Goal: Task Accomplishment & Management: Manage account settings

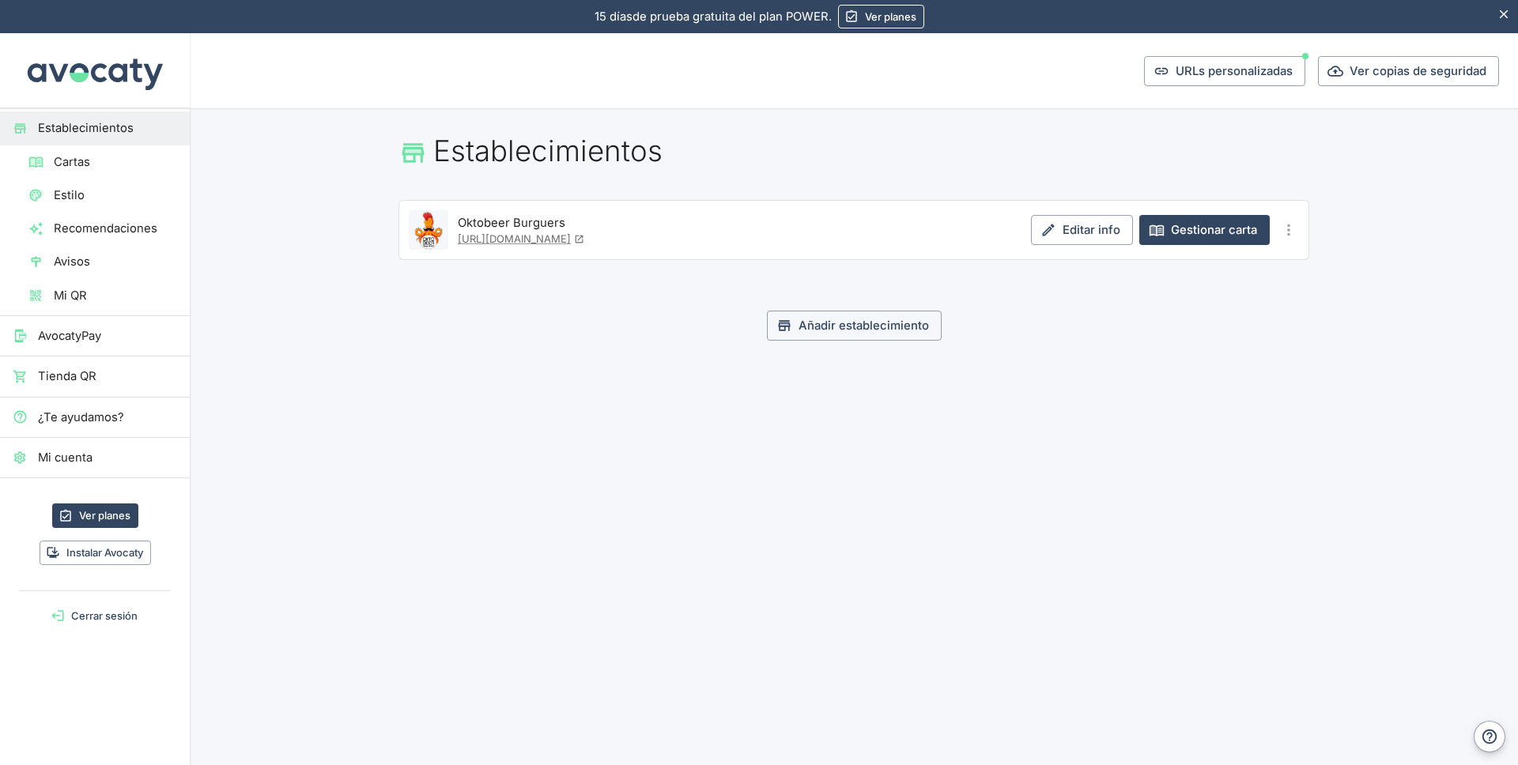
click at [81, 170] on span "Cartas" at bounding box center [115, 161] width 123 height 17
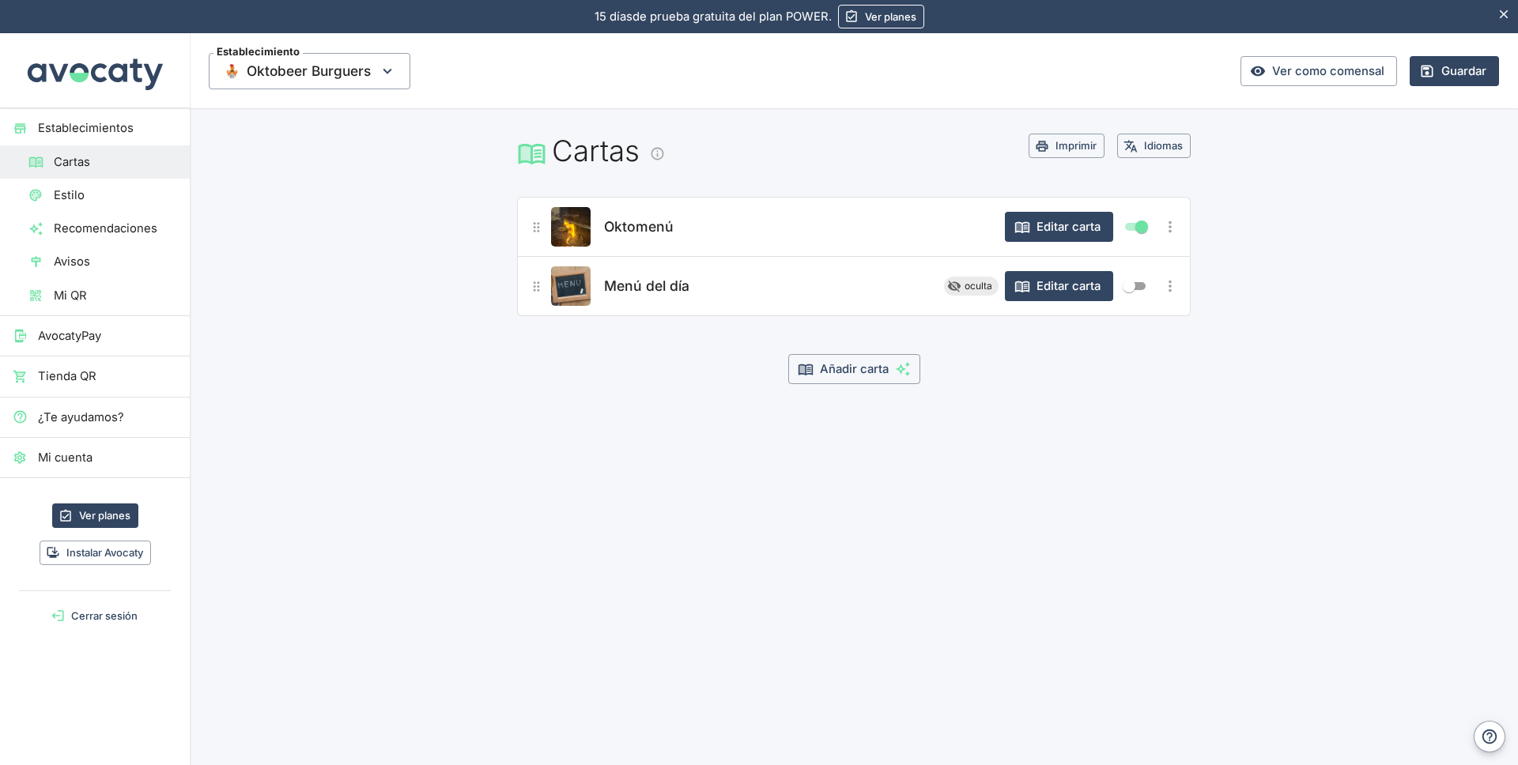
click at [635, 229] on span "Oktomenú" at bounding box center [639, 227] width 70 height 22
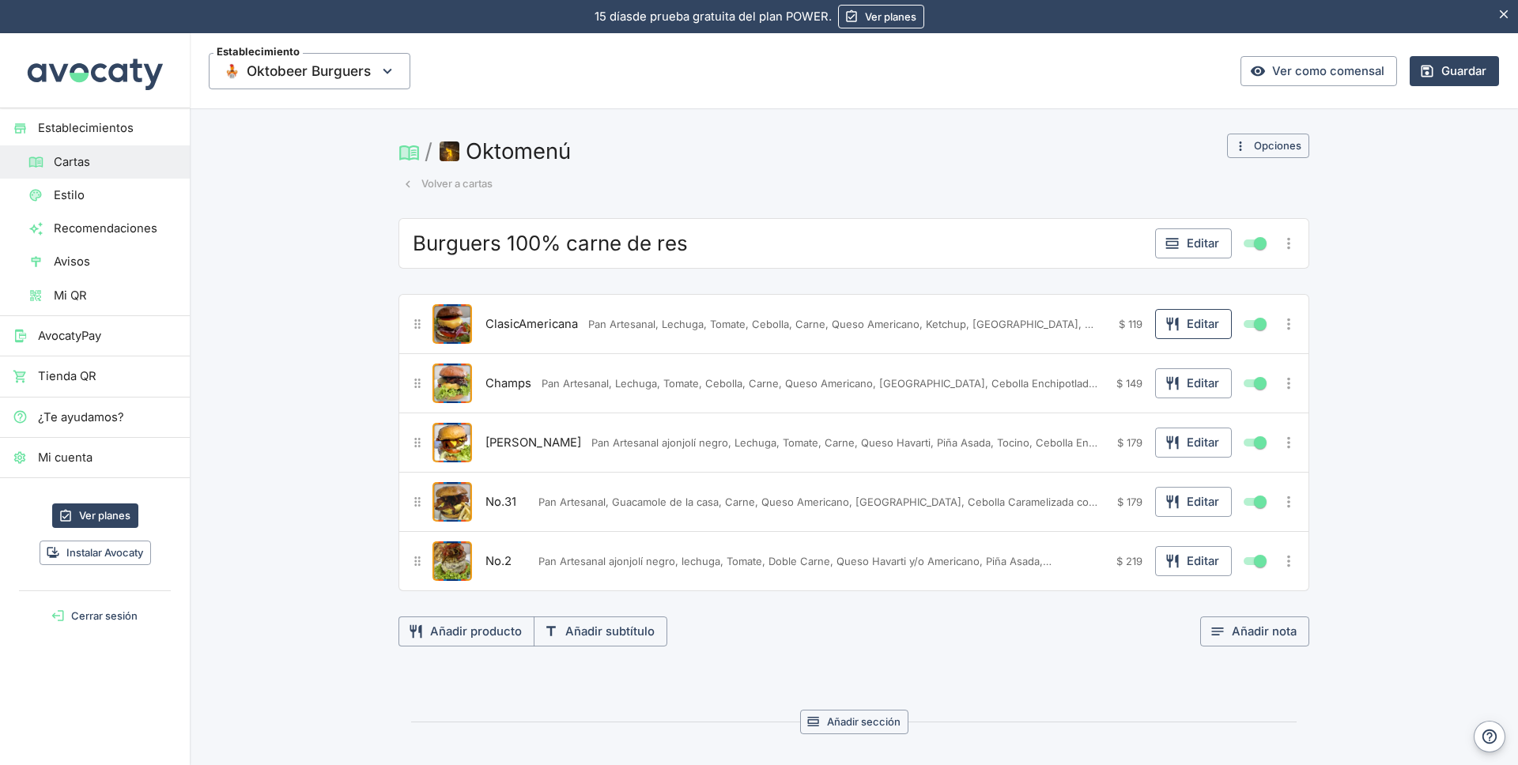
click at [1180, 320] on button "Editar" at bounding box center [1193, 324] width 77 height 30
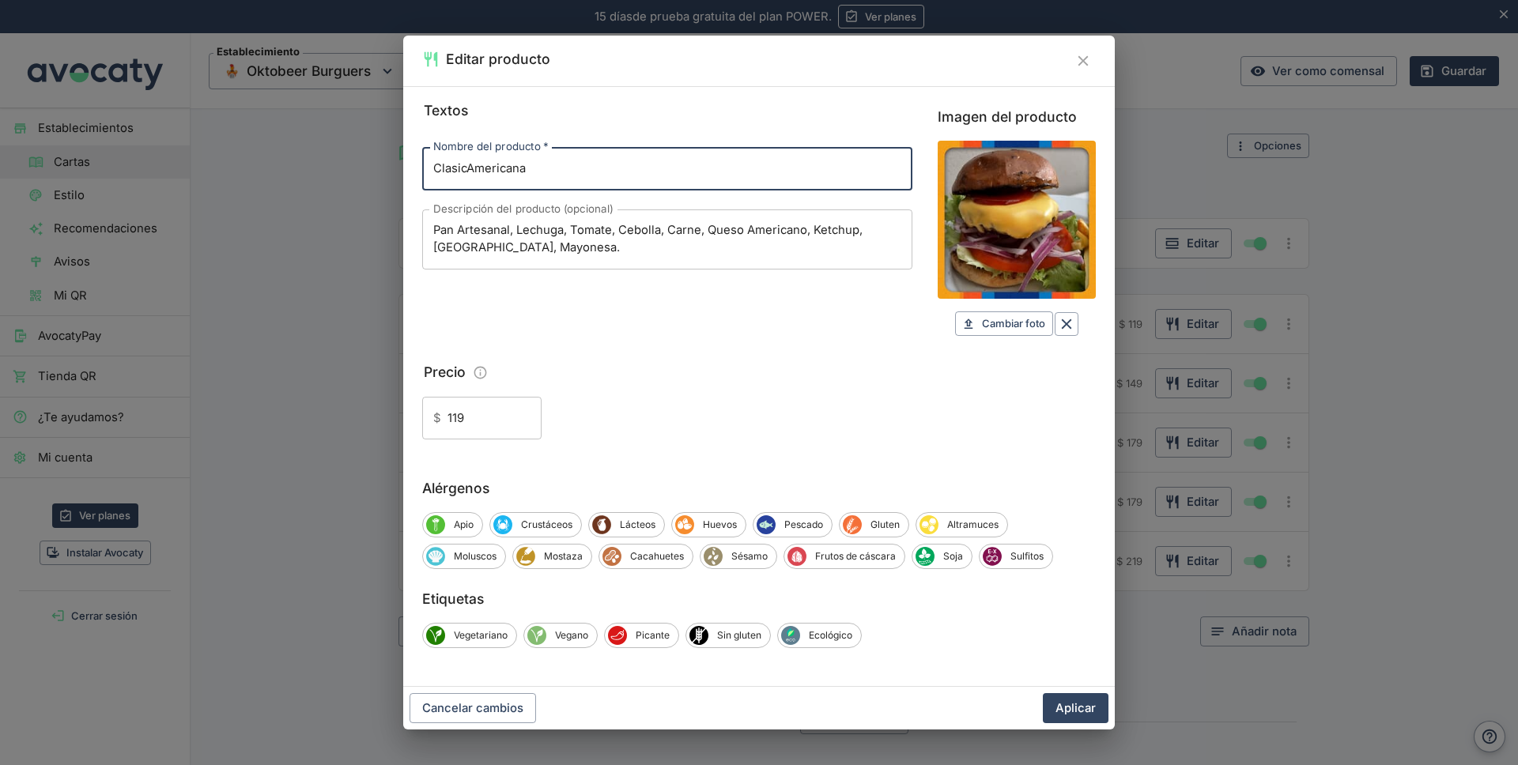
click at [1079, 64] on icon "Cerrar" at bounding box center [1083, 60] width 17 height 17
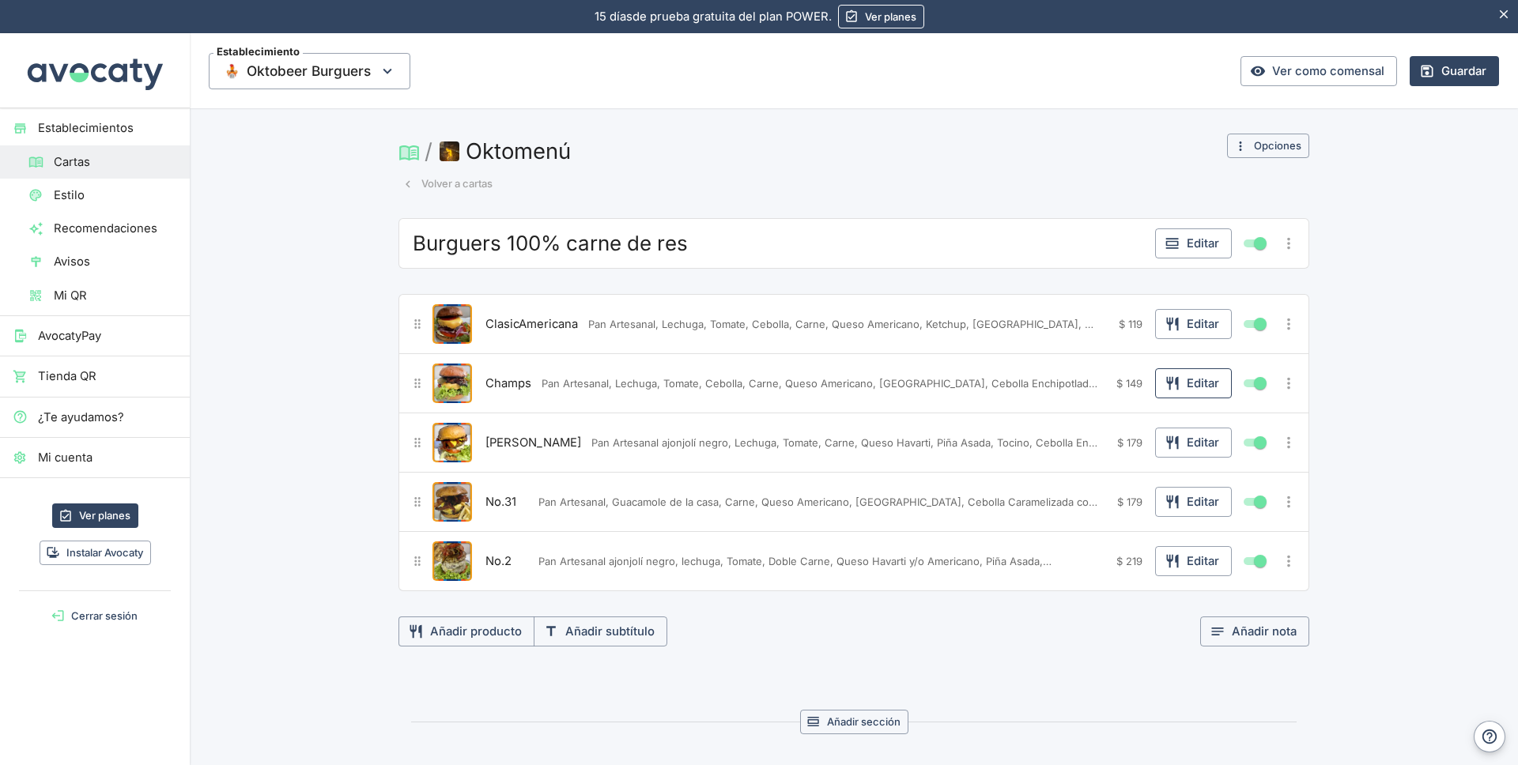
click at [1182, 387] on button "Editar" at bounding box center [1193, 383] width 77 height 30
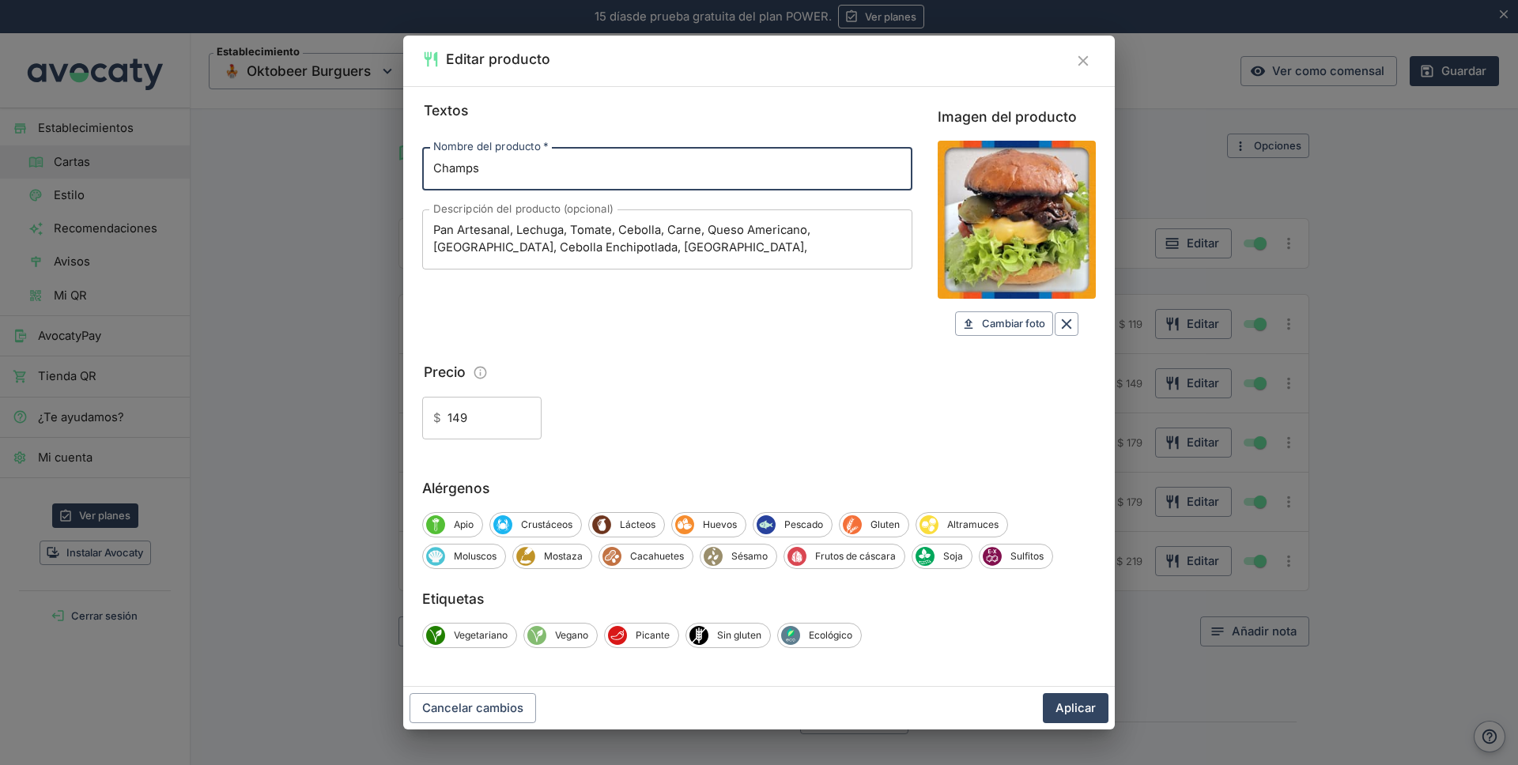
click at [845, 231] on textarea "Pan Artesanal, Lechuga, Tomate, Cebolla, Carne, Queso Americano, [GEOGRAPHIC_DA…" at bounding box center [667, 239] width 468 height 34
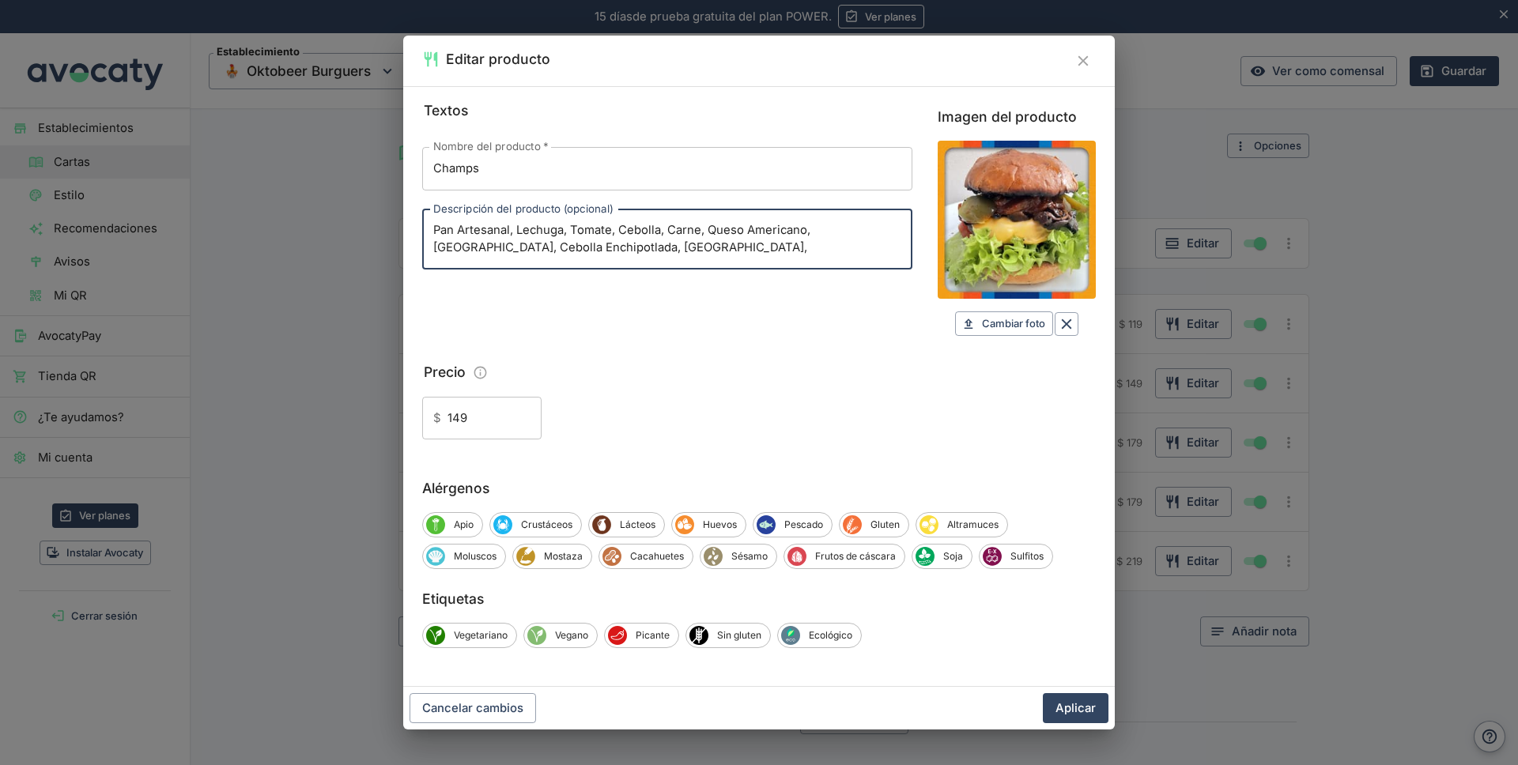
click at [845, 231] on textarea "Pan Artesanal, Lechuga, Tomate, Cebolla, Carne, Queso Americano, [GEOGRAPHIC_DA…" at bounding box center [667, 239] width 468 height 34
type textarea "Pan Artesanal, Lechuga, Tomate, Cebolla, Carne, Queso Americano, [GEOGRAPHIC_DA…"
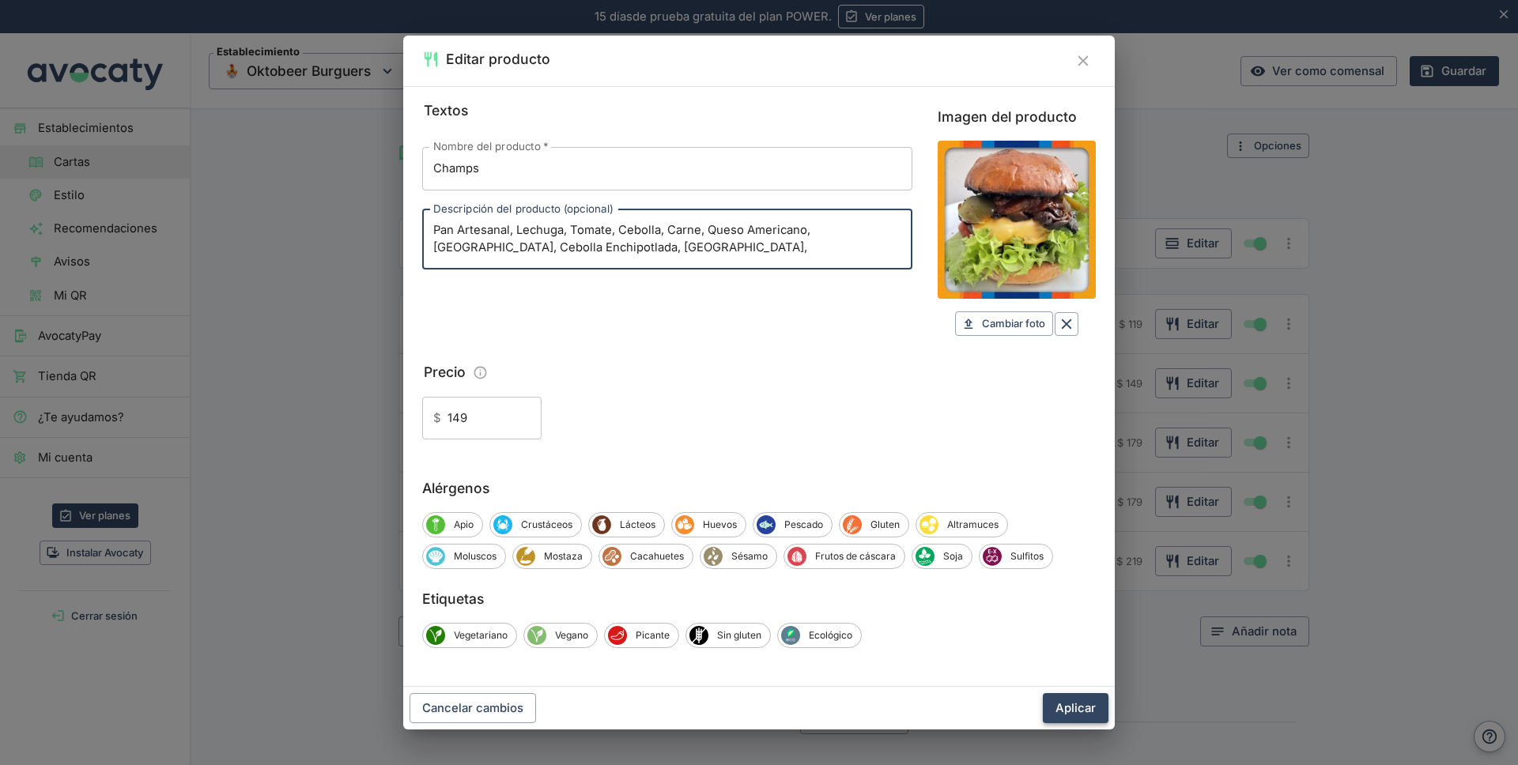
click at [1083, 707] on button "Aplicar" at bounding box center [1076, 709] width 66 height 30
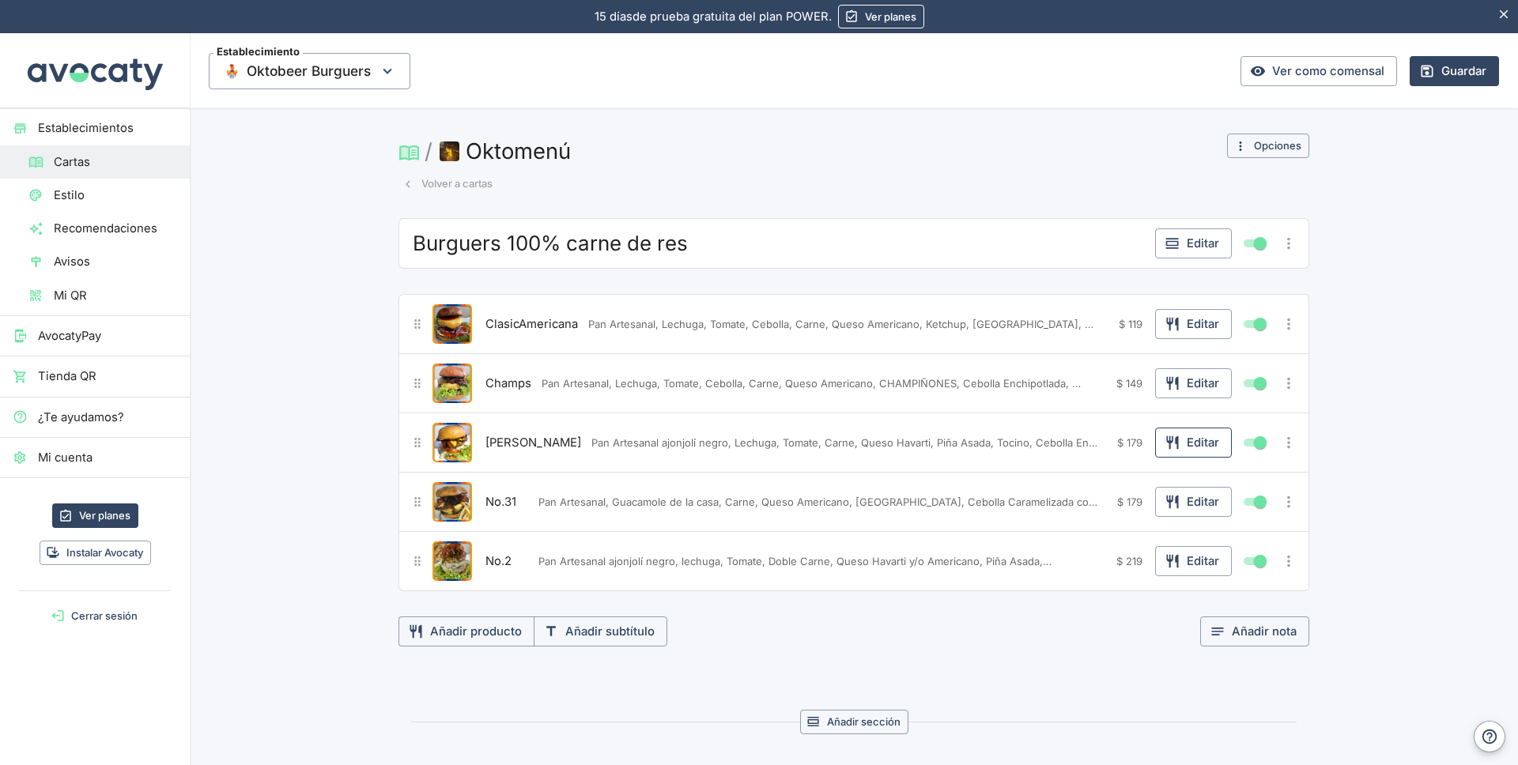
click at [1181, 444] on button "Editar" at bounding box center [1193, 443] width 77 height 30
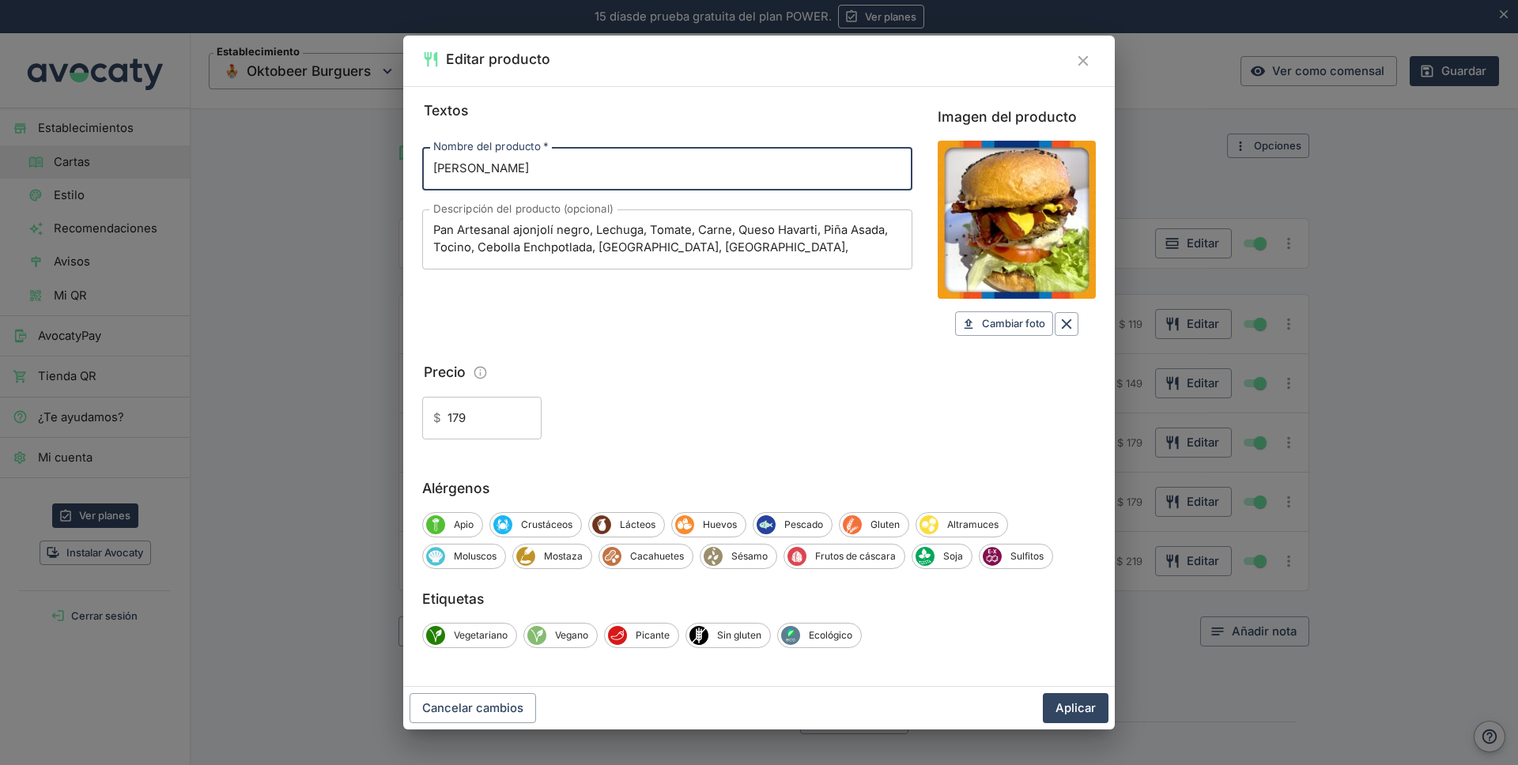
click at [837, 229] on textarea "Pan Artesanal ajonjolí negro, Lechuga, Tomate, Carne, Queso Havarti, Piña Asada…" at bounding box center [667, 239] width 468 height 34
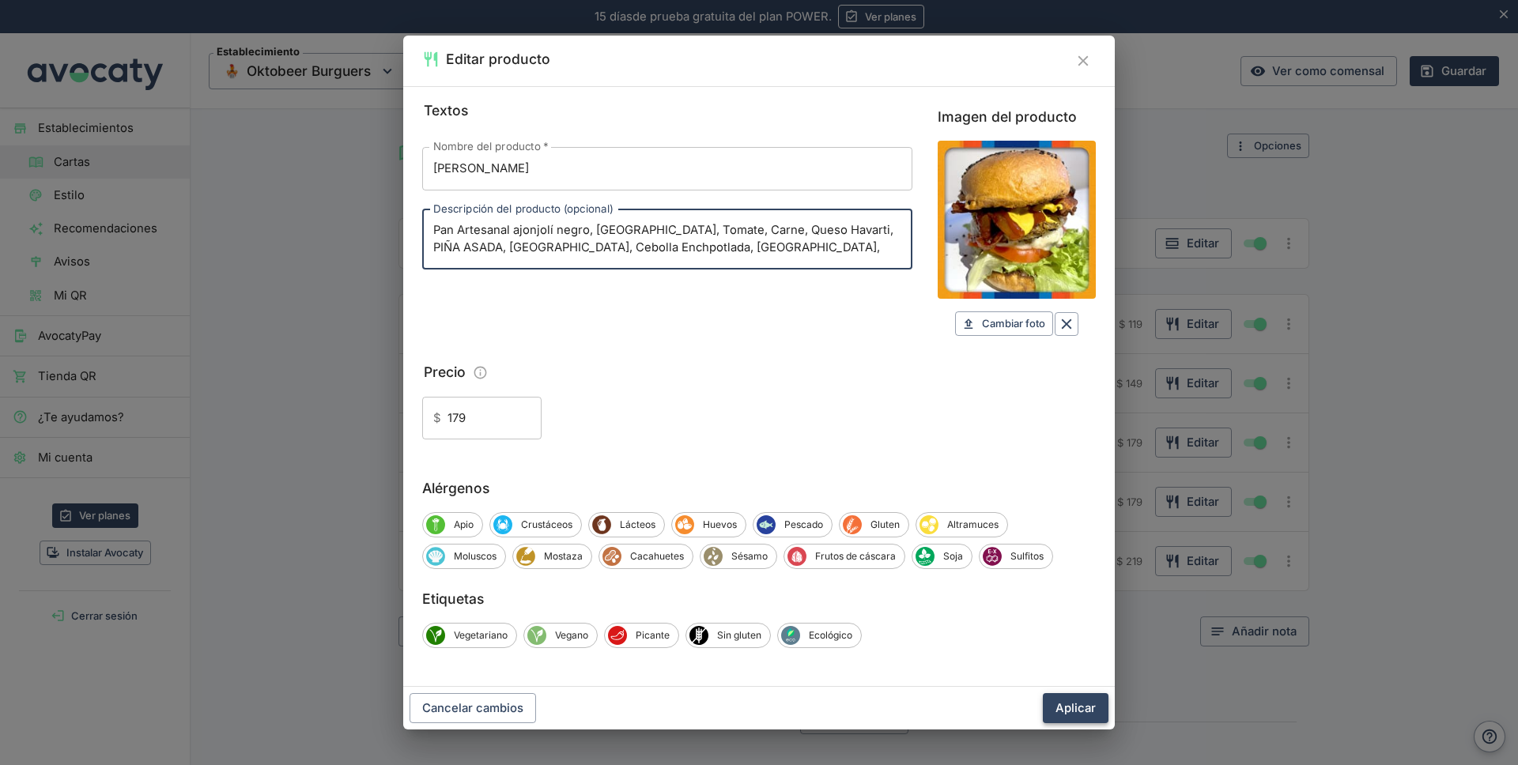
type textarea "Pan Artesanal ajonjolí negro, [GEOGRAPHIC_DATA], Tomate, Carne, Queso Havarti, …"
click at [1068, 708] on button "Aplicar" at bounding box center [1076, 709] width 66 height 30
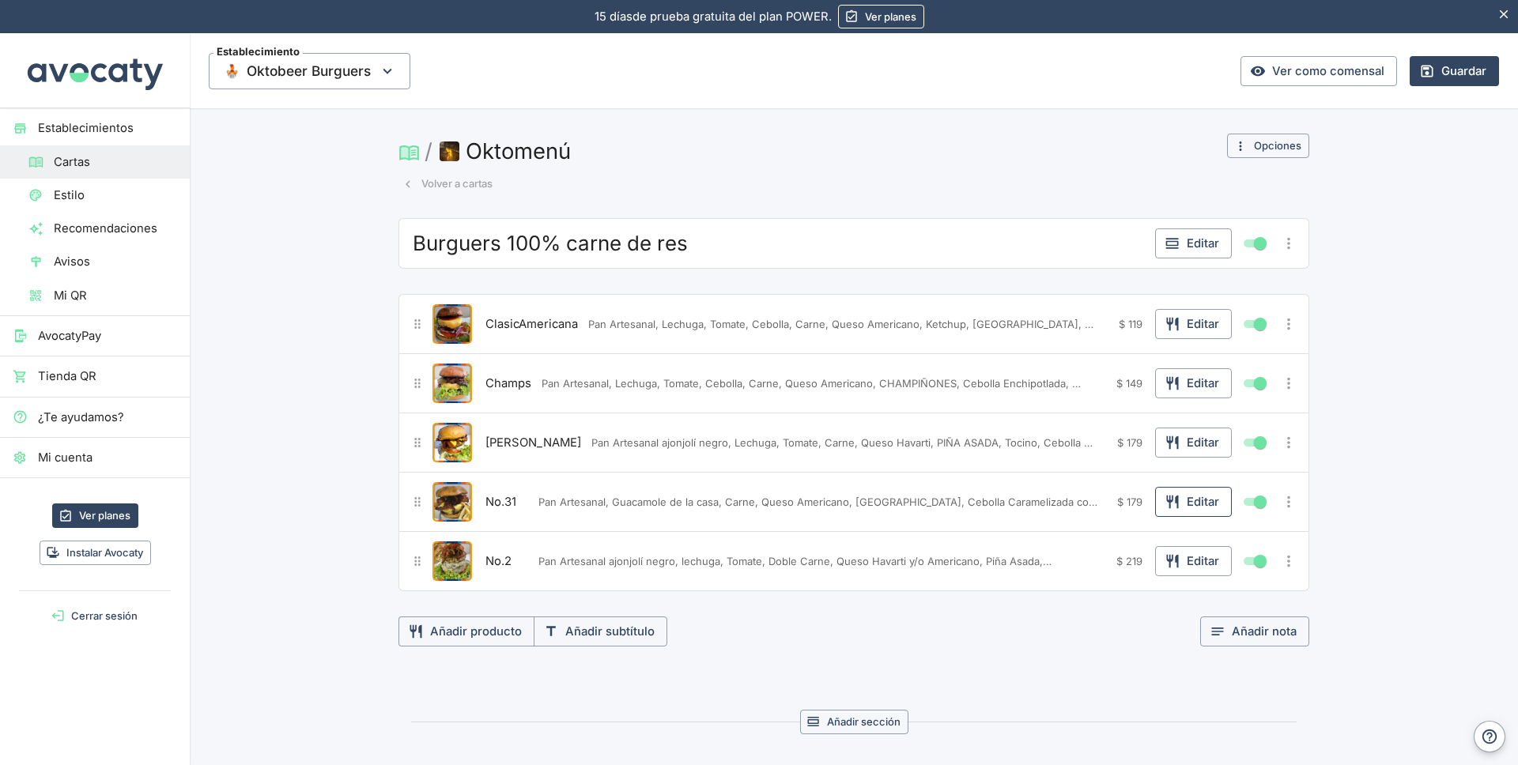
click at [1204, 499] on button "Editar" at bounding box center [1193, 502] width 77 height 30
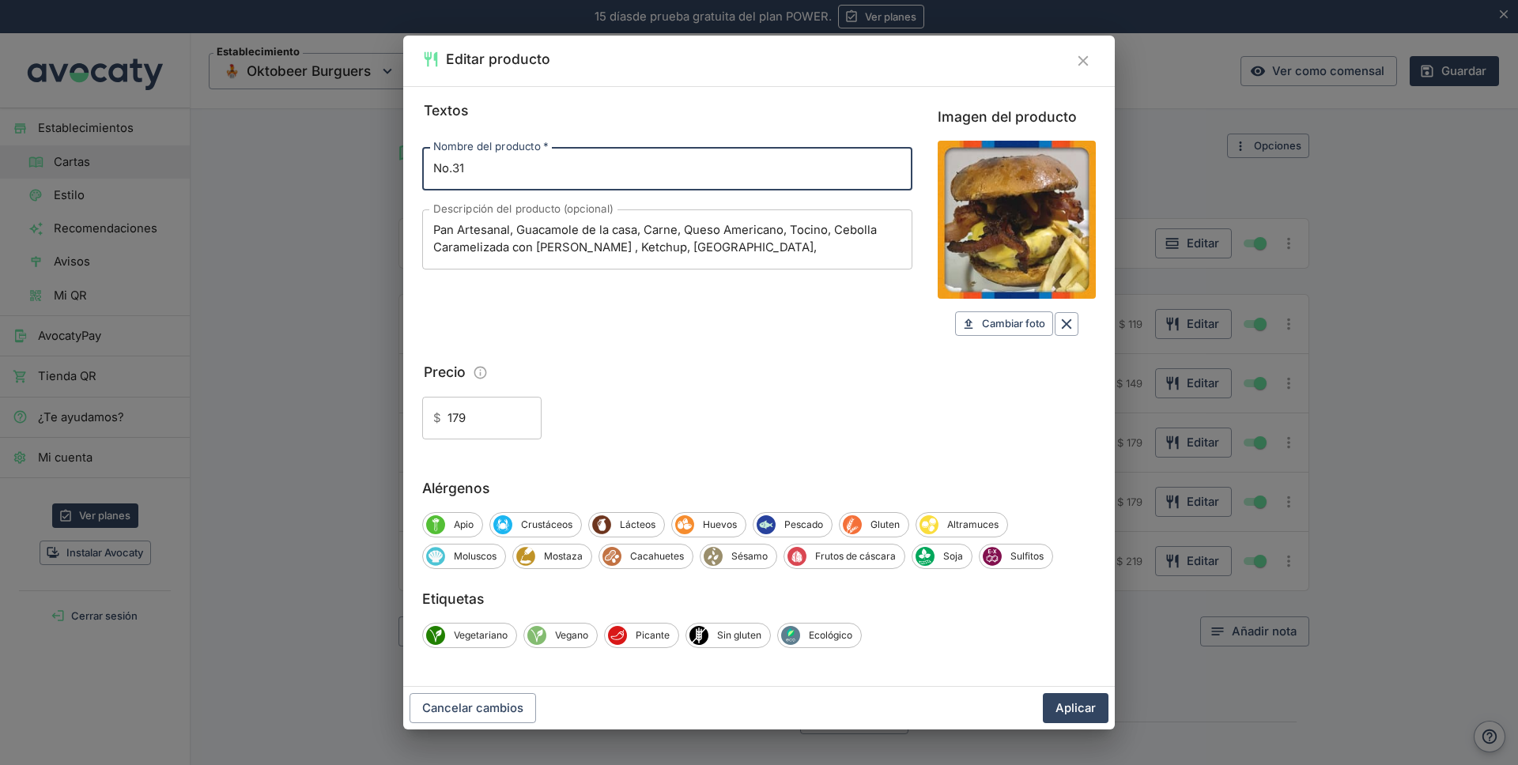
click at [541, 232] on textarea "Pan Artesanal, Guacamole de la casa, Carne, Queso Americano, Tocino, Cebolla Ca…" at bounding box center [667, 239] width 468 height 34
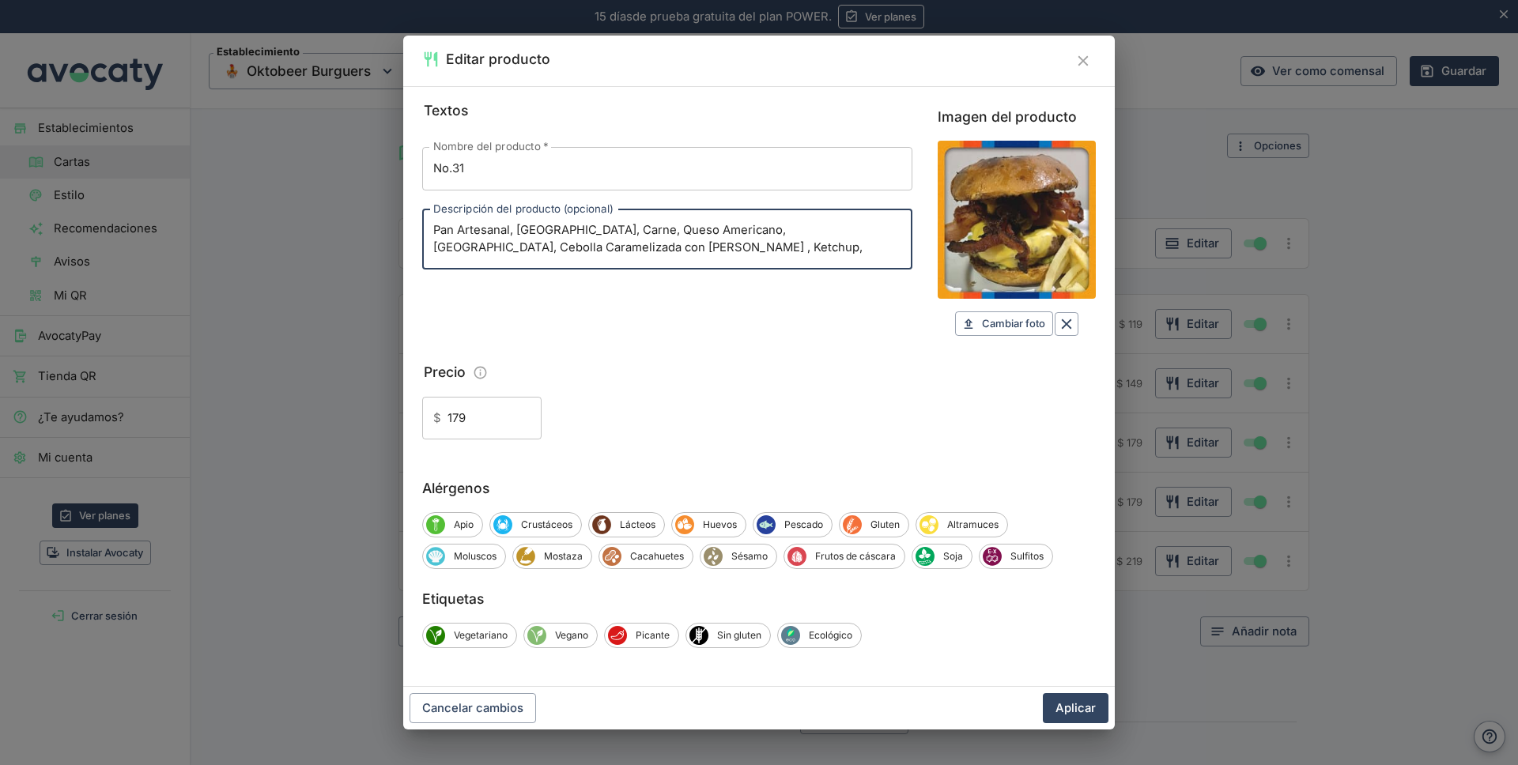
click at [603, 231] on textarea "Pan Artesanal, [GEOGRAPHIC_DATA], Carne, Queso Americano, [GEOGRAPHIC_DATA], Ce…" at bounding box center [667, 239] width 468 height 34
type textarea "Pan Artesanal, [GEOGRAPHIC_DATA], Carne, Queso Americano, [GEOGRAPHIC_DATA], Ce…"
click at [1071, 704] on button "Aplicar" at bounding box center [1076, 709] width 66 height 30
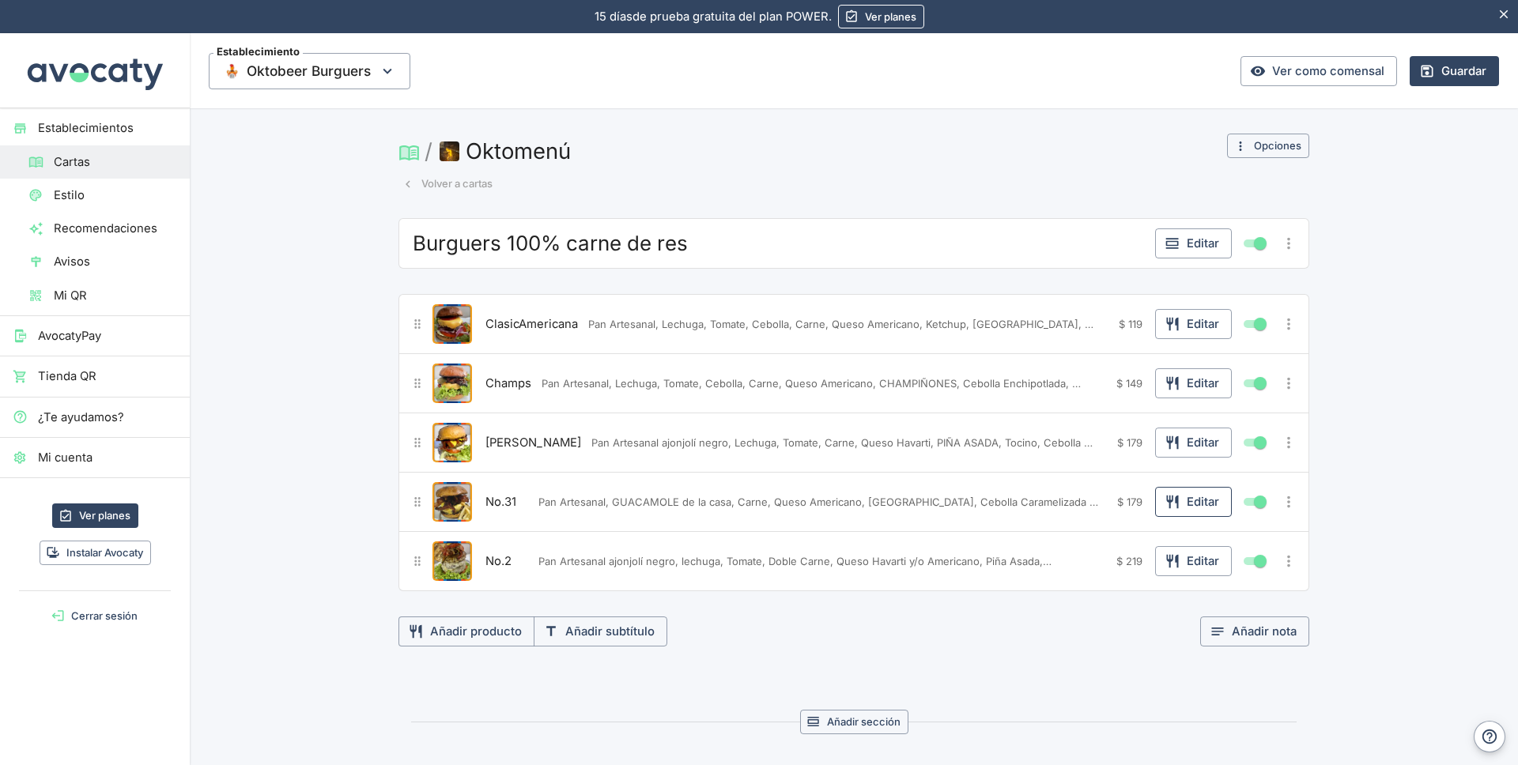
click at [1188, 502] on button "Editar" at bounding box center [1193, 502] width 77 height 30
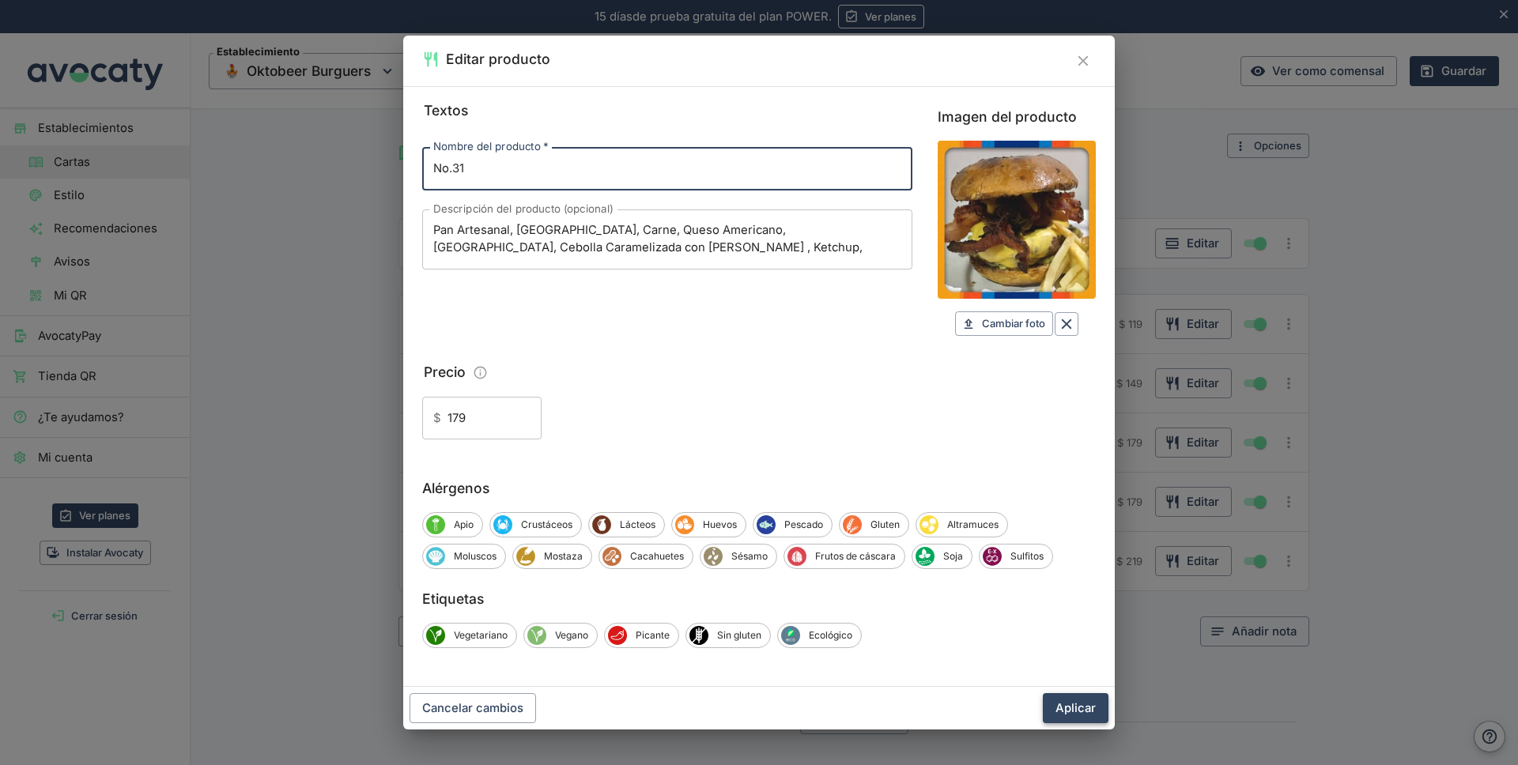
click at [1076, 702] on button "Aplicar" at bounding box center [1076, 709] width 66 height 30
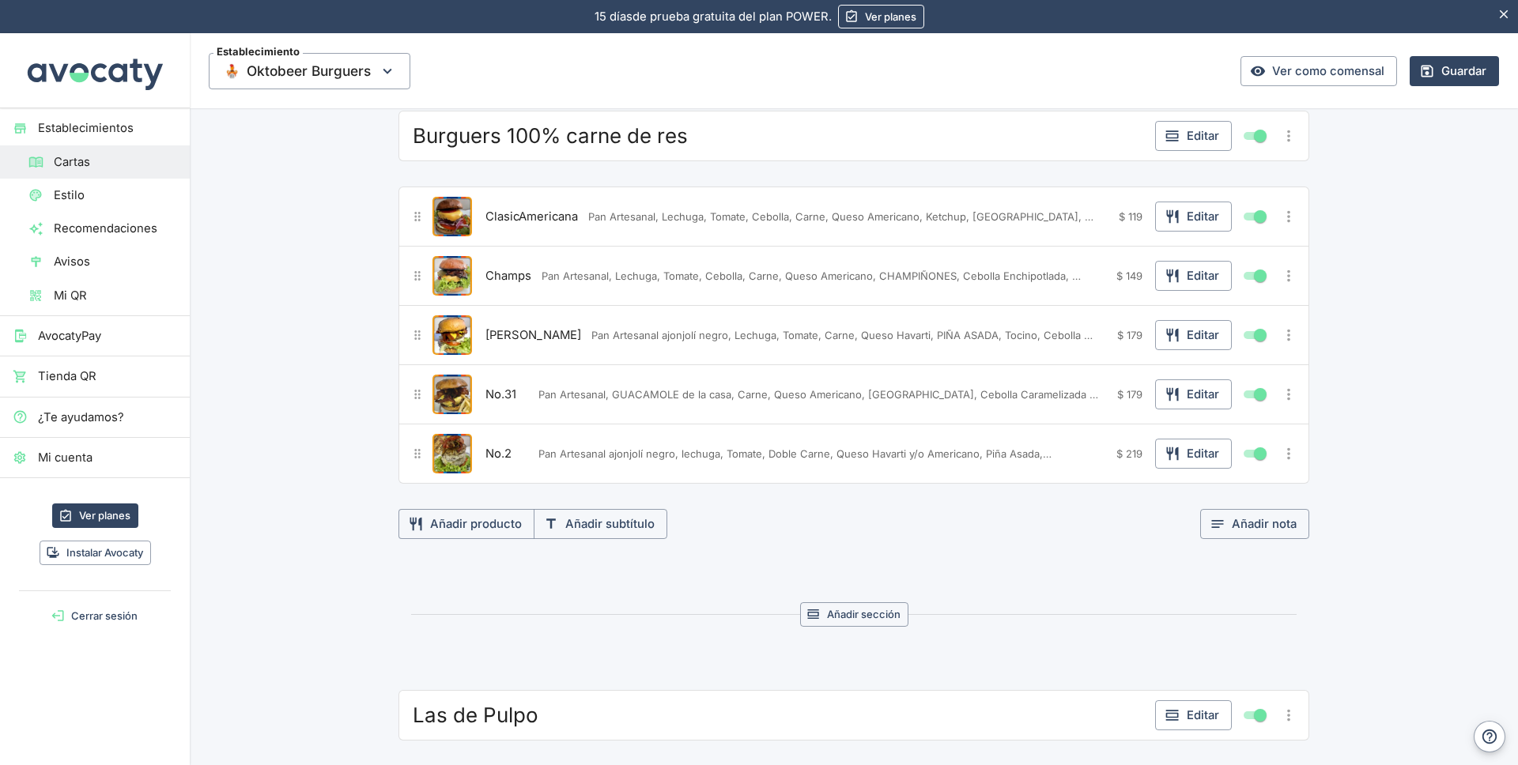
scroll to position [111, 0]
click at [1191, 452] on button "Editar" at bounding box center [1193, 451] width 77 height 30
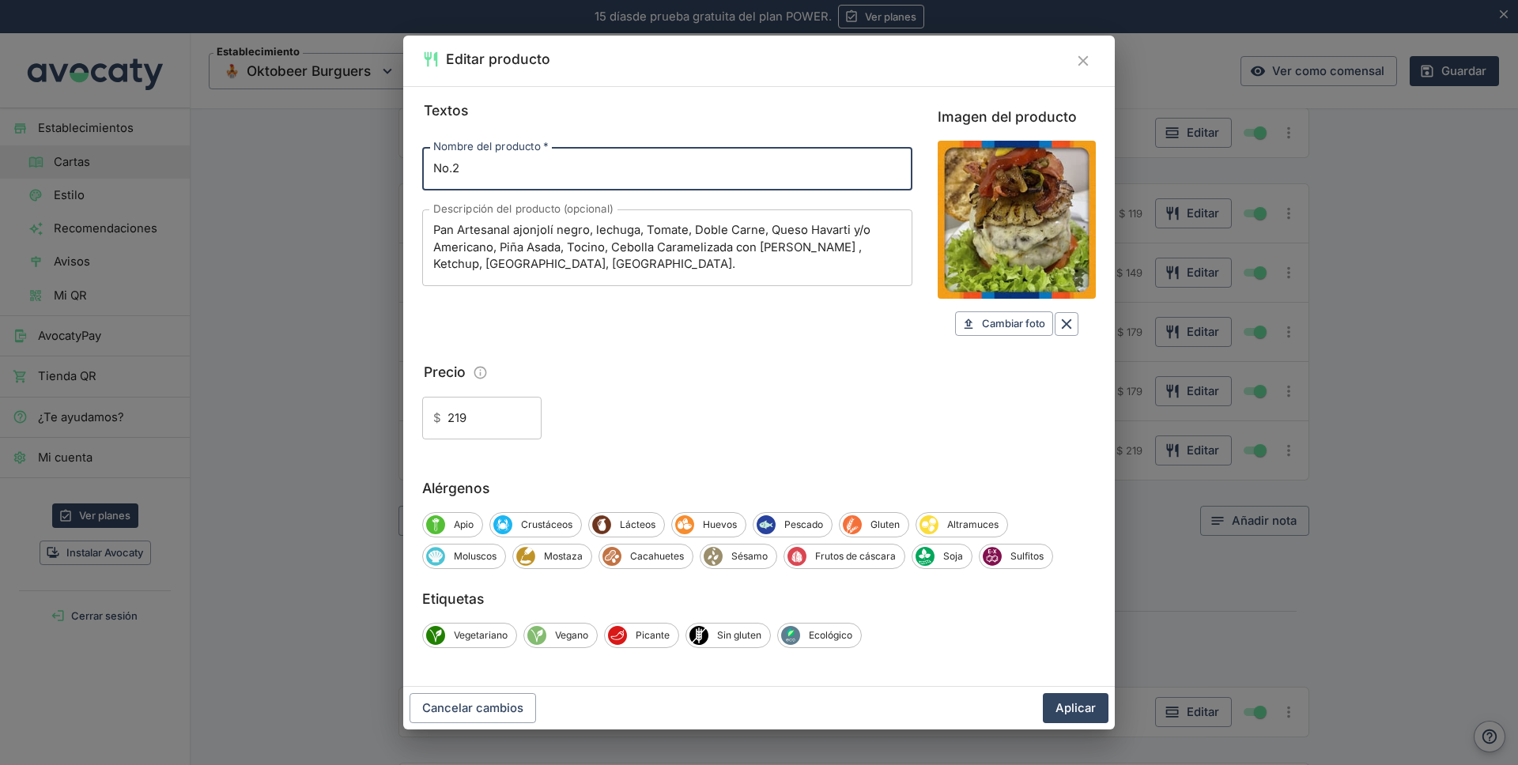
click at [711, 227] on textarea "Pan Artesanal ajonjolí negro, lechuga, Tomate, Doble Carne, Queso Havarti y/o A…" at bounding box center [667, 247] width 468 height 51
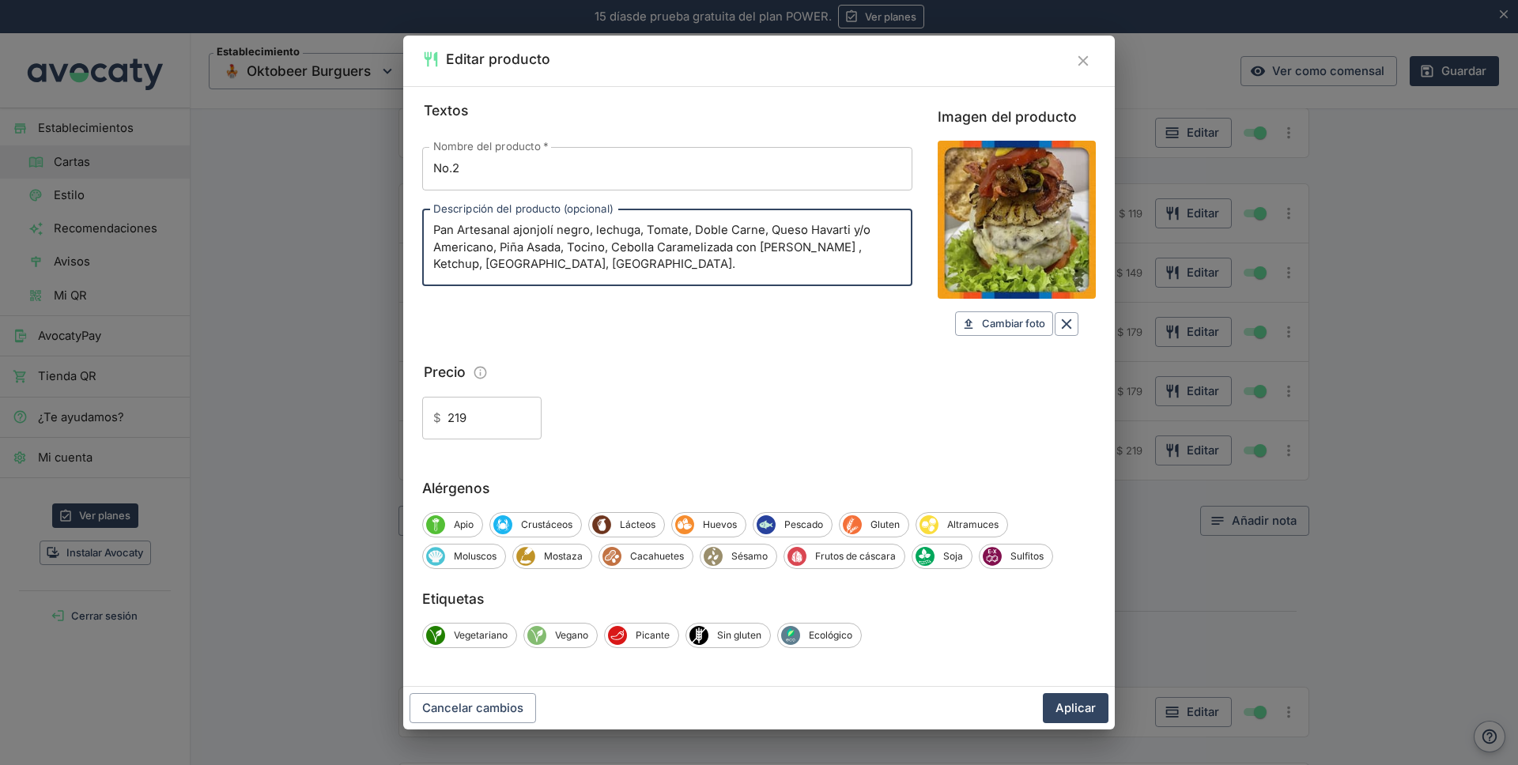
click at [711, 227] on textarea "Pan Artesanal ajonjolí negro, lechuga, Tomate, Doble Carne, Queso Havarti y/o A…" at bounding box center [667, 247] width 468 height 51
type textarea "Pan Artesanal ajonjolí negro, lechuga, Tomate, DOBLE CARNE, Queso Havarti y/o A…"
click at [1082, 705] on button "Aplicar" at bounding box center [1076, 709] width 66 height 30
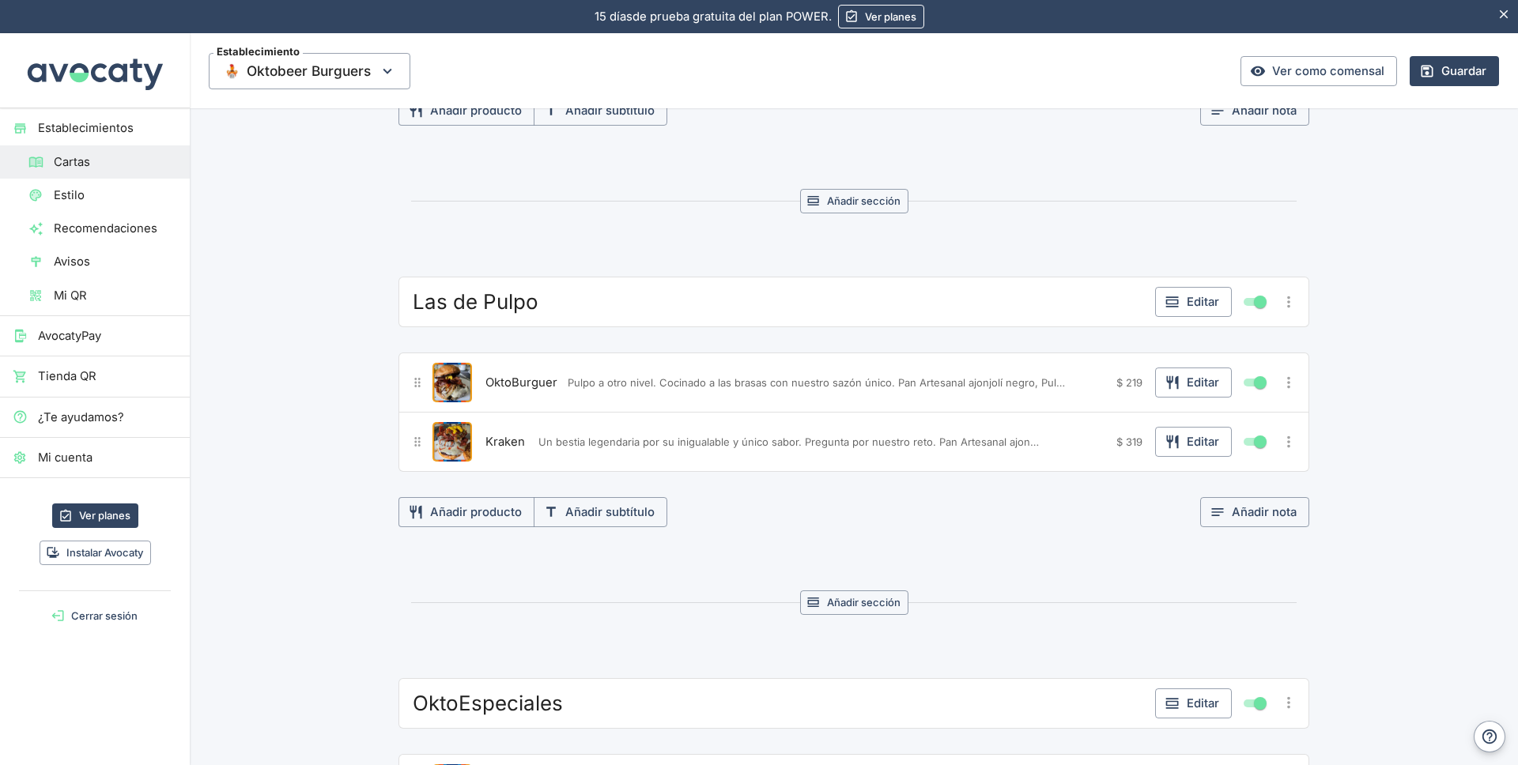
scroll to position [522, 0]
click at [1186, 384] on button "Editar" at bounding box center [1193, 382] width 77 height 30
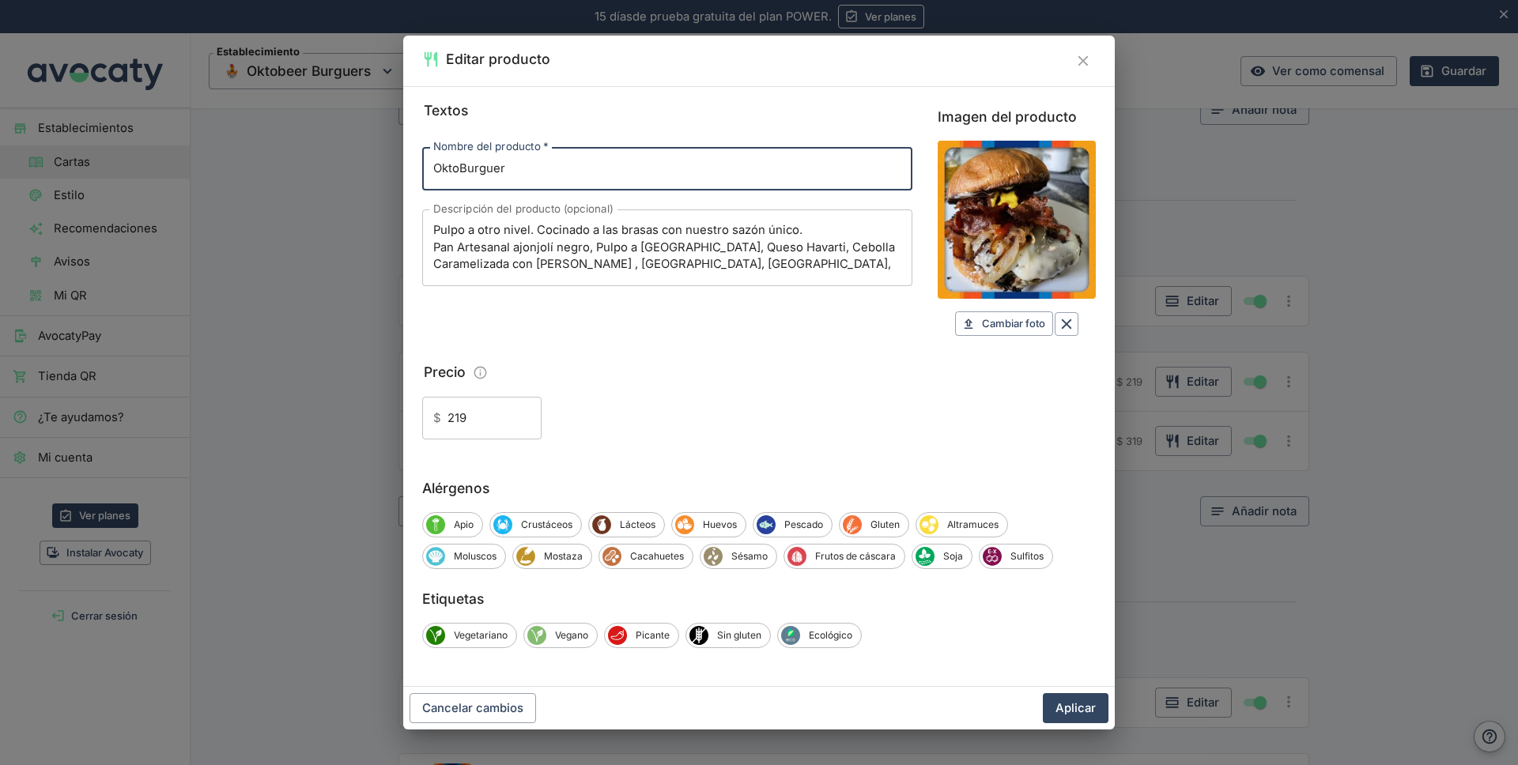
click at [608, 247] on textarea "Pulpo a otro nivel. Cocinado a las brasas con nuestro sazón único. Pan Artesana…" at bounding box center [667, 247] width 468 height 51
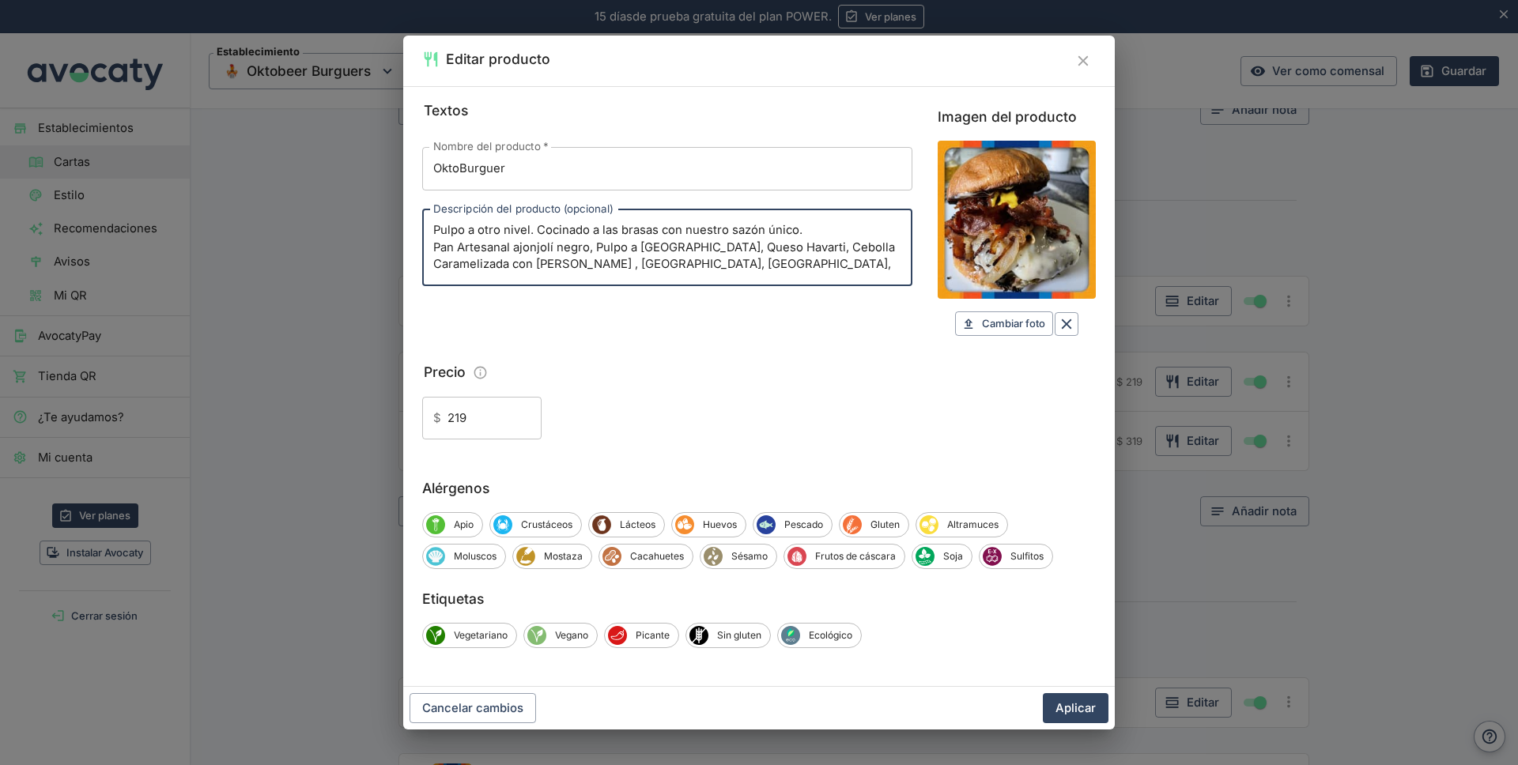
click at [608, 247] on textarea "Pulpo a otro nivel. Cocinado a las brasas con nuestro sazón único. Pan Artesana…" at bounding box center [667, 247] width 468 height 51
type textarea "Pulpo a otro nivel. Cocinado a las brasas con nuestro sazón único. Pan Artesana…"
click at [739, 350] on div "Textos Nombre del producto   * OktoBurguer Nombre del producto   * Descripción …" at bounding box center [759, 270] width 674 height 340
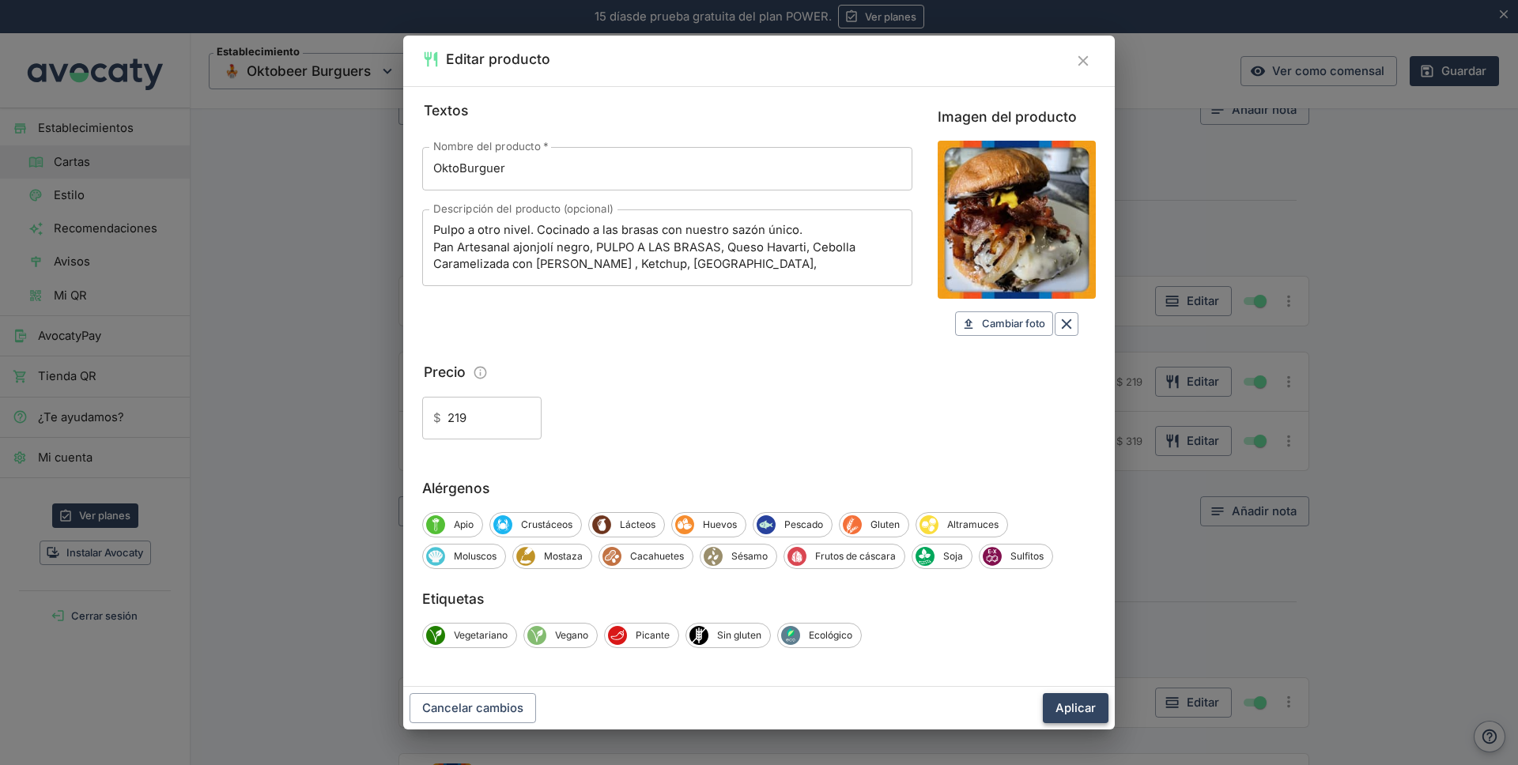
click at [1084, 705] on button "Aplicar" at bounding box center [1076, 709] width 66 height 30
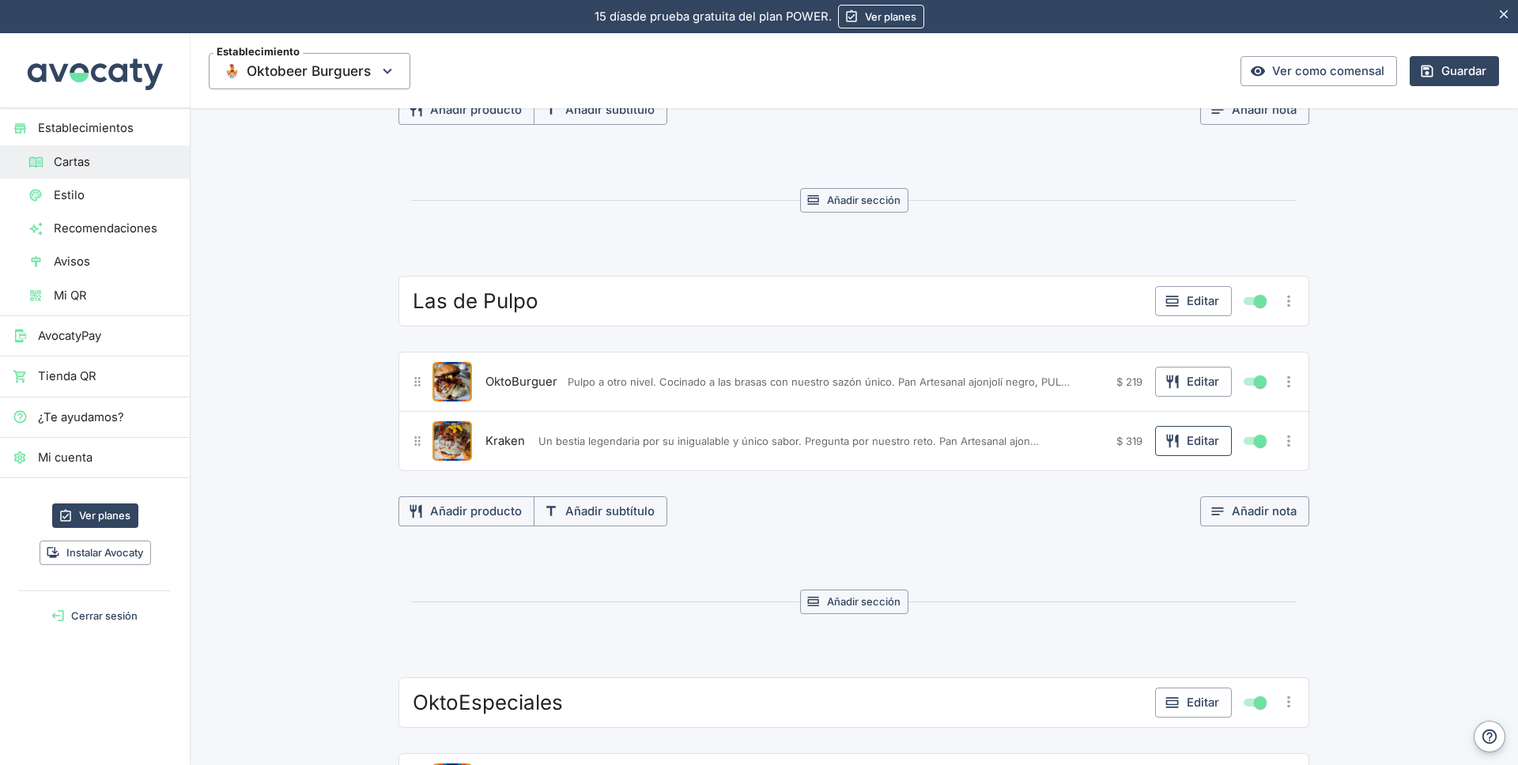
click at [1188, 445] on button "Editar" at bounding box center [1193, 441] width 77 height 30
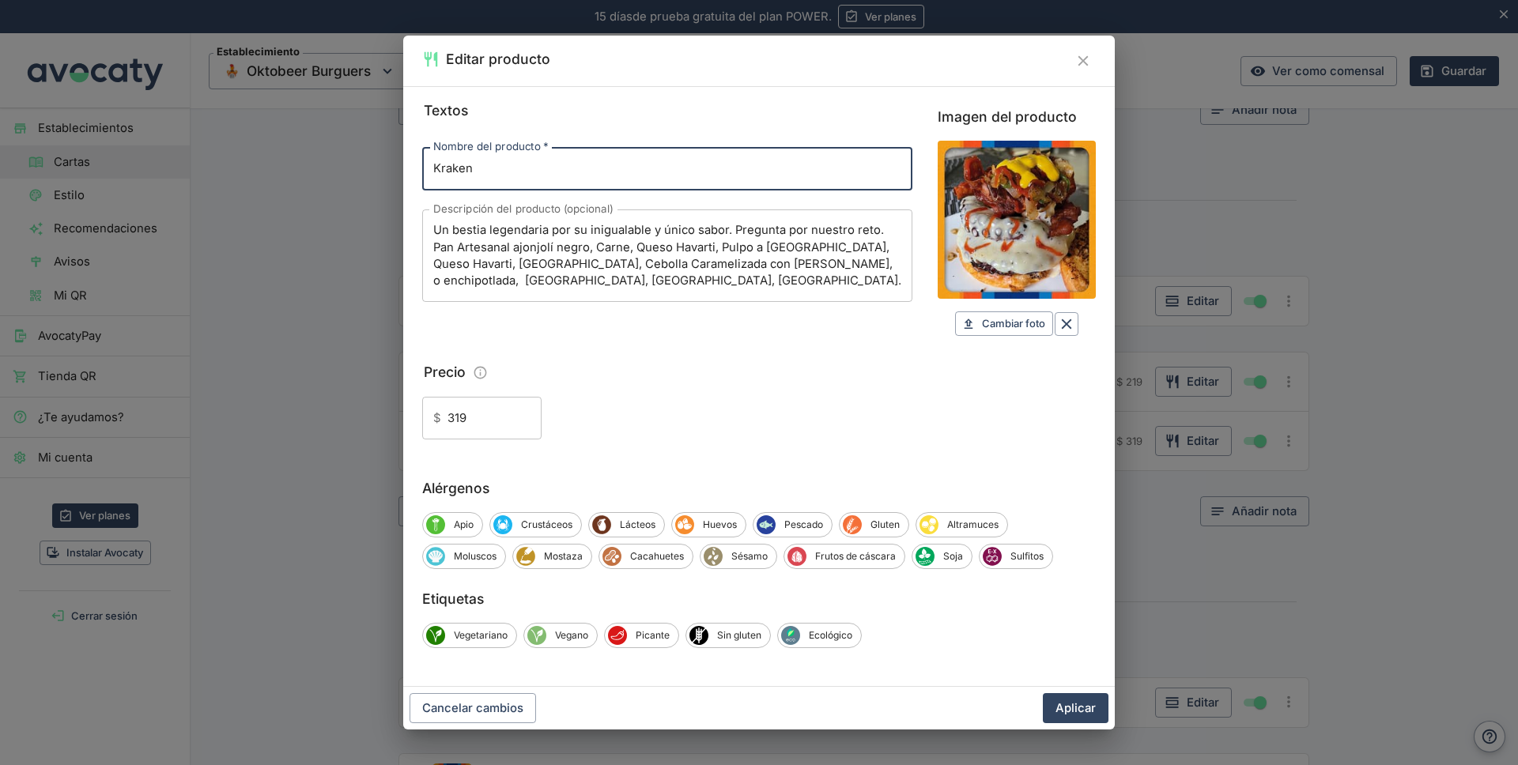
click at [612, 250] on textarea "Un bestia legendaria por su inigualable y único sabor. Pregunta por nuestro ret…" at bounding box center [667, 255] width 468 height 66
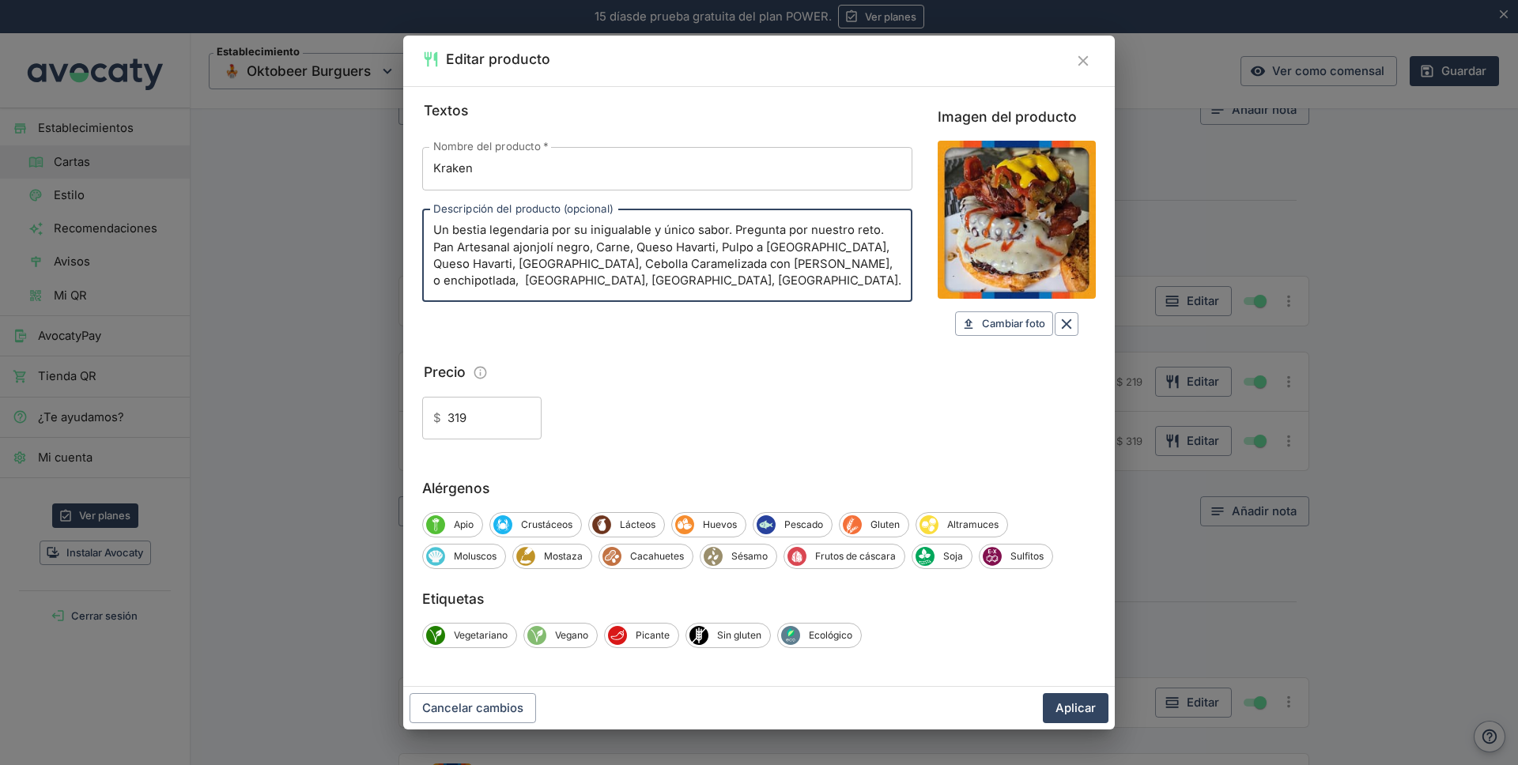
click at [612, 250] on textarea "Un bestia legendaria por su inigualable y único sabor. Pregunta por nuestro ret…" at bounding box center [667, 255] width 468 height 66
click at [746, 246] on textarea "Un bestia legendaria por su inigualable y único sabor. Pregunta por nuestro ret…" at bounding box center [667, 255] width 468 height 66
click at [660, 288] on textarea "Un bestia legendaria por su inigualable y único sabor. Pregunta por nuestro ret…" at bounding box center [667, 255] width 468 height 66
type textarea "Un bestia legendaria por su inigualable y único sabor. Pregunta por nuestro ret…"
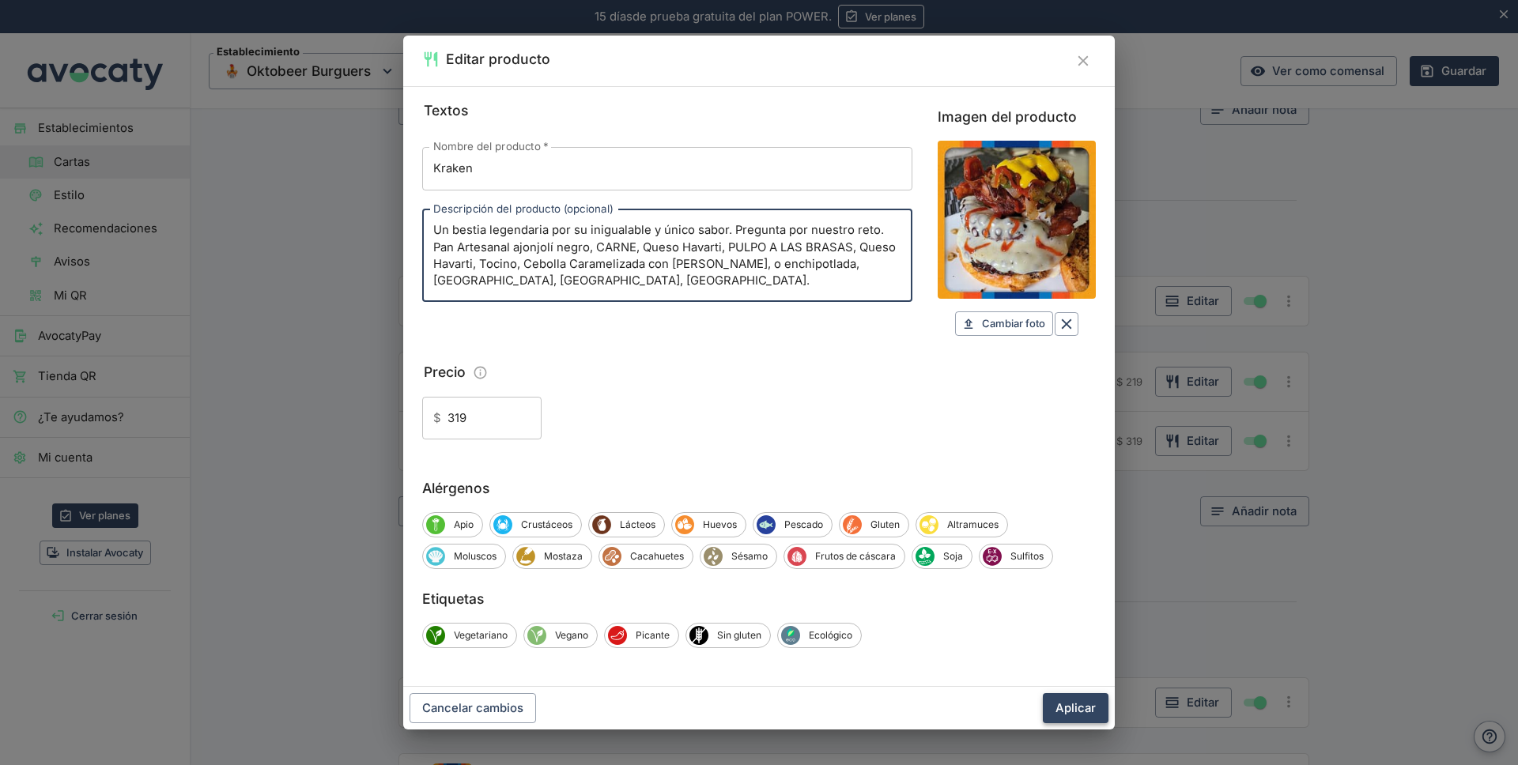
click at [1066, 707] on button "Aplicar" at bounding box center [1076, 709] width 66 height 30
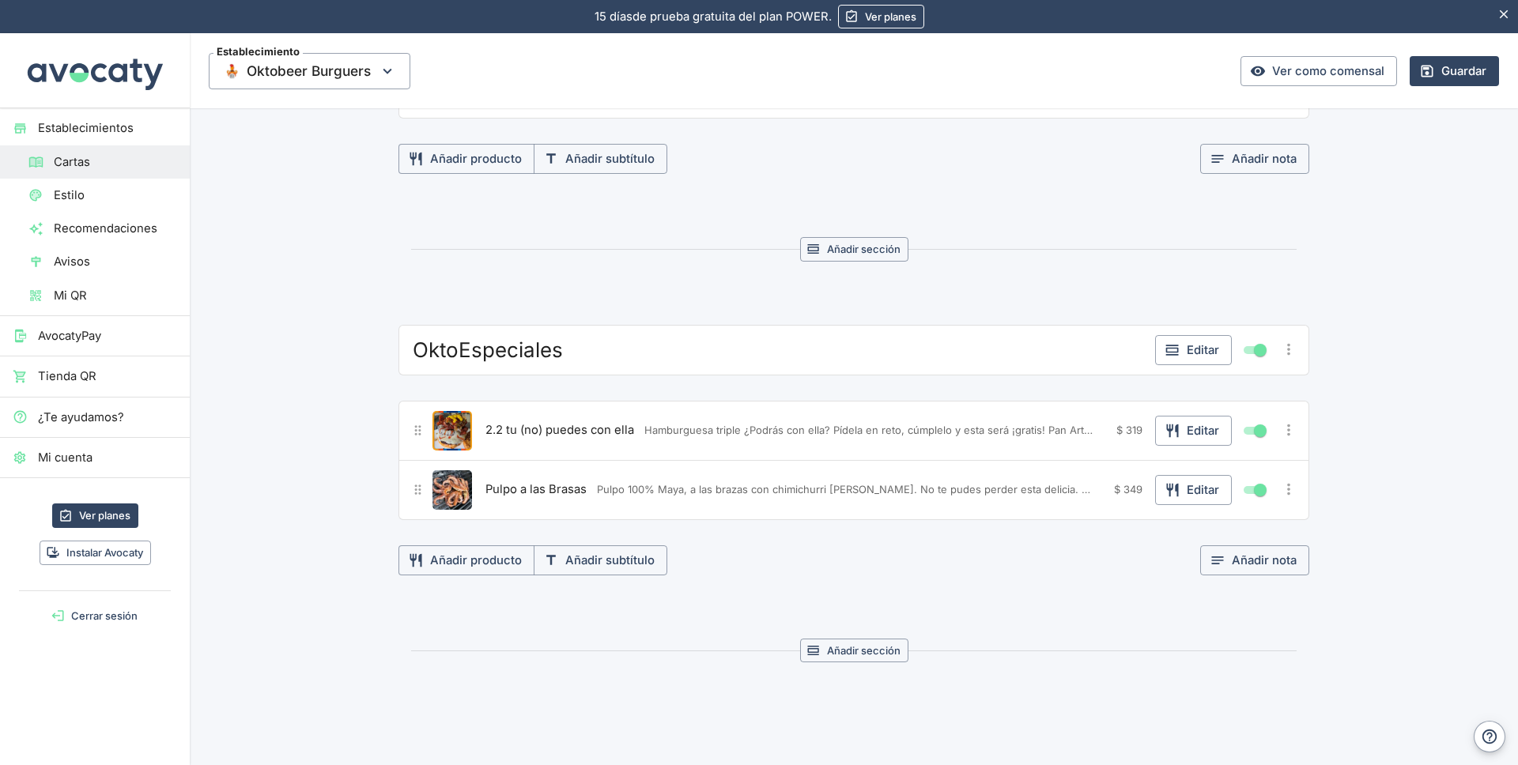
scroll to position [876, 0]
click at [1194, 427] on button "Editar" at bounding box center [1193, 429] width 77 height 30
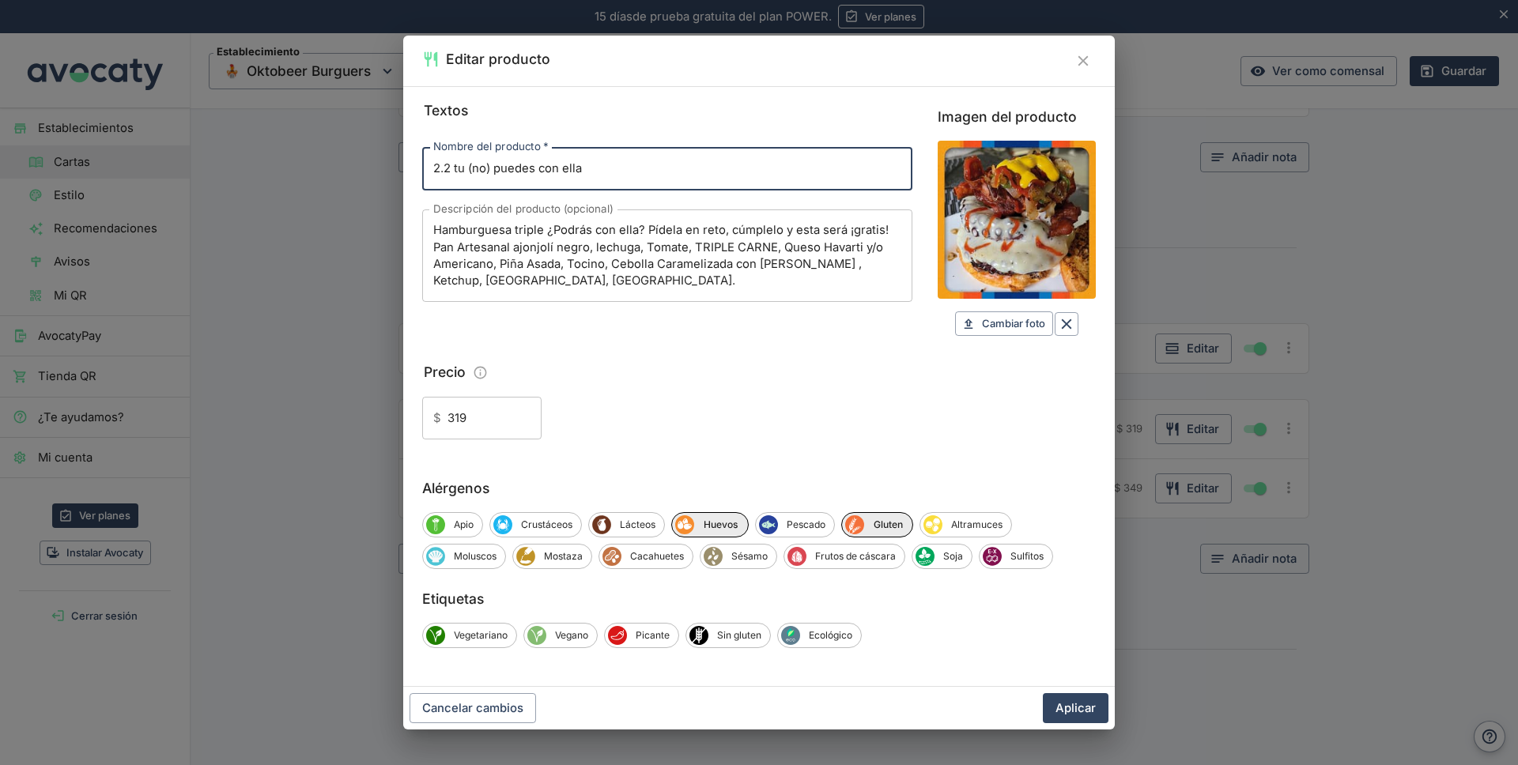
click at [1080, 60] on icon "Cerrar" at bounding box center [1083, 60] width 17 height 17
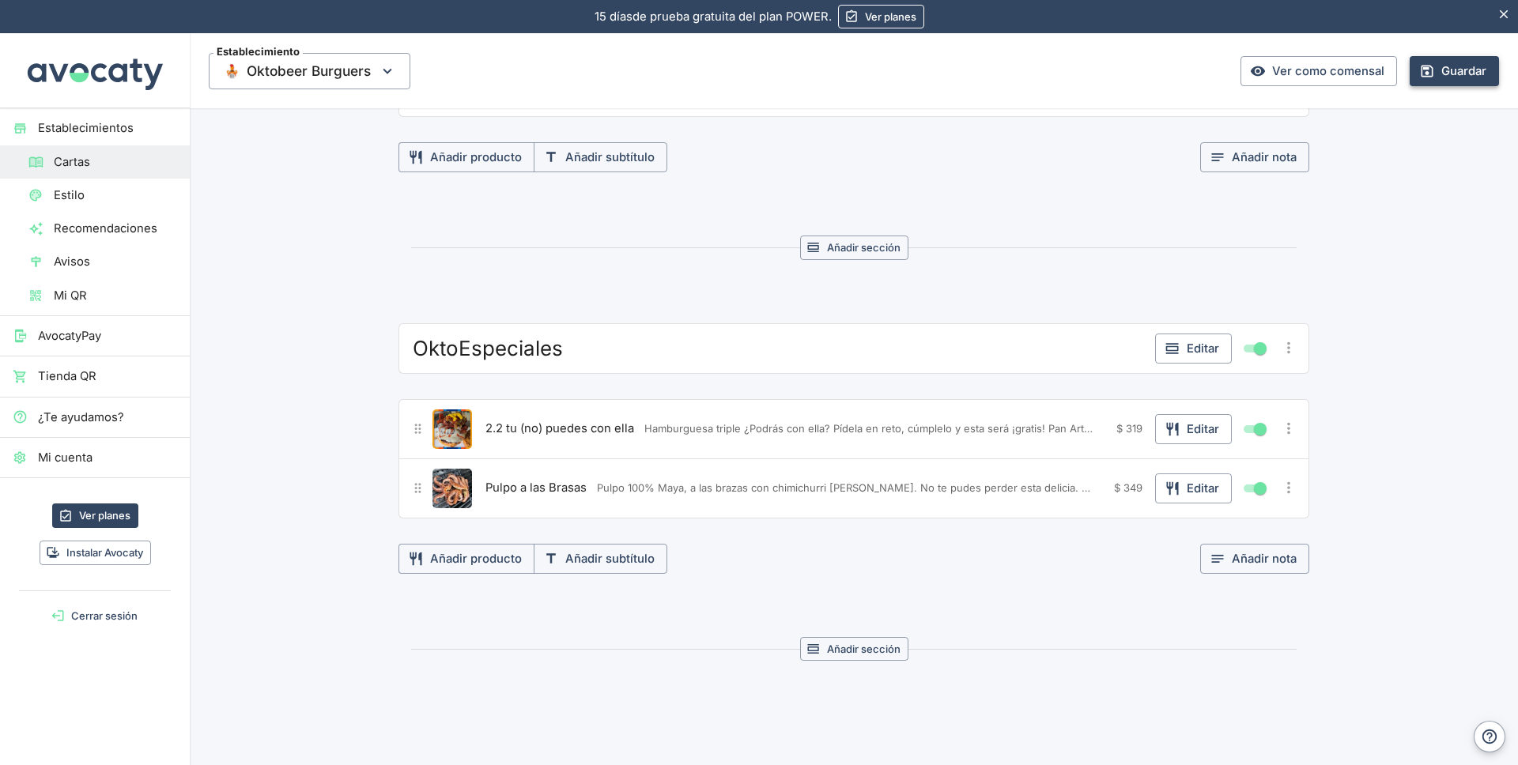
click at [1445, 70] on button "Guardar" at bounding box center [1454, 71] width 89 height 30
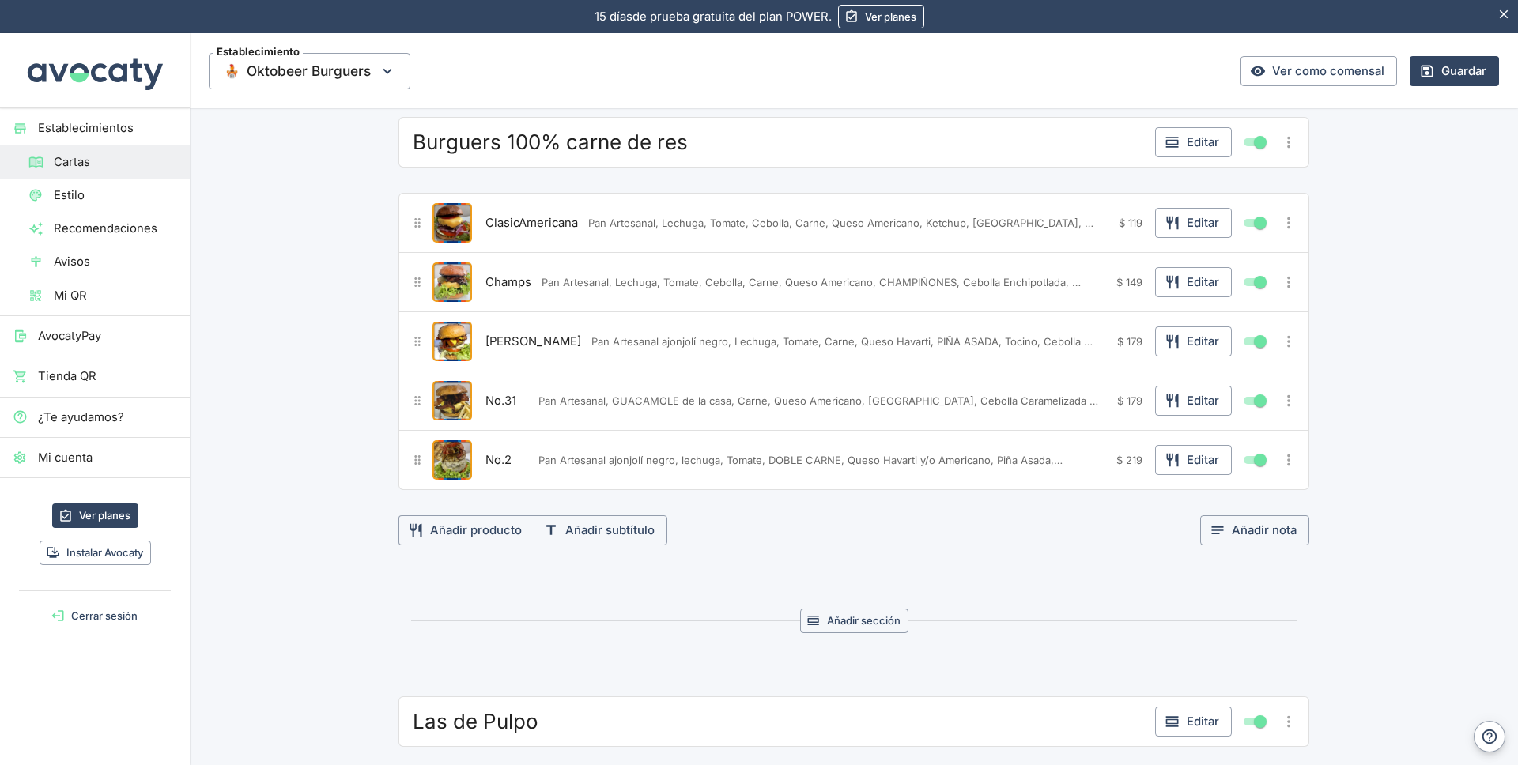
scroll to position [0, 0]
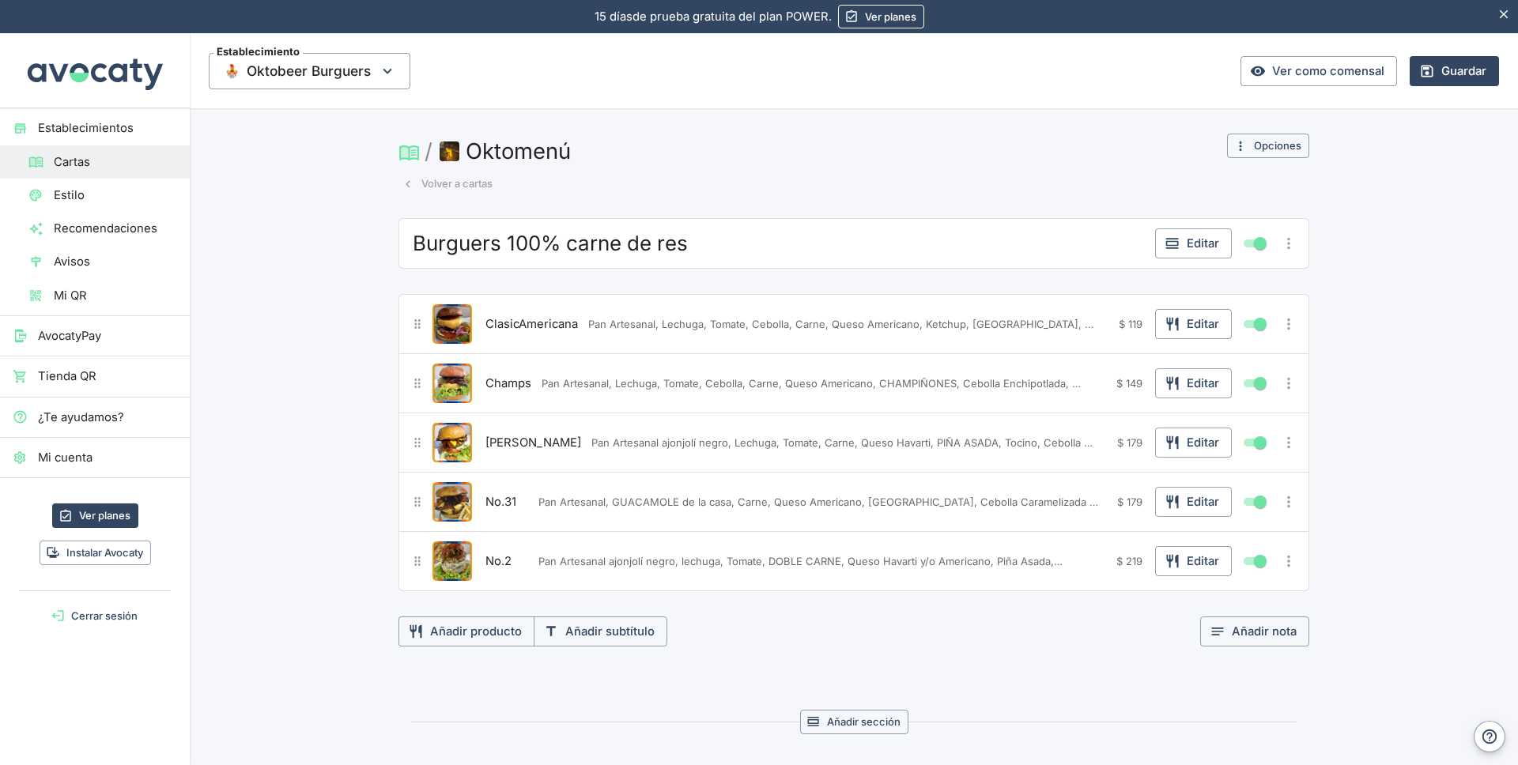
click at [444, 184] on button "Volver a cartas" at bounding box center [448, 184] width 98 height 25
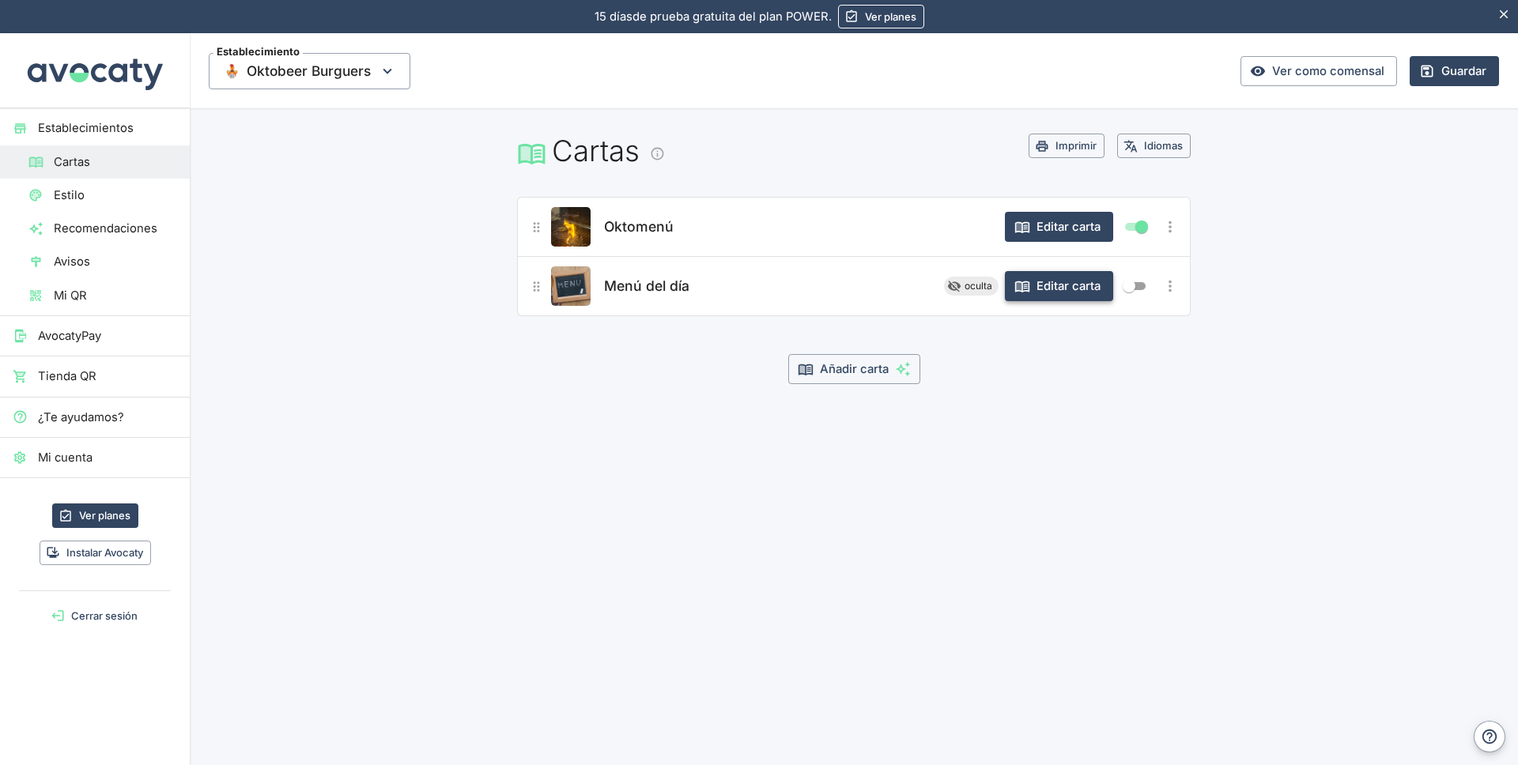
click at [1047, 285] on button "Editar carta" at bounding box center [1059, 286] width 108 height 30
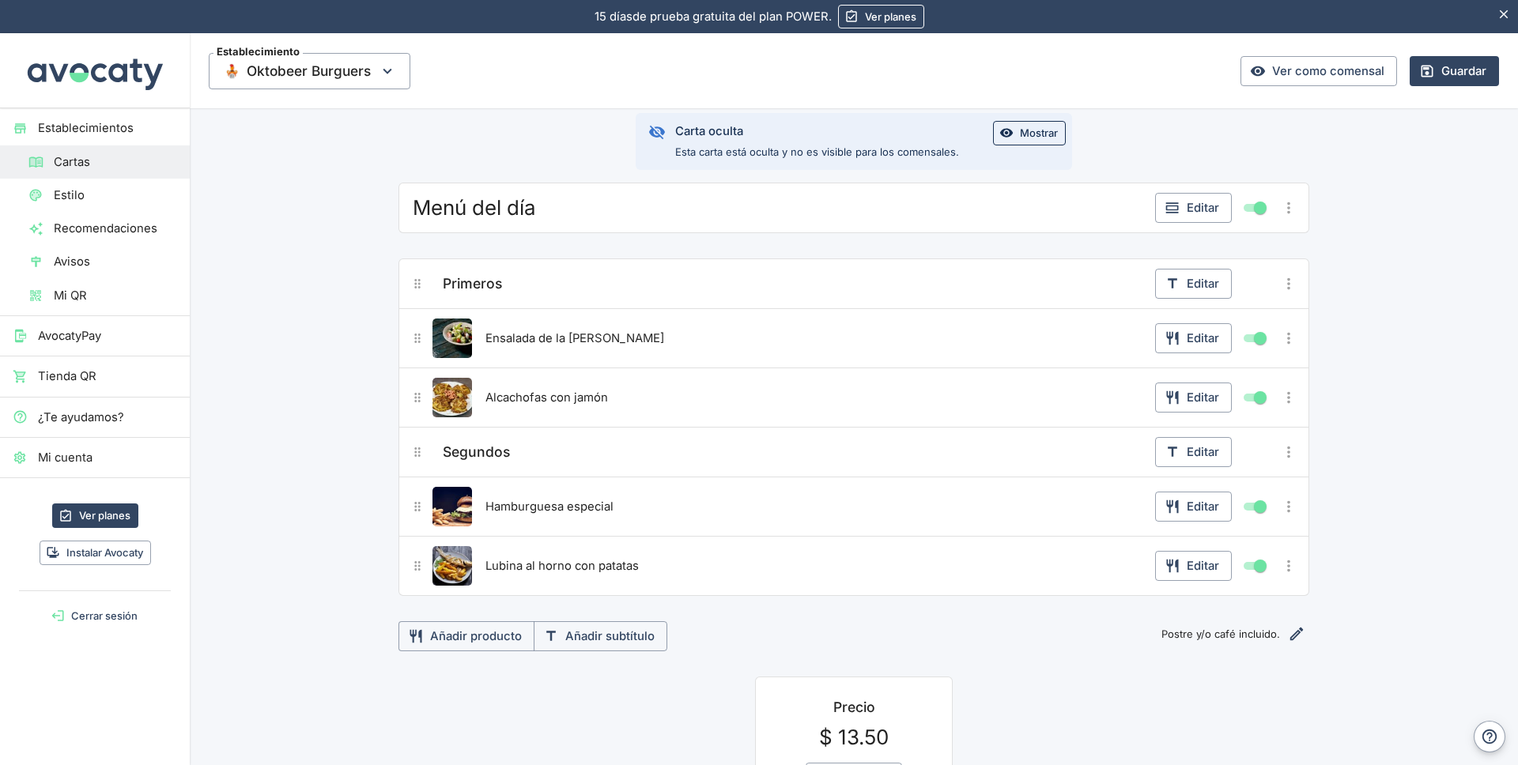
scroll to position [104, 0]
click at [516, 210] on span "Menú del día" at bounding box center [474, 208] width 123 height 25
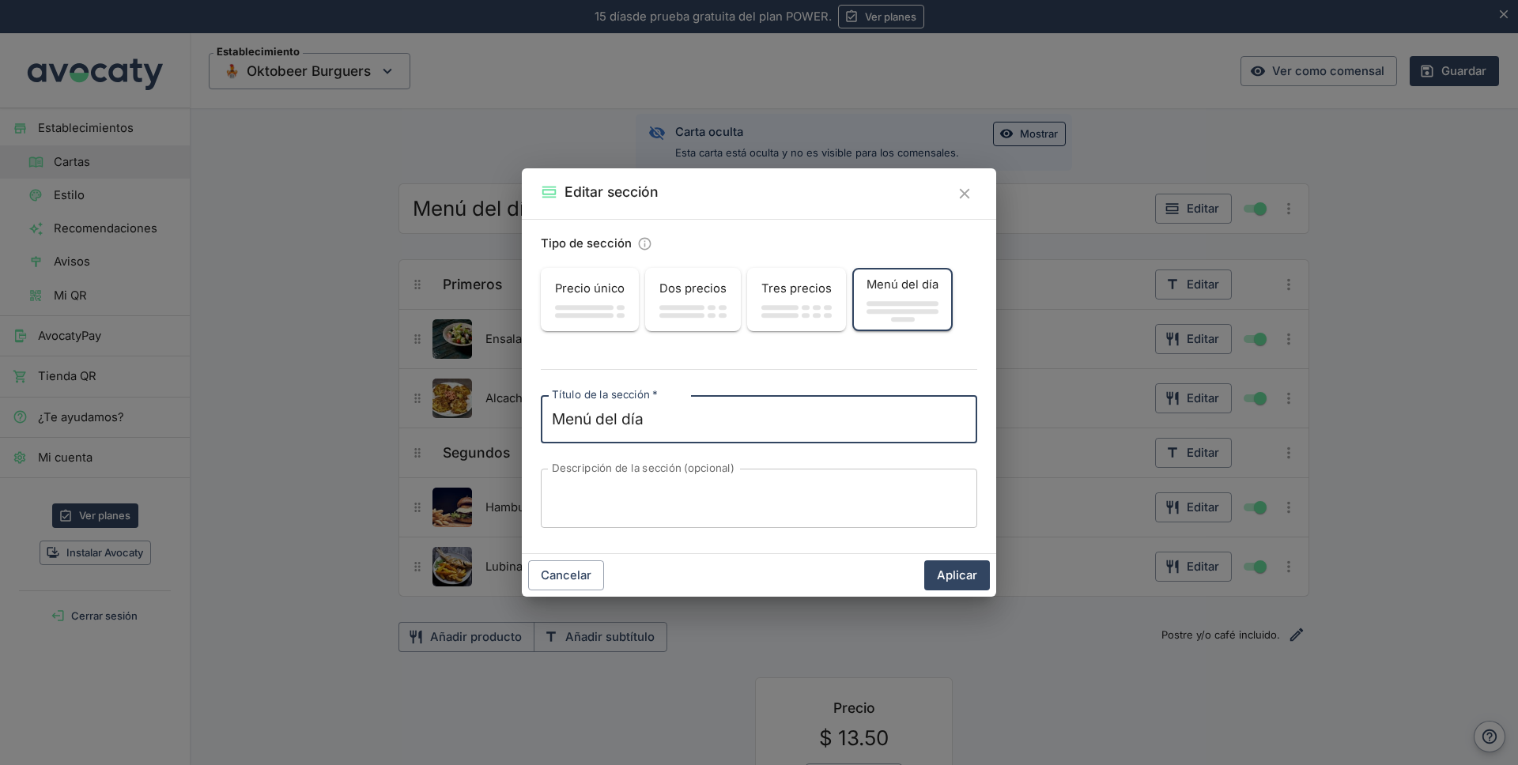
click at [516, 210] on div "Editar sección Tipo de sección Precio único Dos precios Tres precios Menú del d…" at bounding box center [759, 382] width 1518 height 765
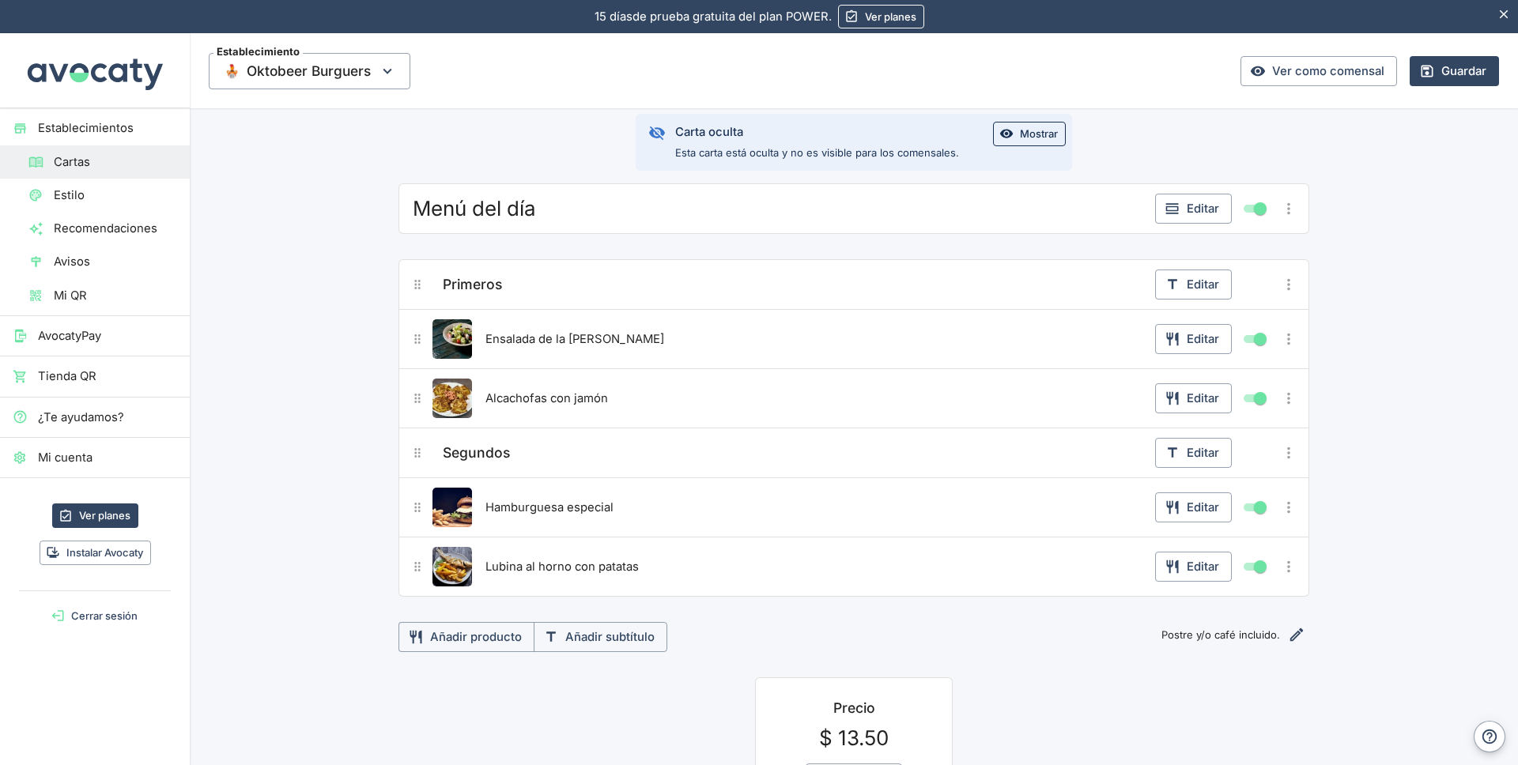
click at [531, 210] on span "Menú del día" at bounding box center [474, 208] width 123 height 25
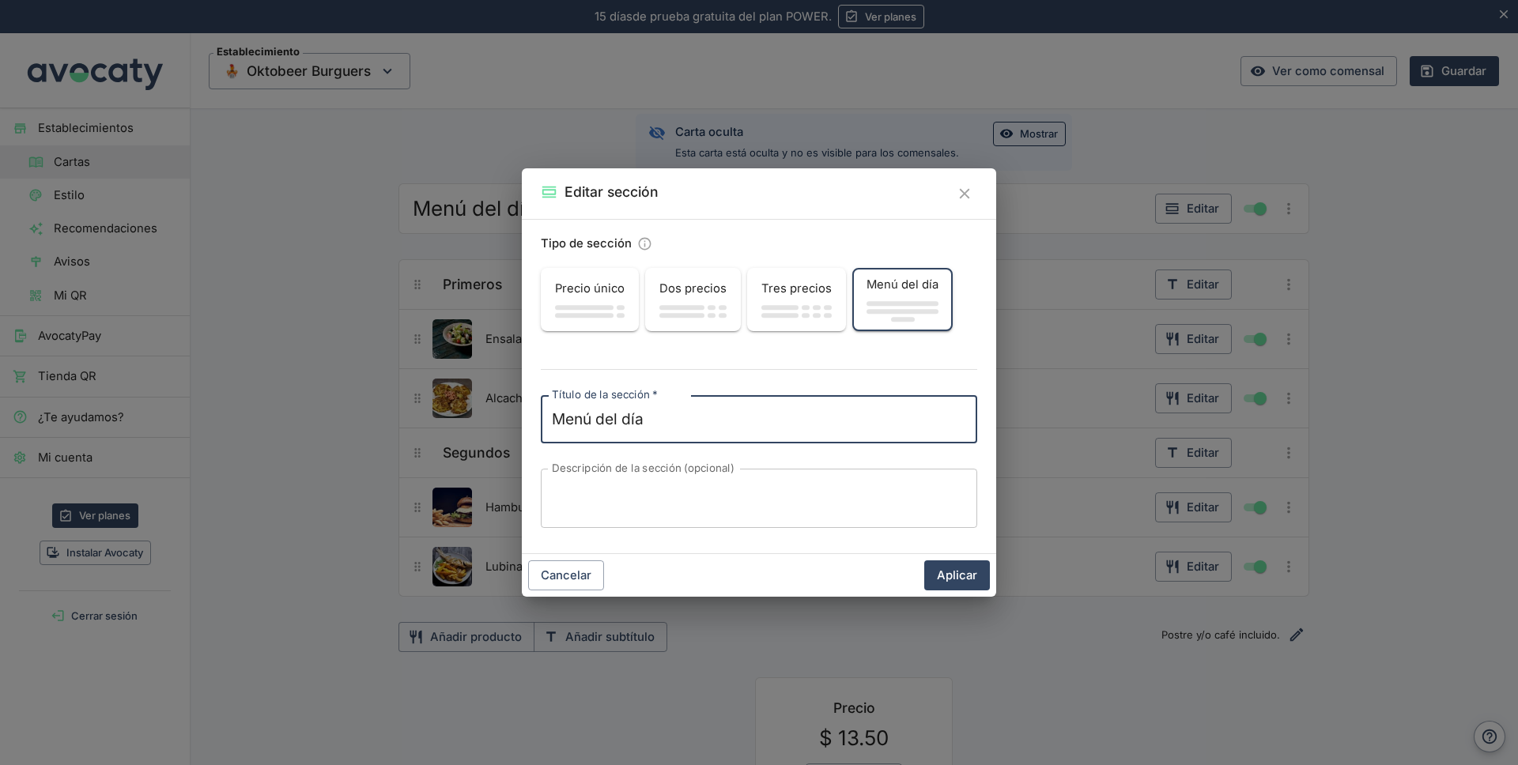
click at [651, 426] on textarea "Menú del día" at bounding box center [759, 420] width 414 height 22
type textarea "ESPECIALES DE TEMPORADA"
click at [631, 488] on textarea "Descripción de la sección (opcional)" at bounding box center [759, 498] width 414 height 33
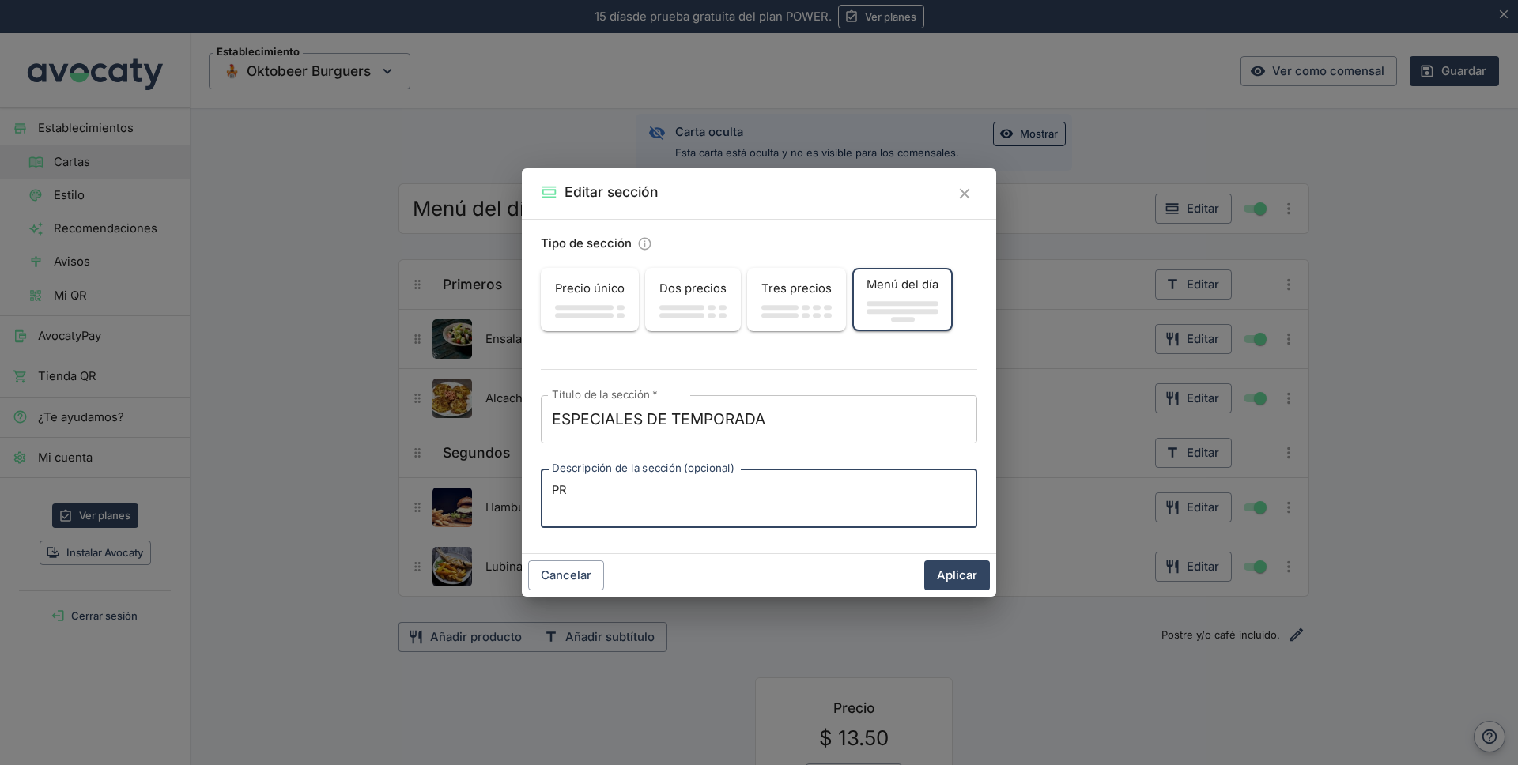
type textarea "P"
type textarea "B"
type textarea "p"
click at [917, 491] on textarea "Burguers espaciales por temporada. y en ocaciones experimentos del [PERSON_NAME]" at bounding box center [759, 499] width 414 height 34
type textarea "Burguers espaciales por temporada. y en ocaciones experimentos sorpresas del [P…"
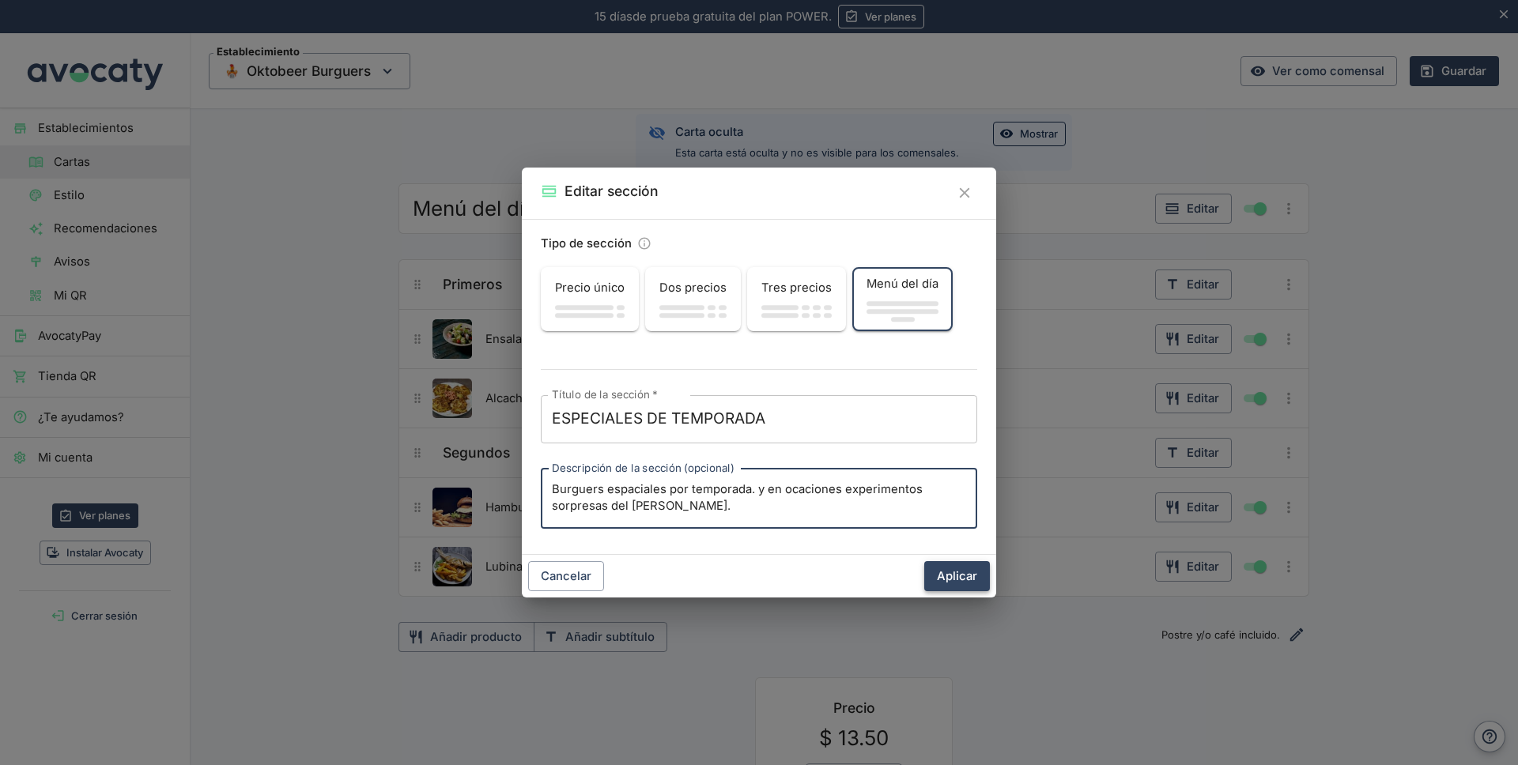
click at [961, 574] on button "Aplicar" at bounding box center [957, 576] width 66 height 30
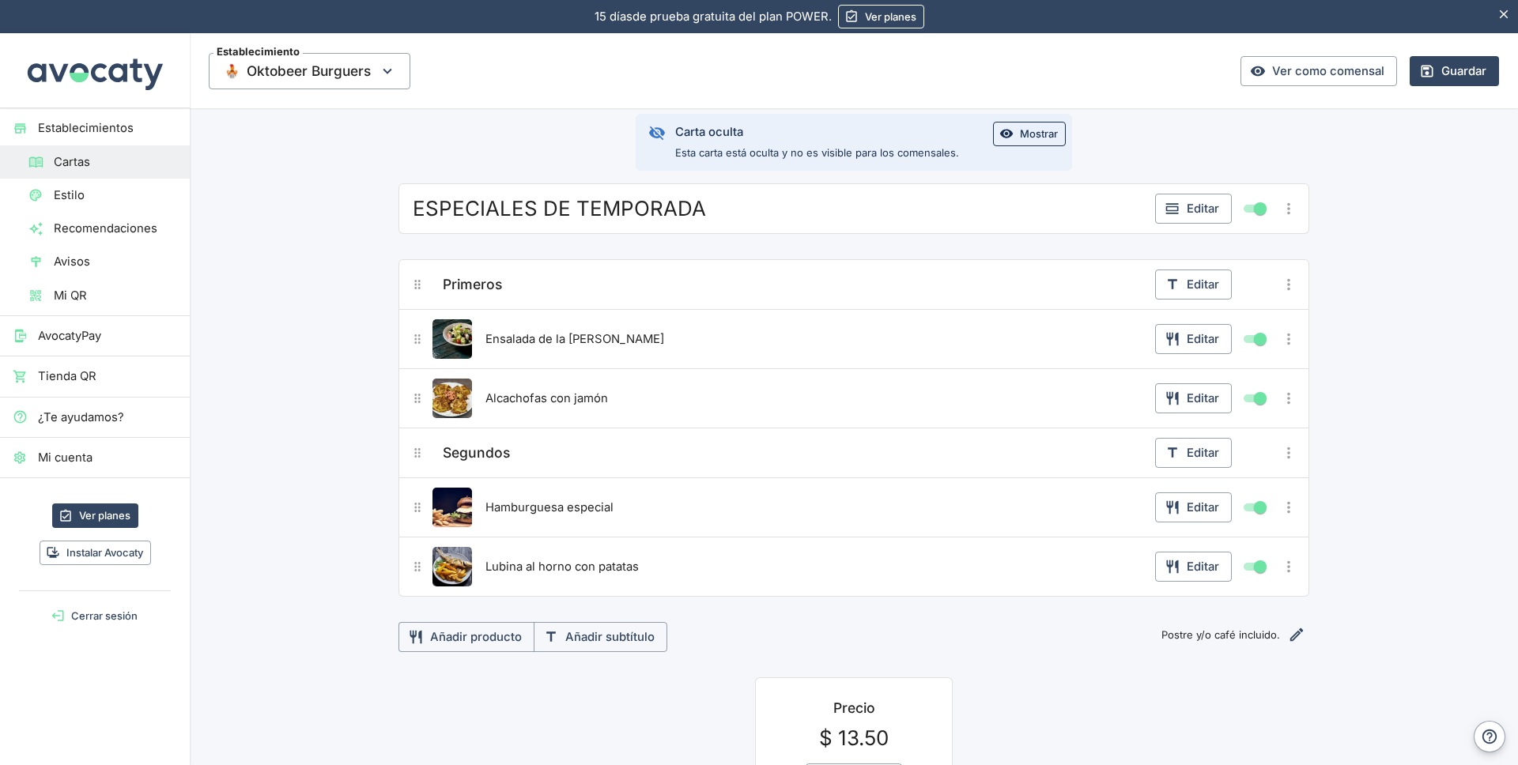
click at [1287, 342] on icon "Más opciones" at bounding box center [1288, 339] width 17 height 17
click at [1248, 423] on span "Eliminar producto" at bounding box center [1231, 426] width 101 height 17
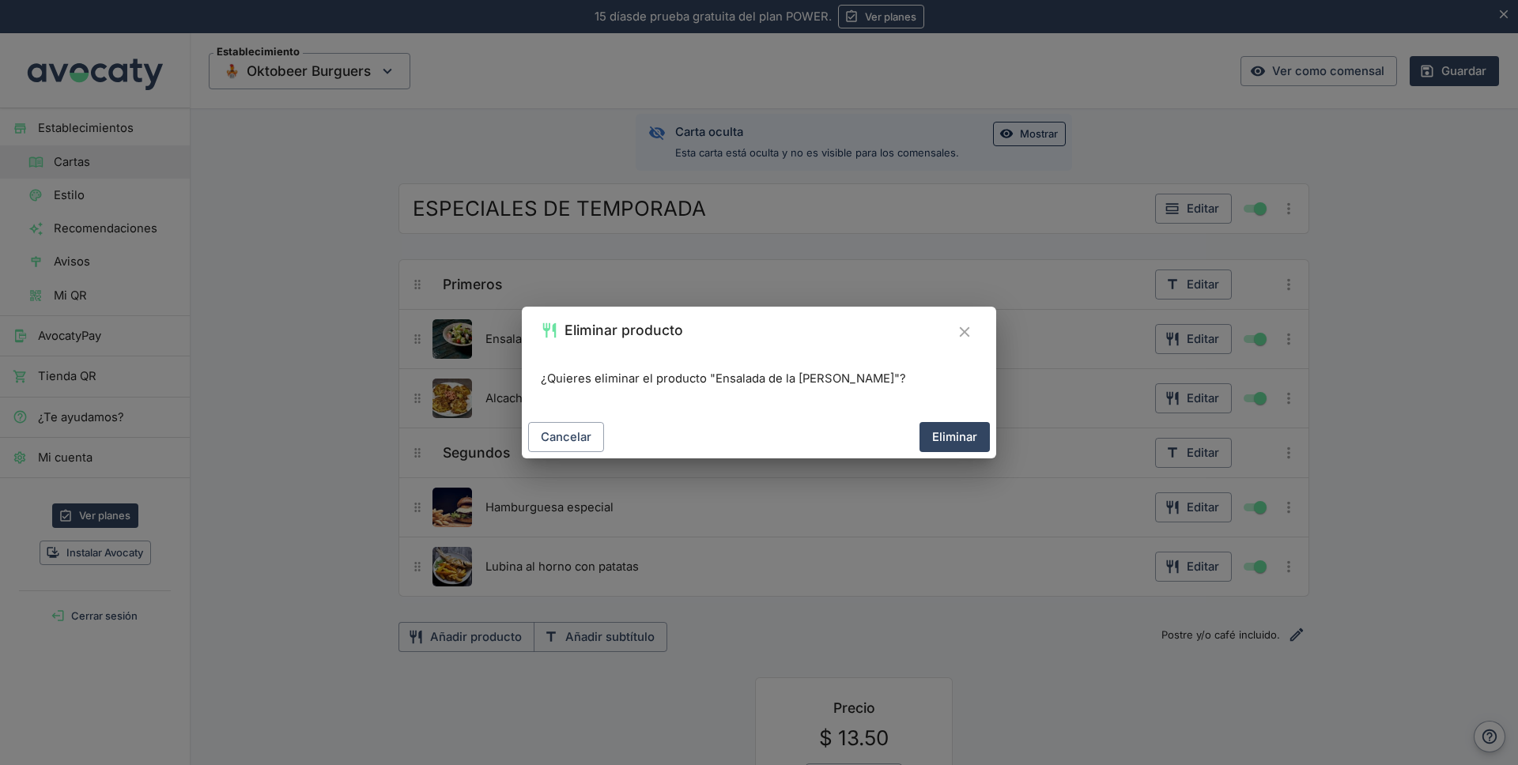
click at [962, 329] on icon "Cerrar" at bounding box center [964, 332] width 10 height 10
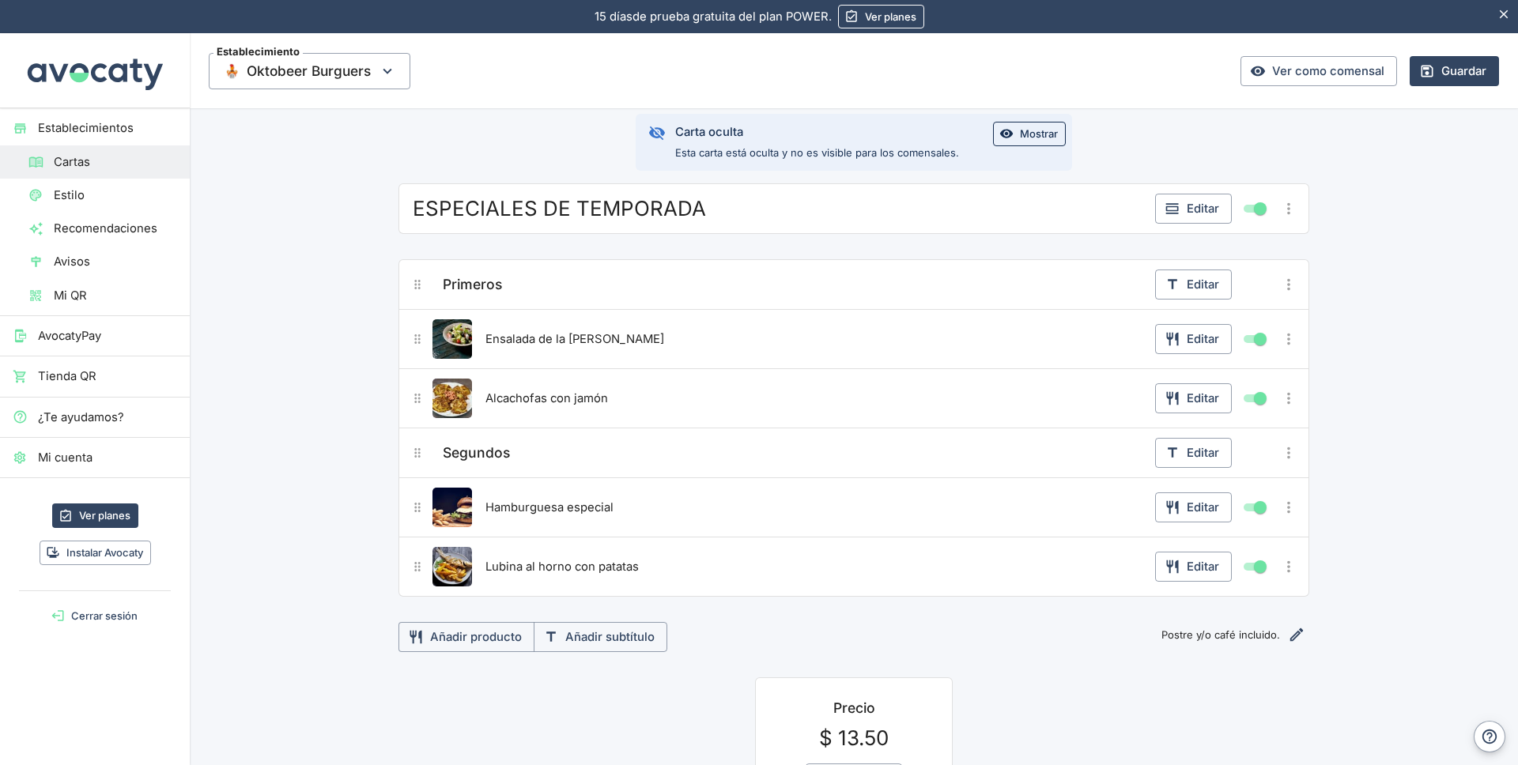
click at [1287, 289] on icon "Más opciones" at bounding box center [1288, 285] width 3 height 12
click at [1238, 373] on span "Eliminar subtítulo" at bounding box center [1231, 371] width 101 height 17
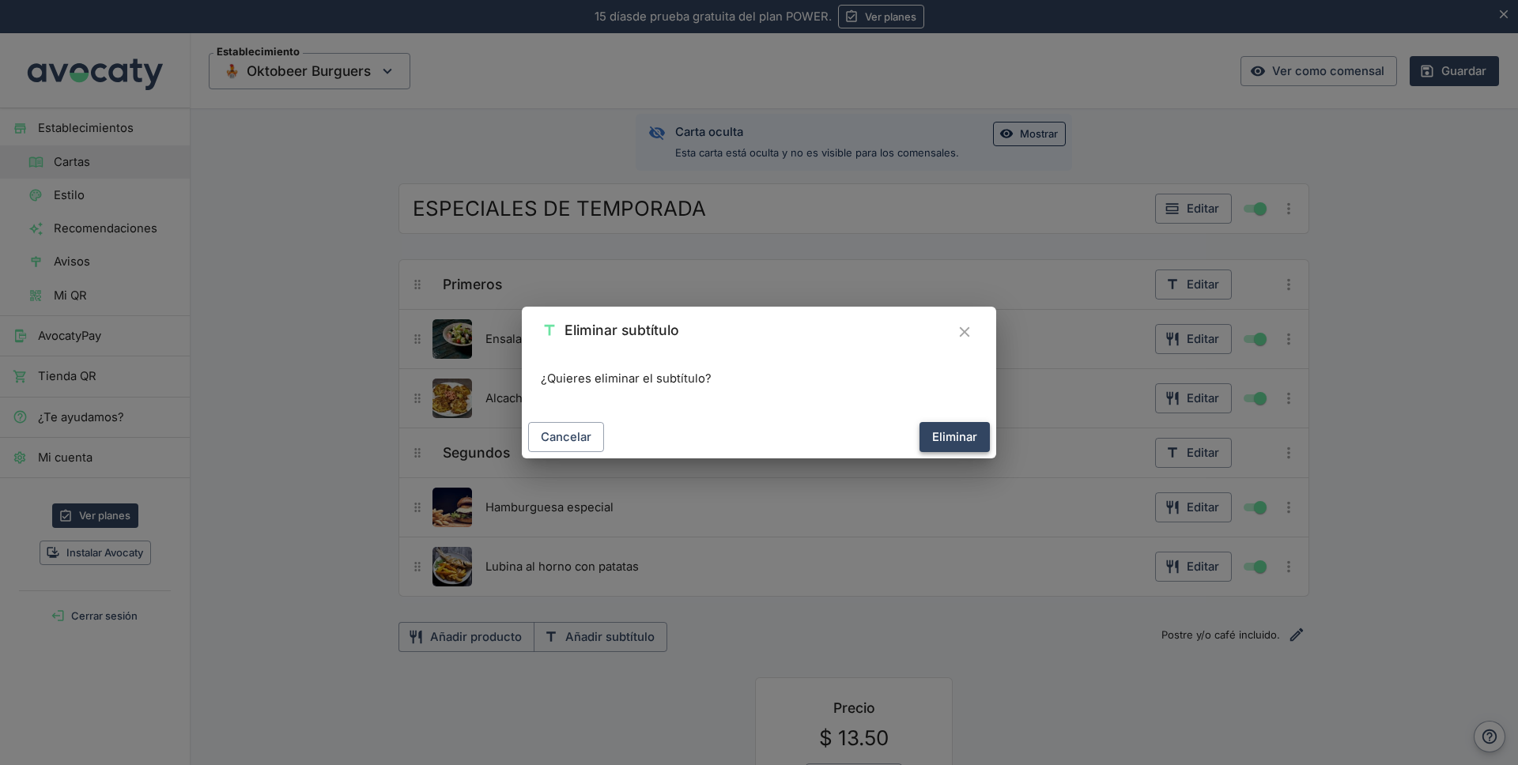
click at [946, 429] on button "Eliminar" at bounding box center [955, 437] width 70 height 30
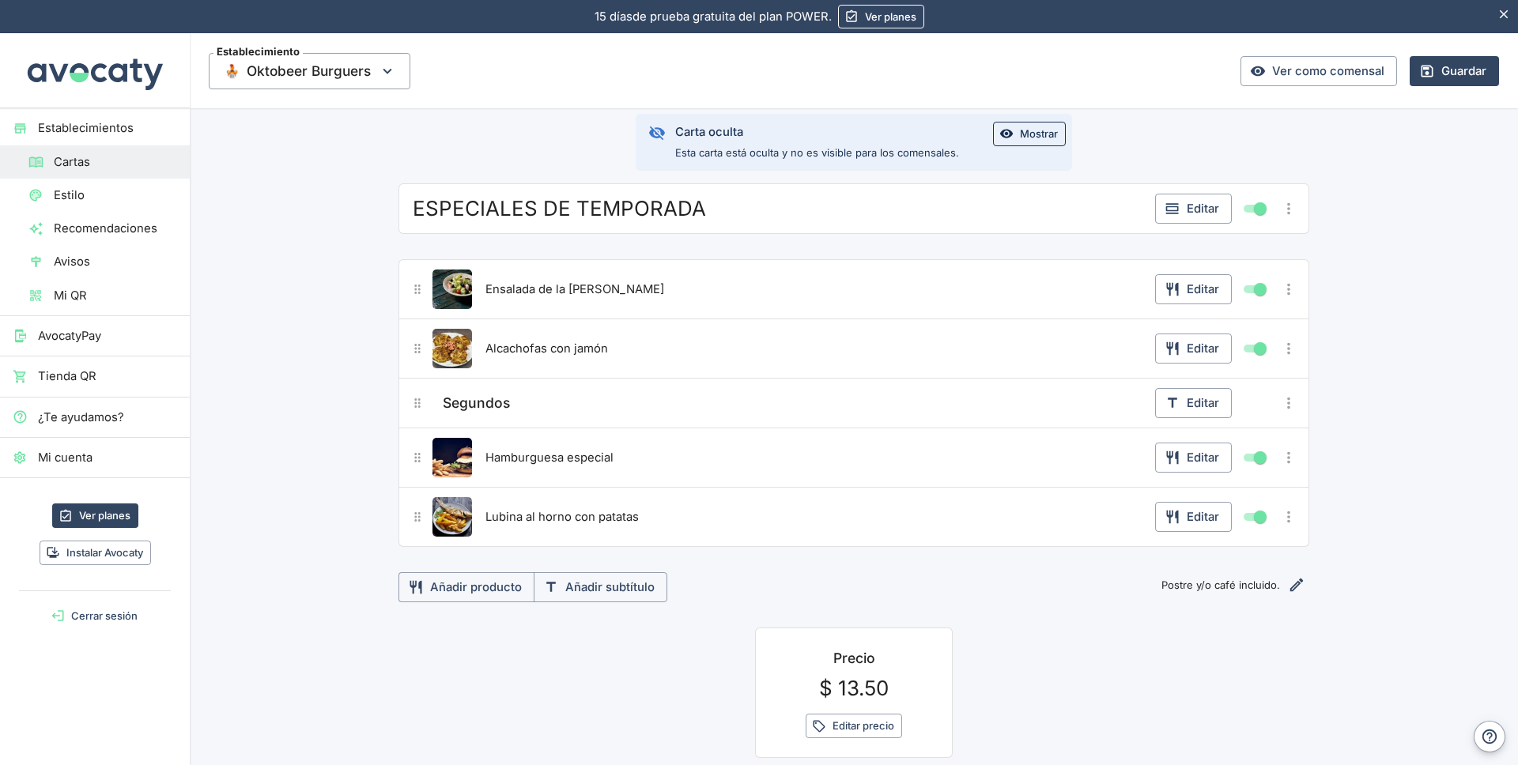
click at [1286, 286] on icon "Más opciones" at bounding box center [1288, 289] width 17 height 17
click at [1238, 372] on span "Eliminar producto" at bounding box center [1231, 376] width 101 height 17
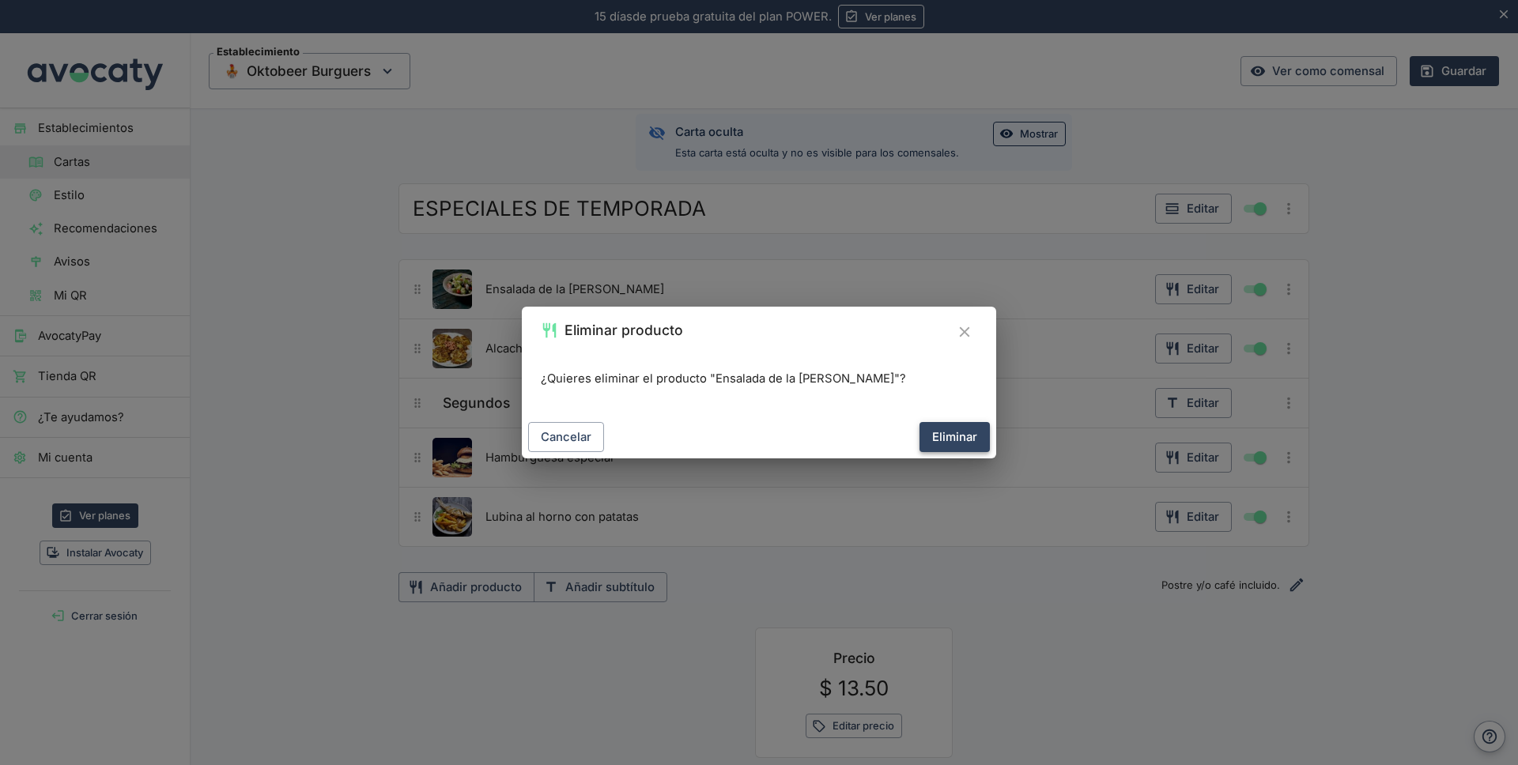
click at [963, 437] on button "Eliminar" at bounding box center [955, 437] width 70 height 30
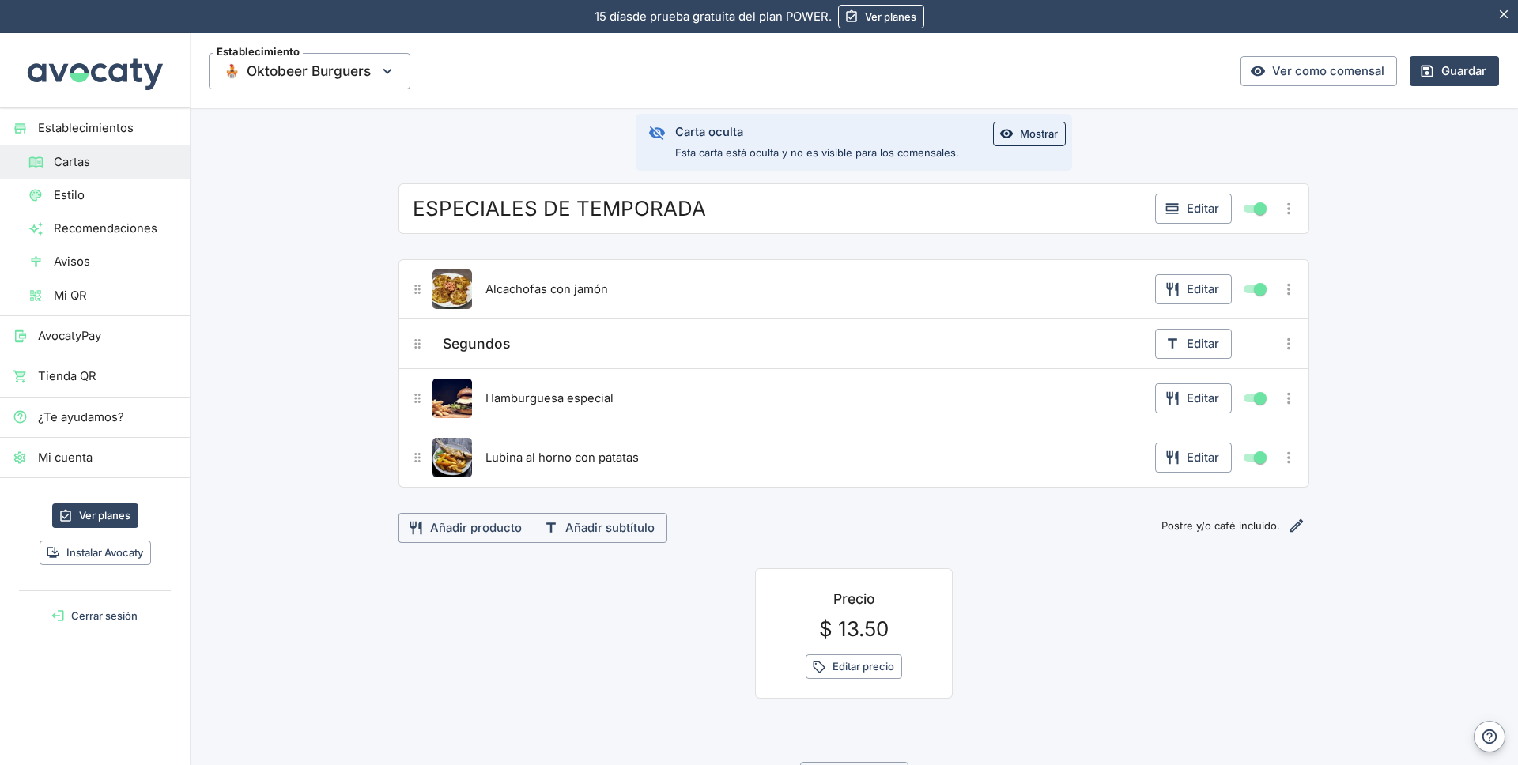
click at [1284, 296] on icon "Más opciones" at bounding box center [1288, 289] width 17 height 17
click at [1216, 377] on span "Eliminar producto" at bounding box center [1231, 376] width 101 height 17
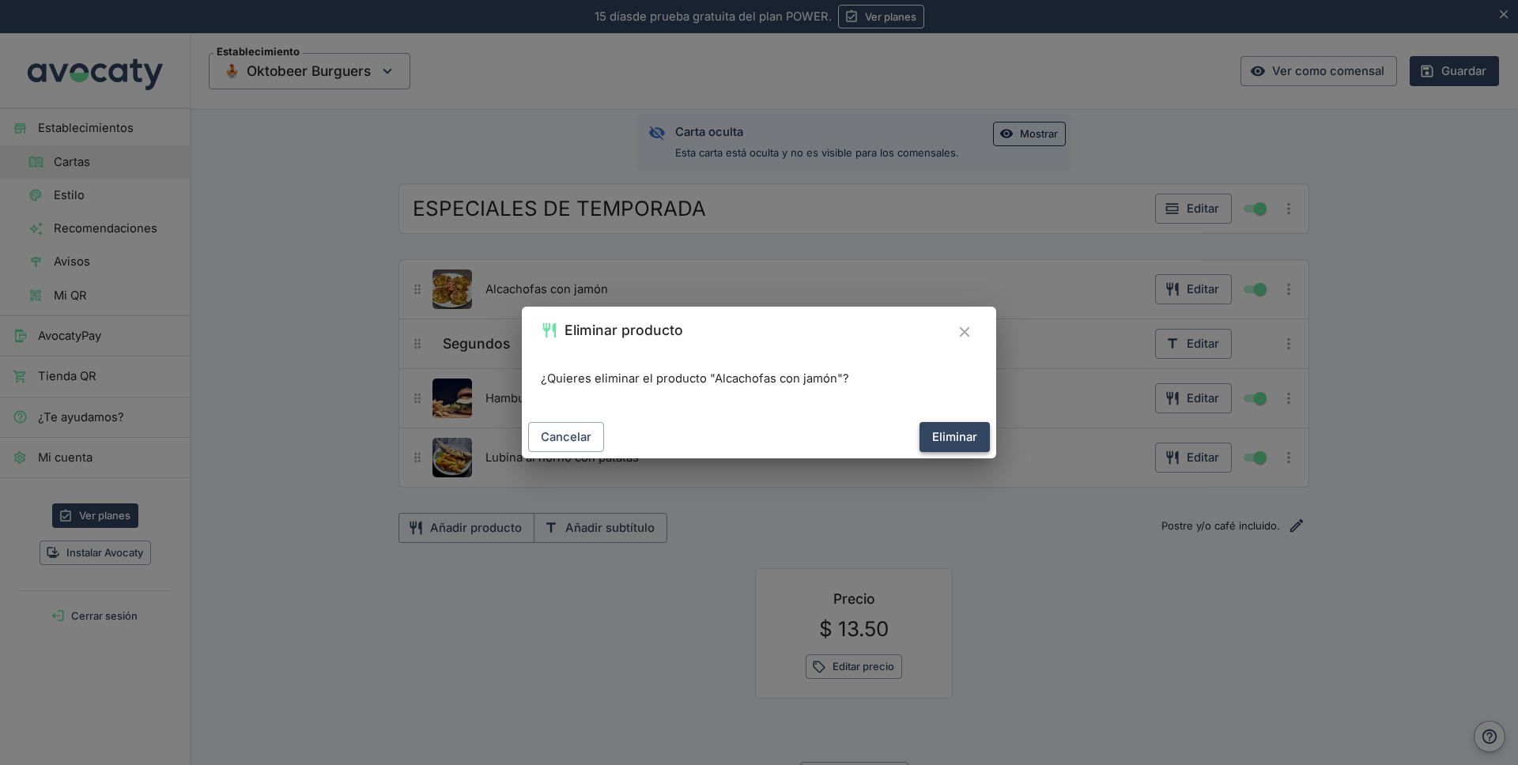
click at [952, 438] on button "Eliminar" at bounding box center [955, 437] width 70 height 30
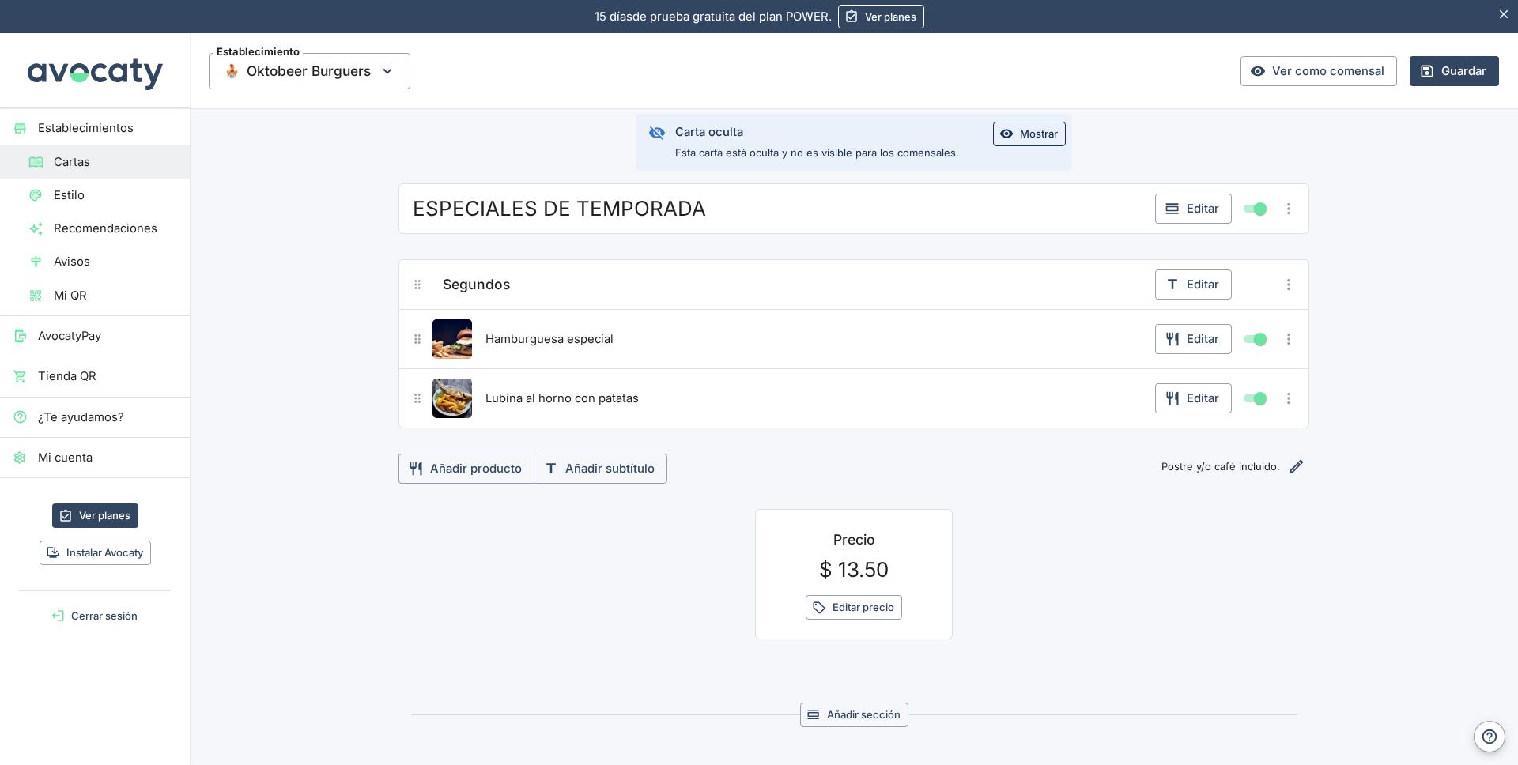
click at [1287, 283] on icon "Más opciones" at bounding box center [1288, 284] width 17 height 17
click at [1215, 368] on span "Eliminar subtítulo" at bounding box center [1231, 371] width 101 height 17
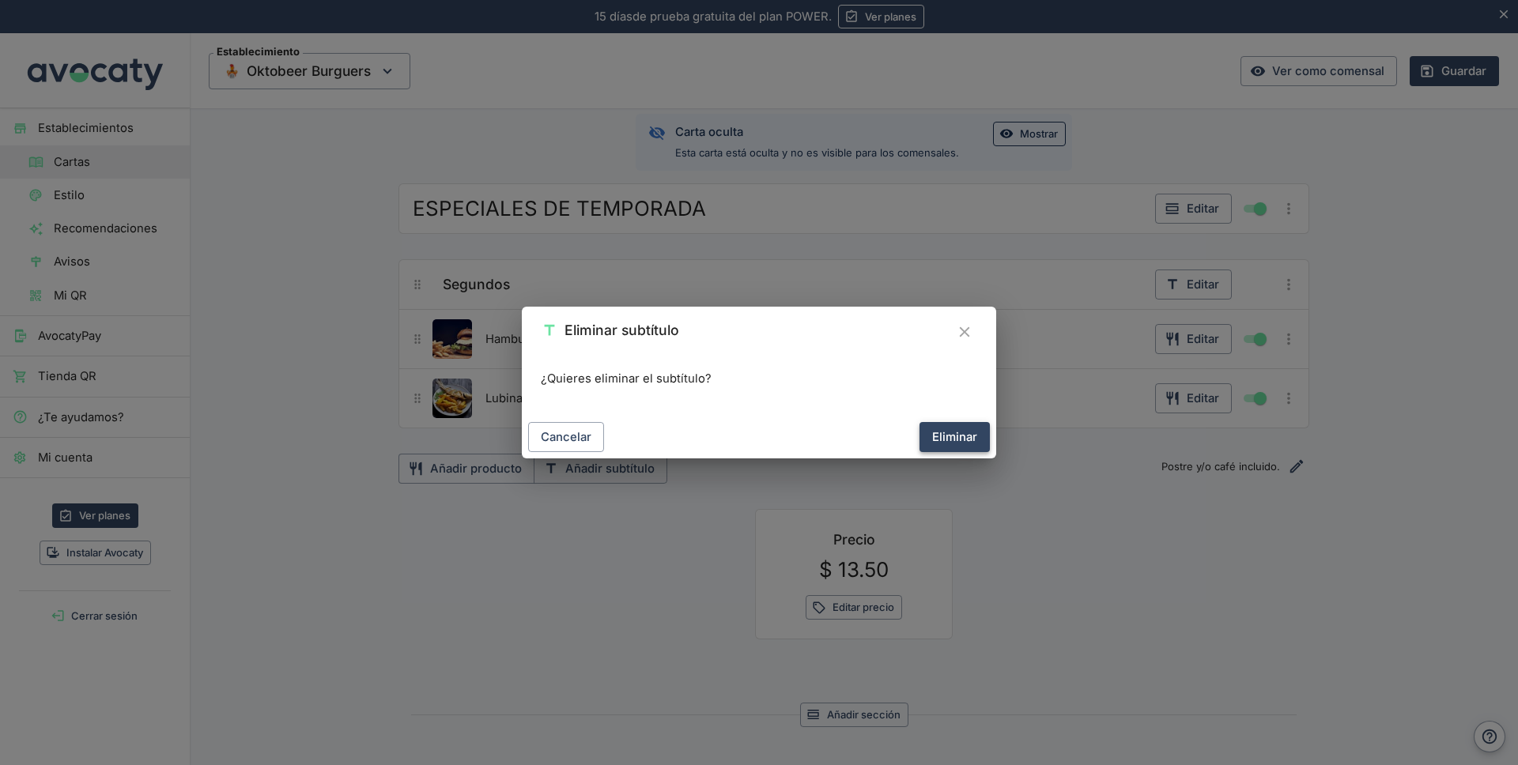
click at [972, 429] on button "Eliminar" at bounding box center [955, 437] width 70 height 30
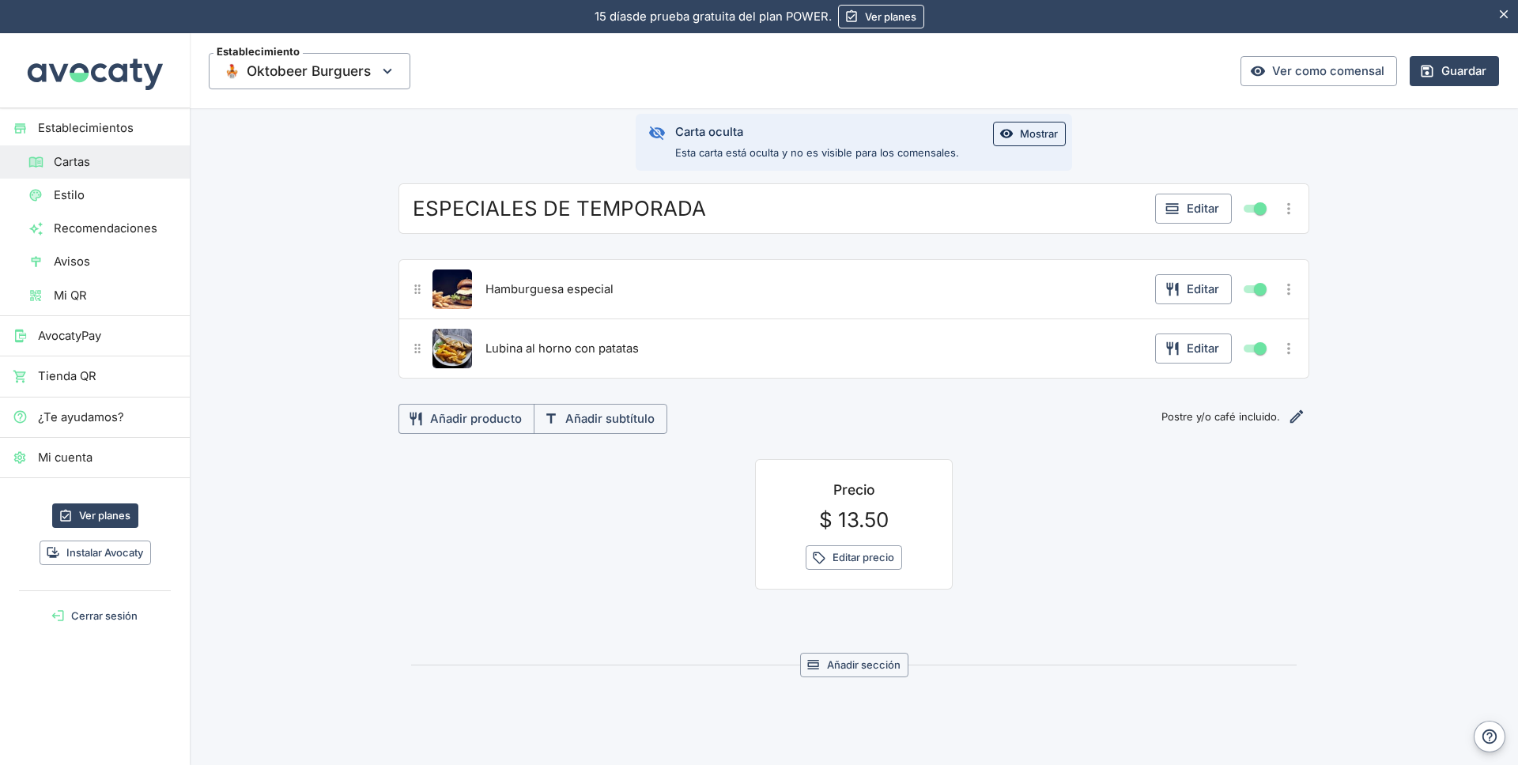
click at [1286, 284] on icon "Más opciones" at bounding box center [1288, 289] width 17 height 17
click at [1214, 370] on span "Eliminar producto" at bounding box center [1231, 376] width 101 height 17
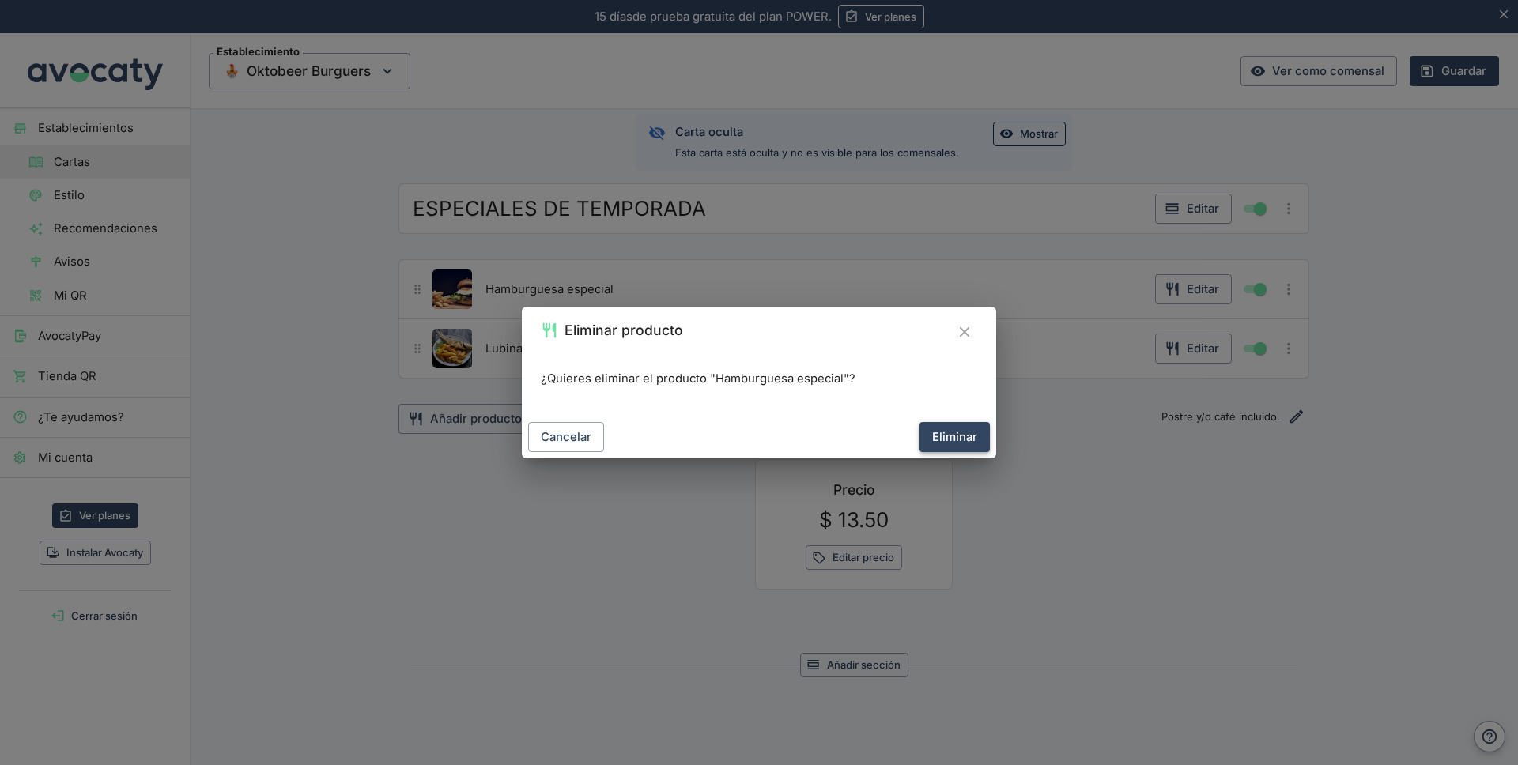
click at [953, 433] on button "Eliminar" at bounding box center [955, 437] width 70 height 30
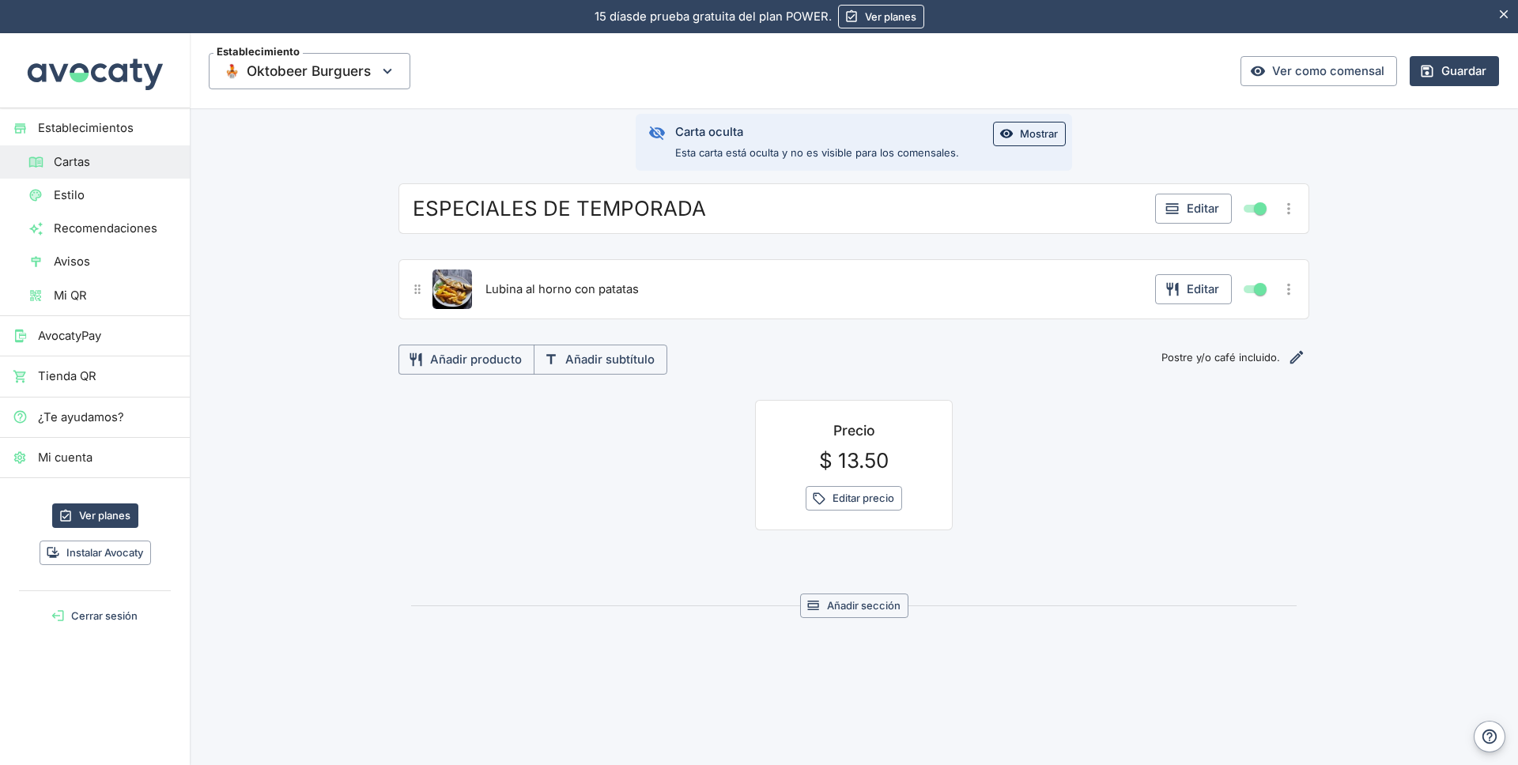
click at [1280, 288] on icon "Más opciones" at bounding box center [1288, 289] width 17 height 17
click at [1184, 373] on span "Eliminar producto" at bounding box center [1231, 376] width 101 height 17
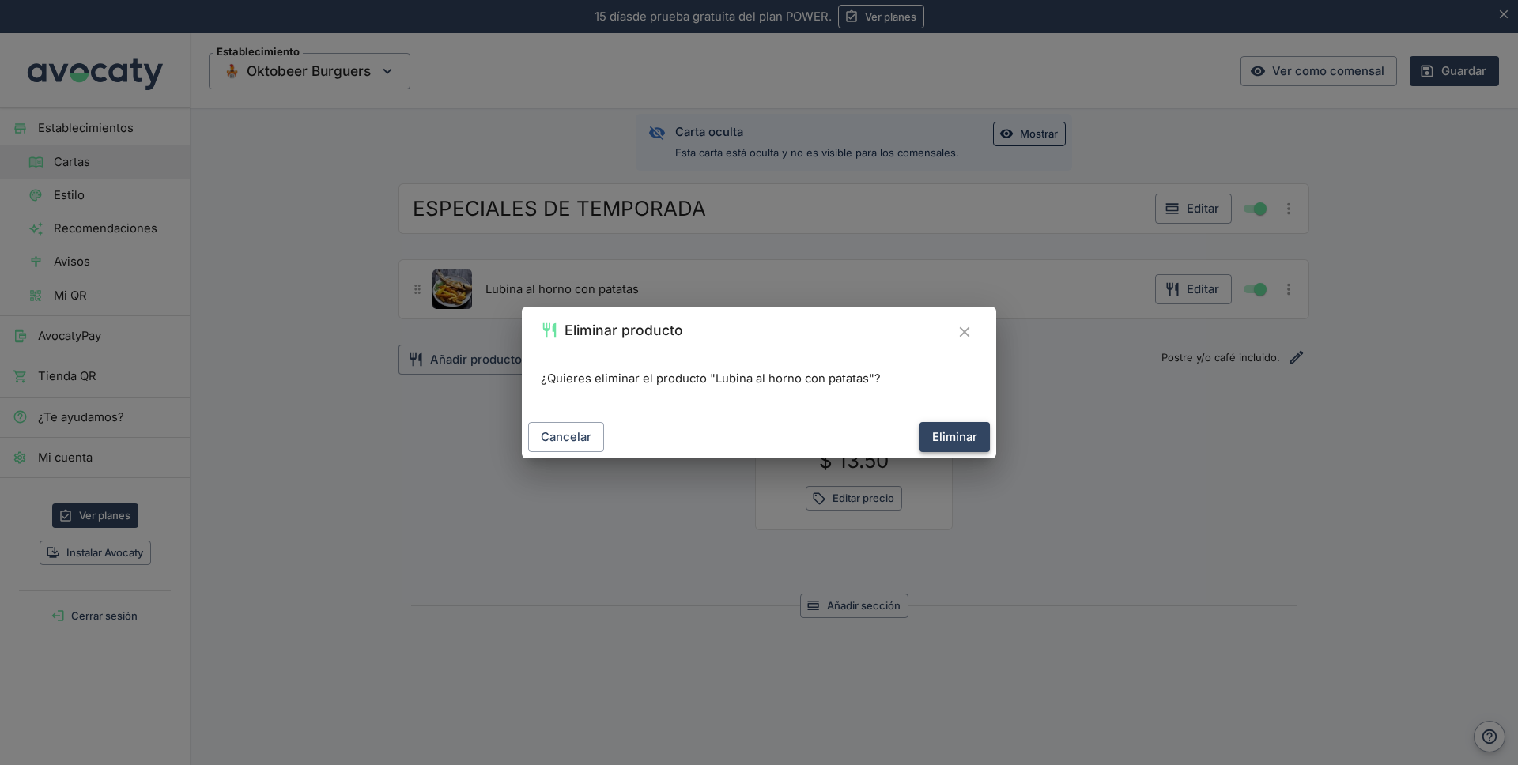
click at [967, 433] on button "Eliminar" at bounding box center [955, 437] width 70 height 30
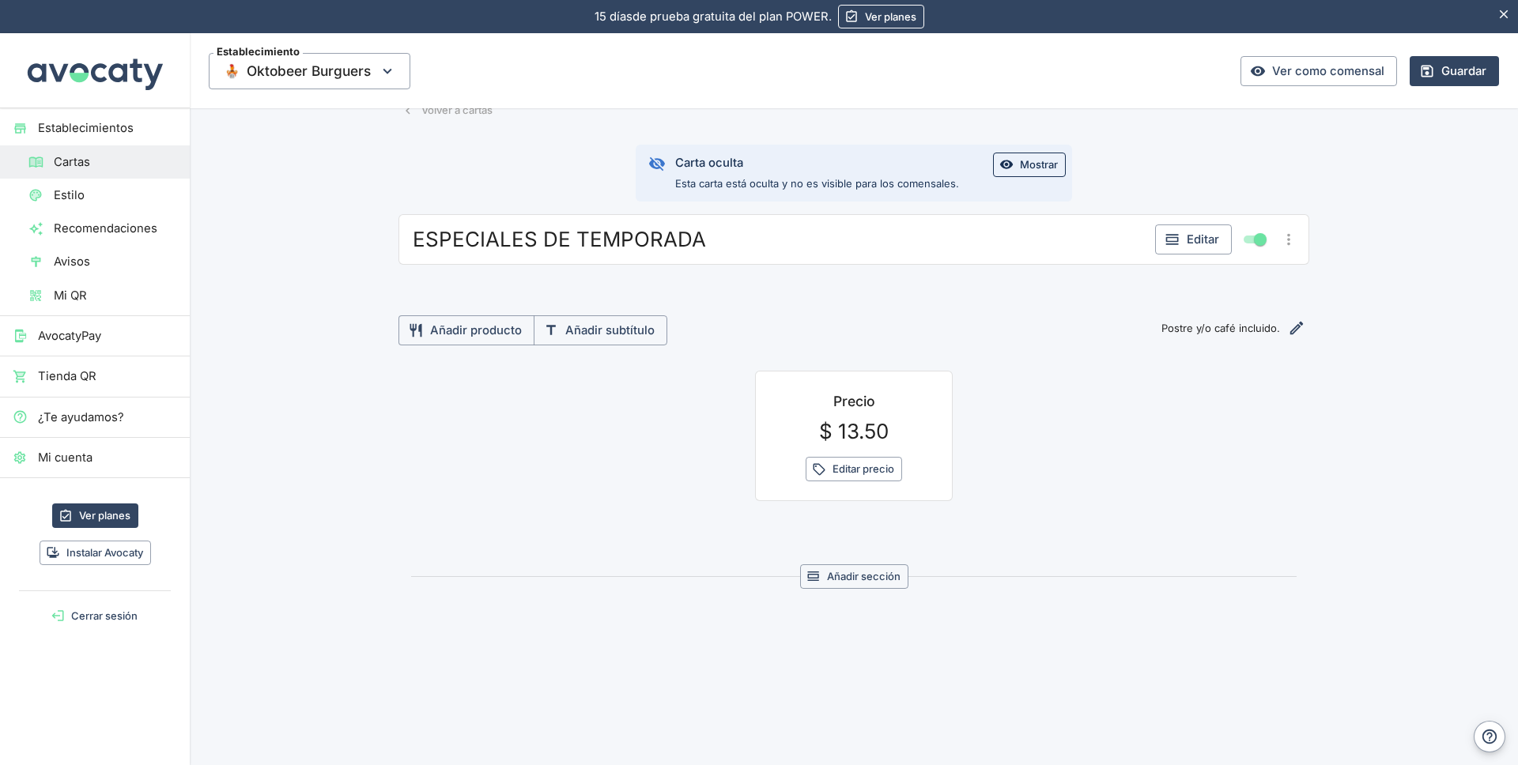
scroll to position [74, 0]
click at [1289, 330] on icon "Editar nota" at bounding box center [1296, 327] width 17 height 17
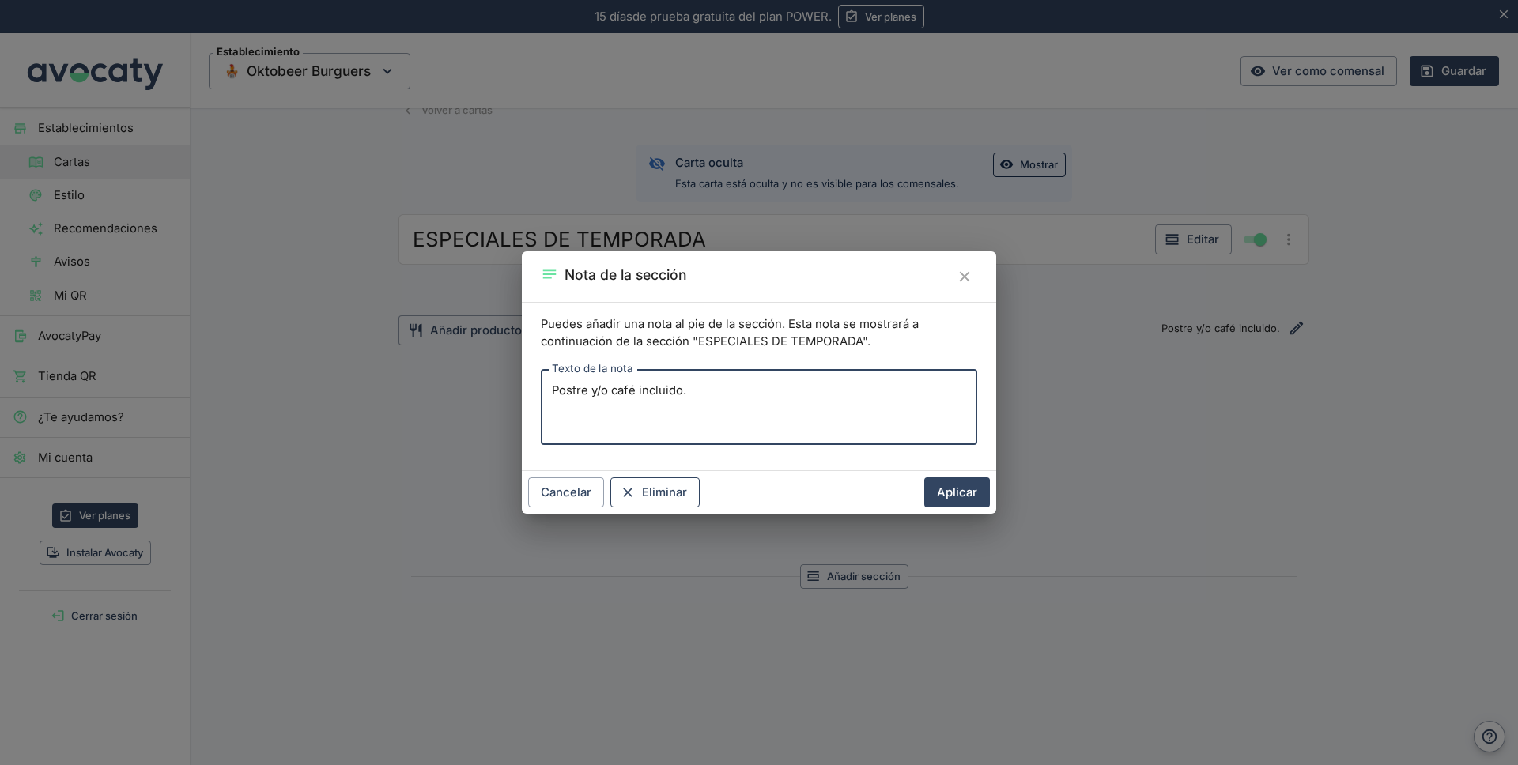
click at [663, 490] on button "Eliminar" at bounding box center [654, 493] width 89 height 30
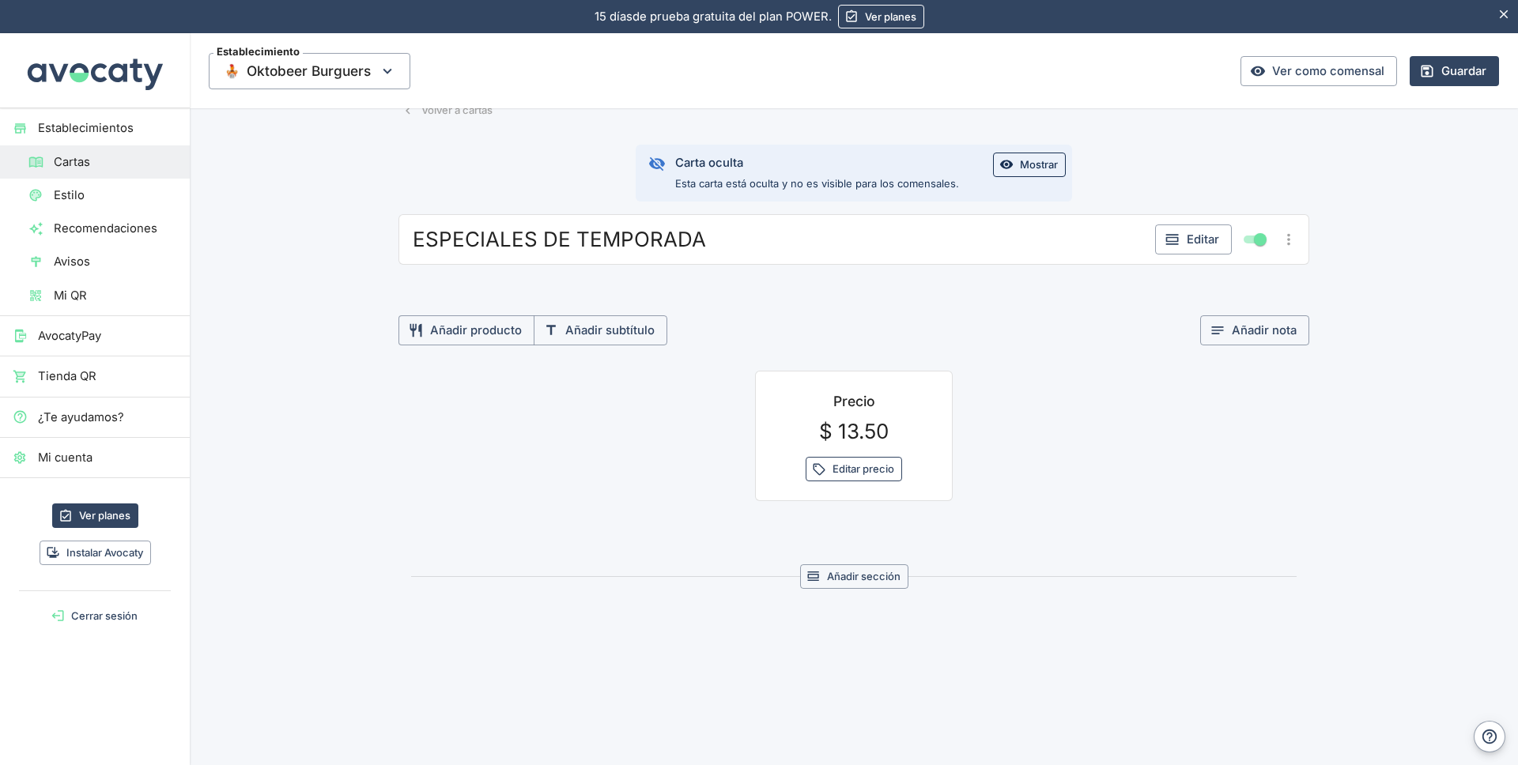
click at [861, 461] on button "Editar precio" at bounding box center [854, 469] width 96 height 25
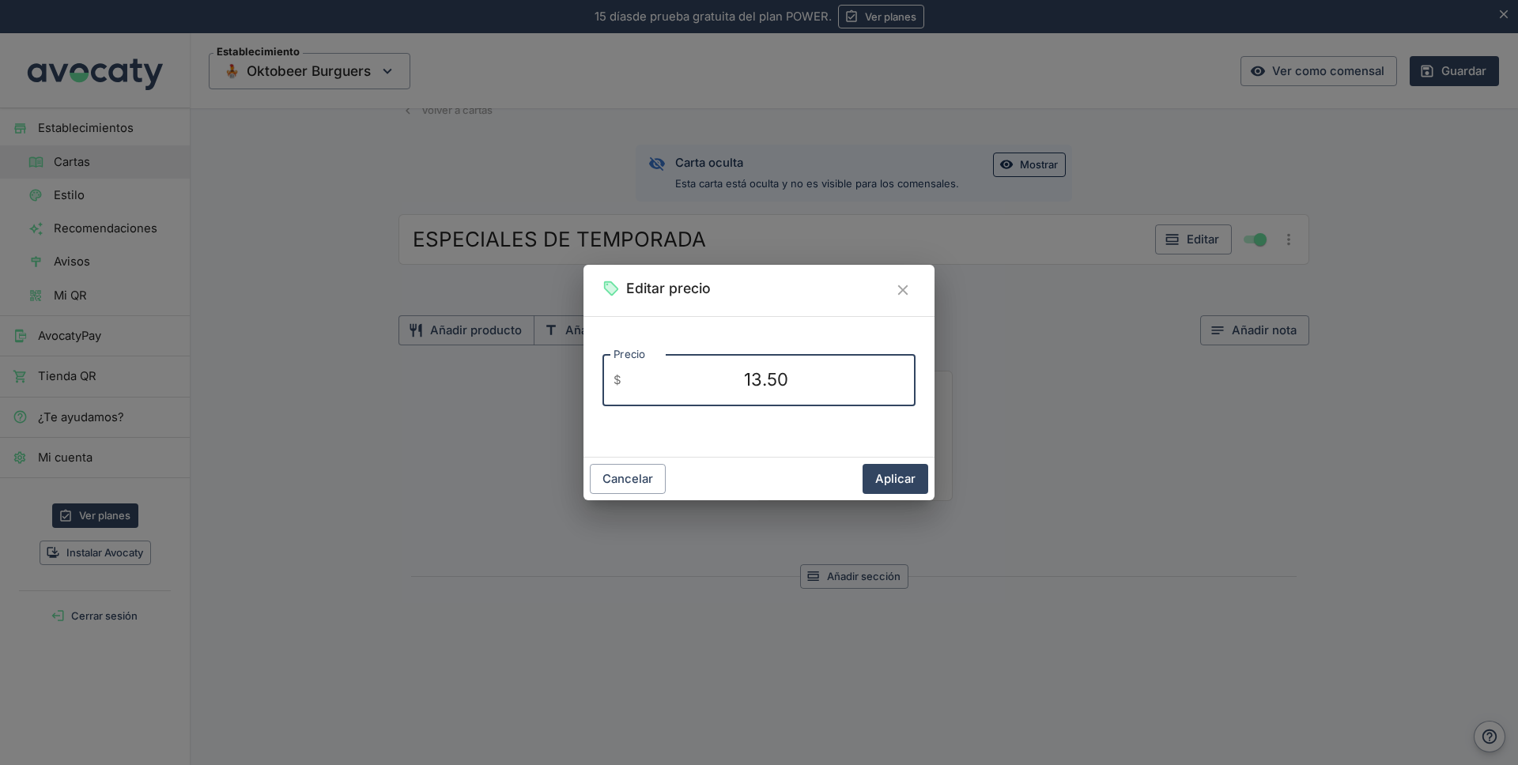
click at [811, 390] on textarea "13.50" at bounding box center [766, 380] width 277 height 25
type textarea "1"
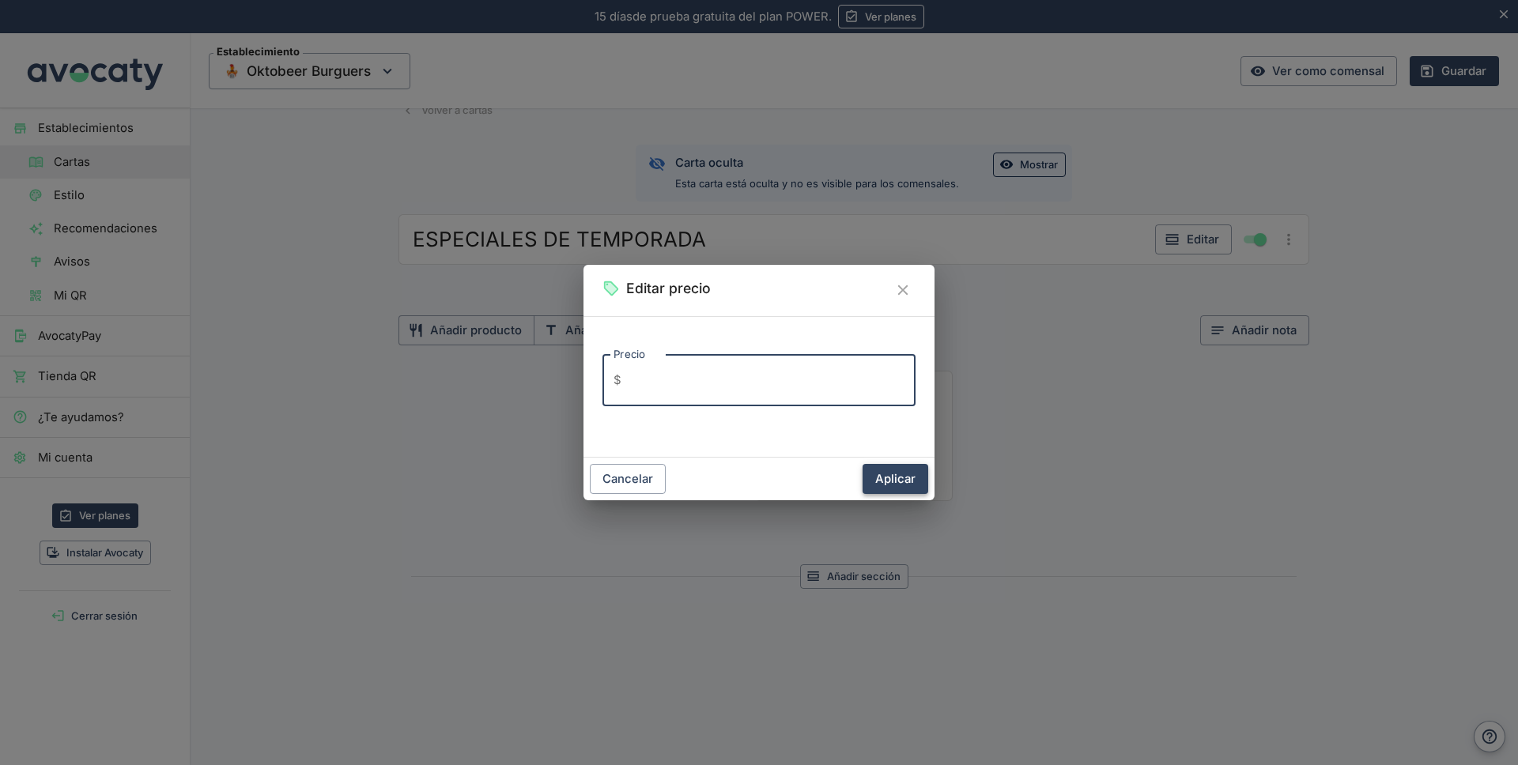
click at [907, 483] on button "Aplicar" at bounding box center [896, 479] width 66 height 30
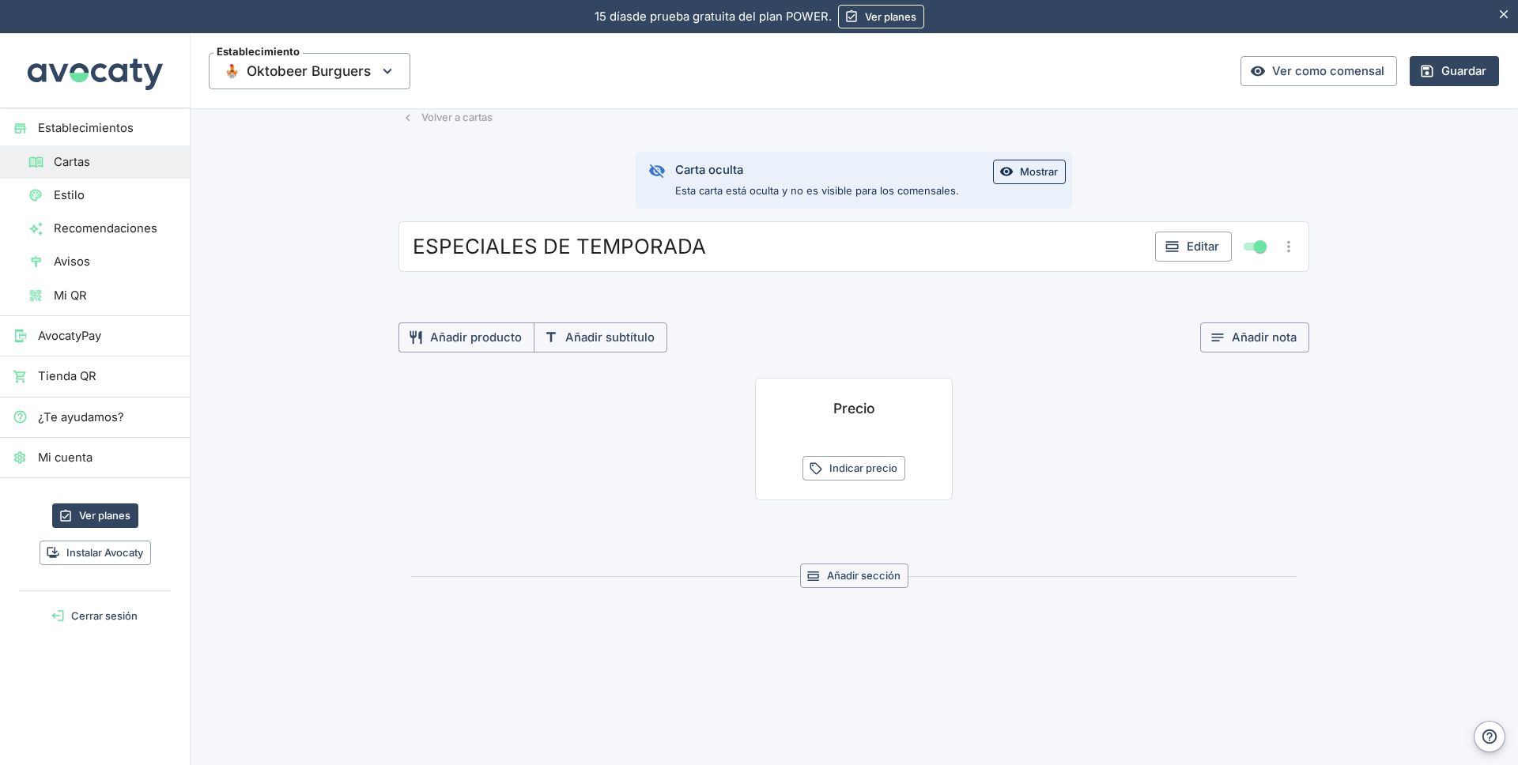
scroll to position [66, 0]
click at [484, 335] on button "Añadir producto" at bounding box center [467, 338] width 136 height 30
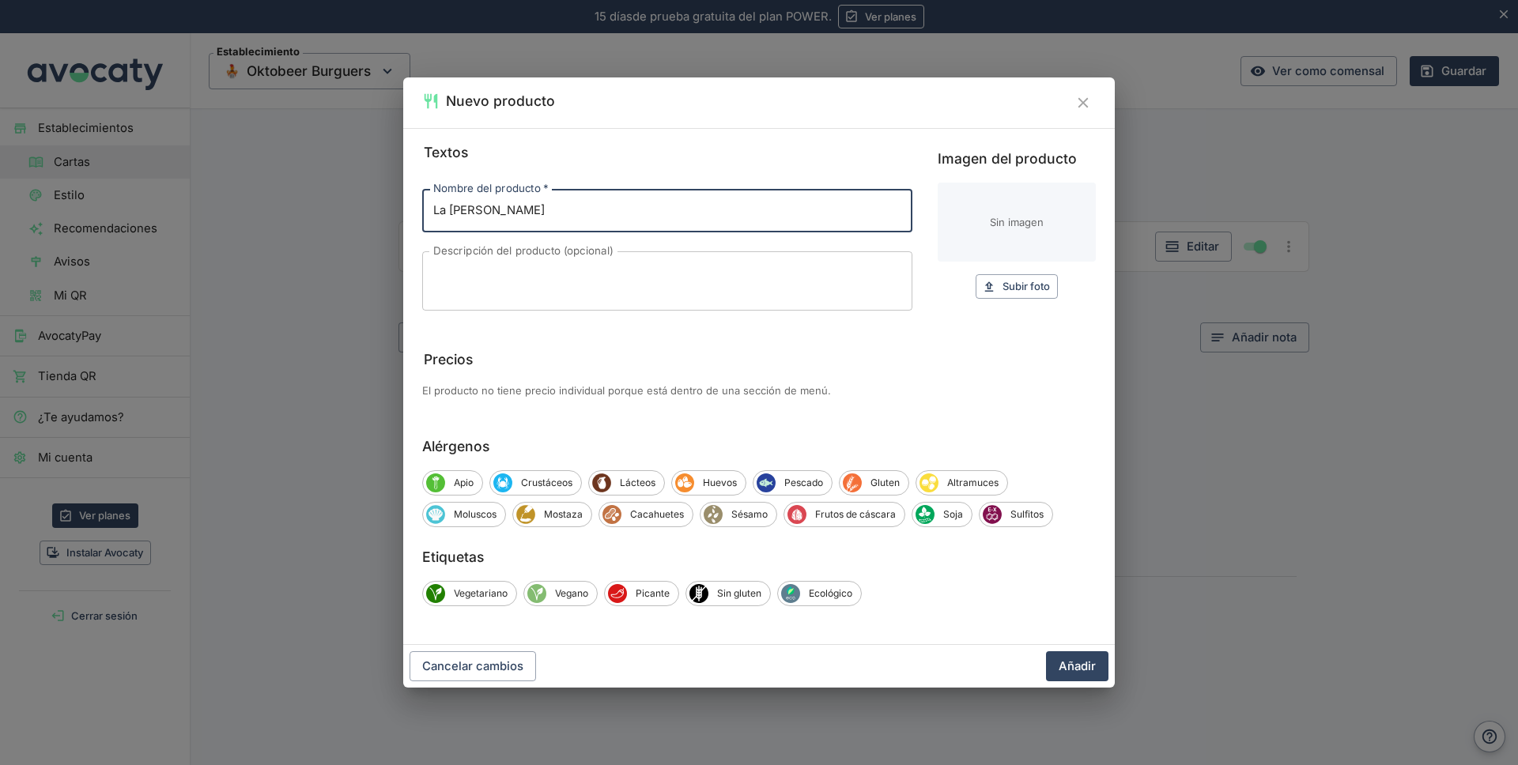
type input "La [PERSON_NAME]"
click at [484, 284] on textarea "Descripción del producto (opcional)" at bounding box center [667, 280] width 468 height 33
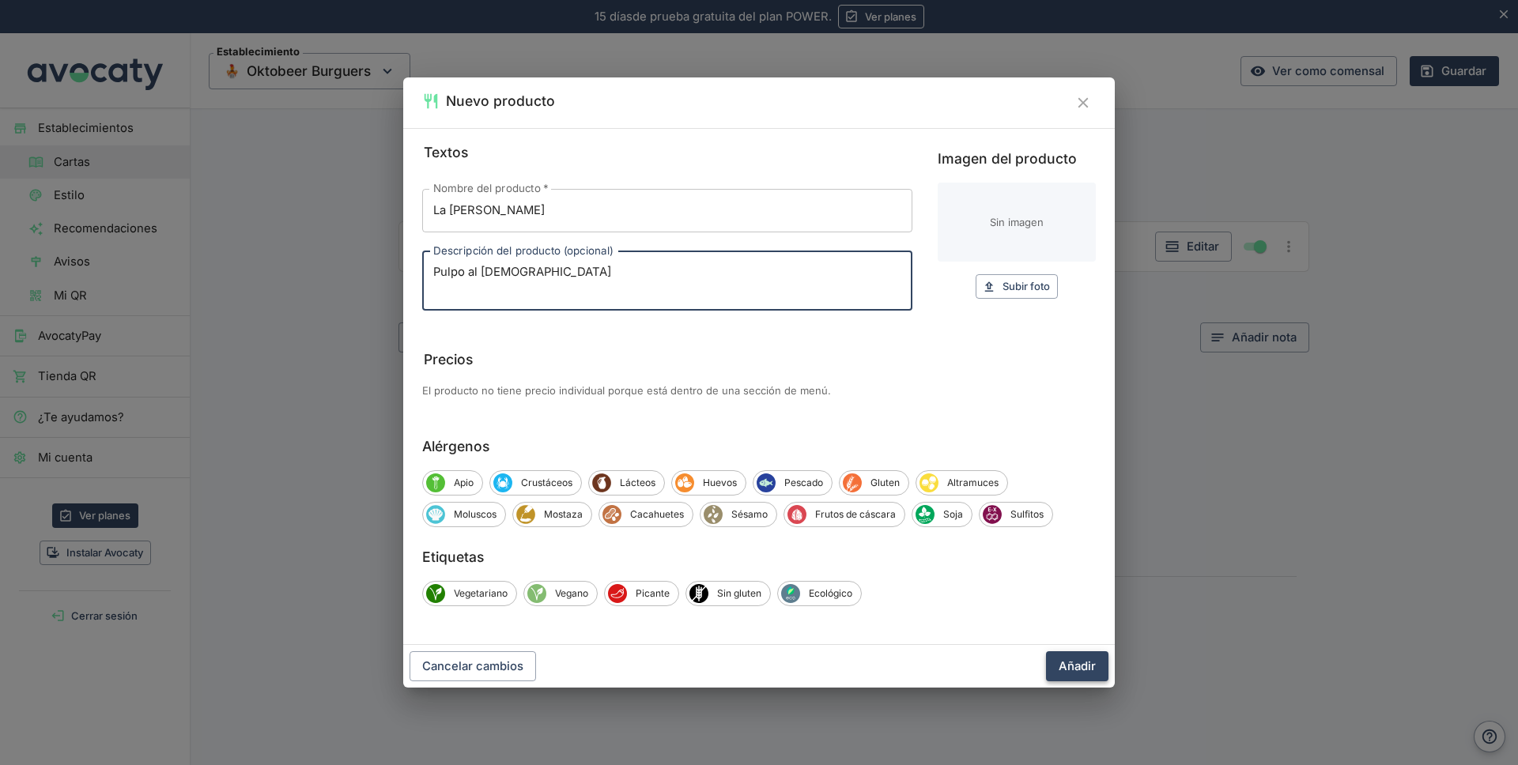
type textarea "Pulpo al [DEMOGRAPHIC_DATA]"
click at [1075, 666] on button "Añadir" at bounding box center [1077, 667] width 62 height 30
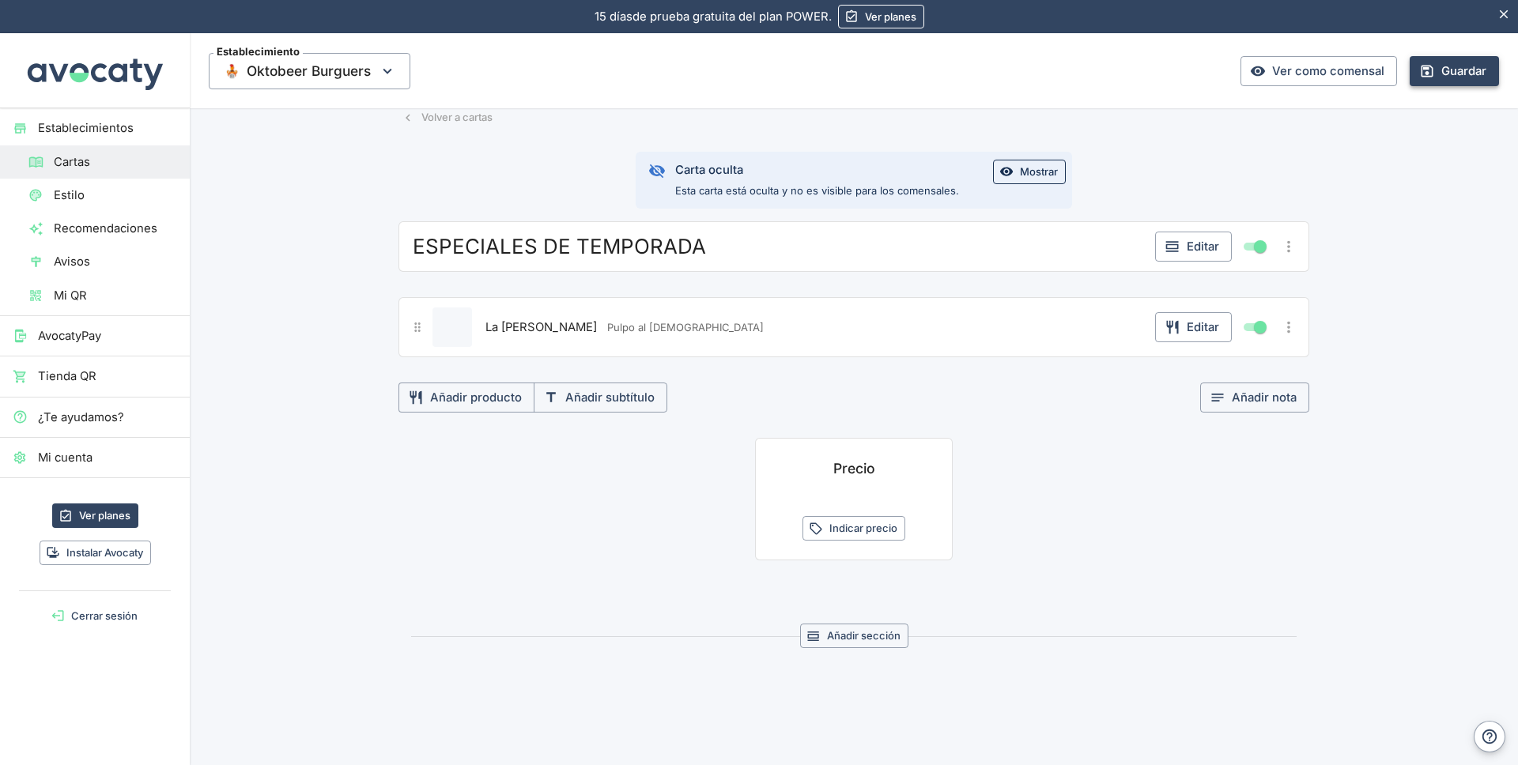
click at [1441, 71] on button "Guardar" at bounding box center [1454, 71] width 89 height 30
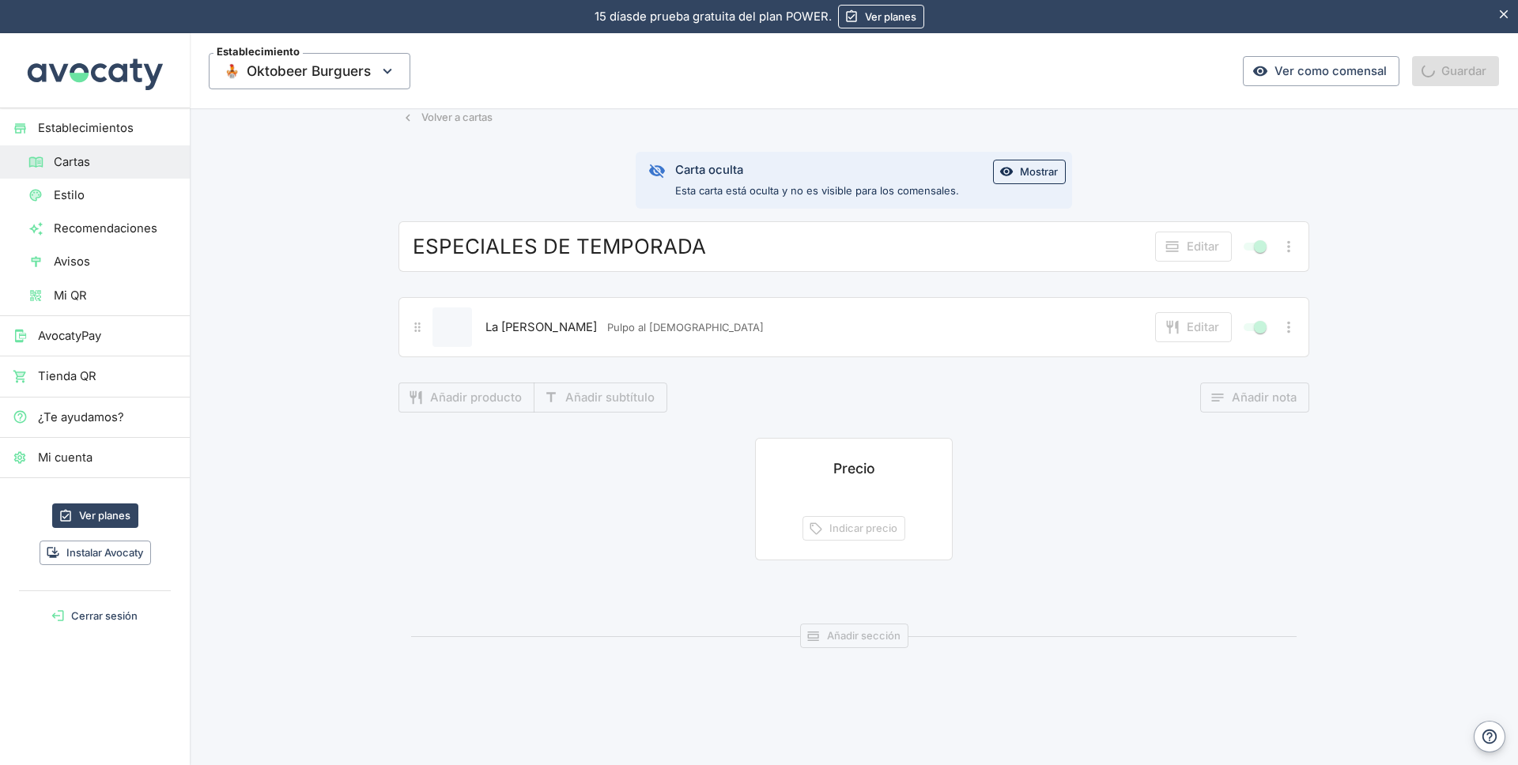
click at [467, 122] on button "Volver a cartas" at bounding box center [448, 117] width 98 height 25
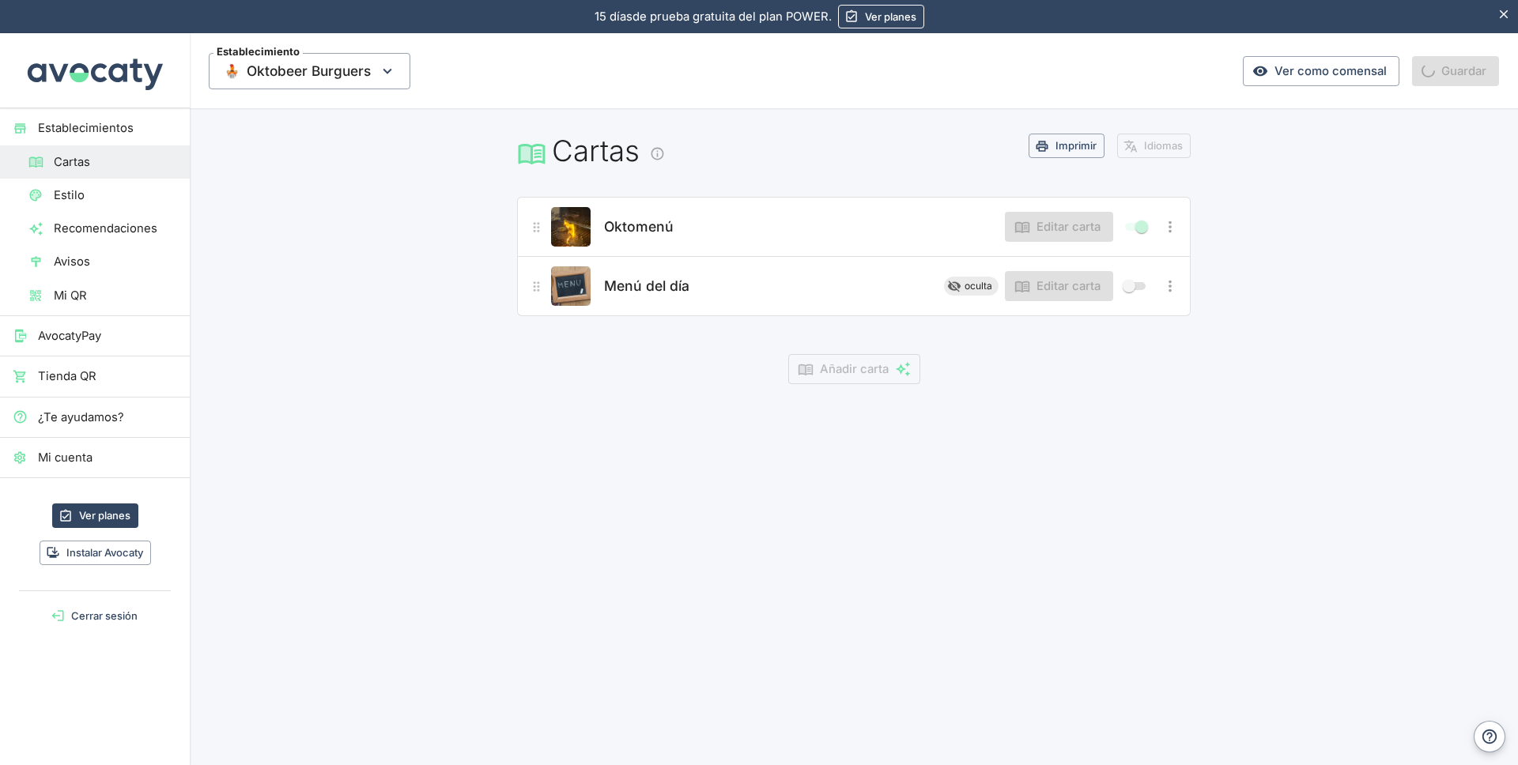
scroll to position [0, 0]
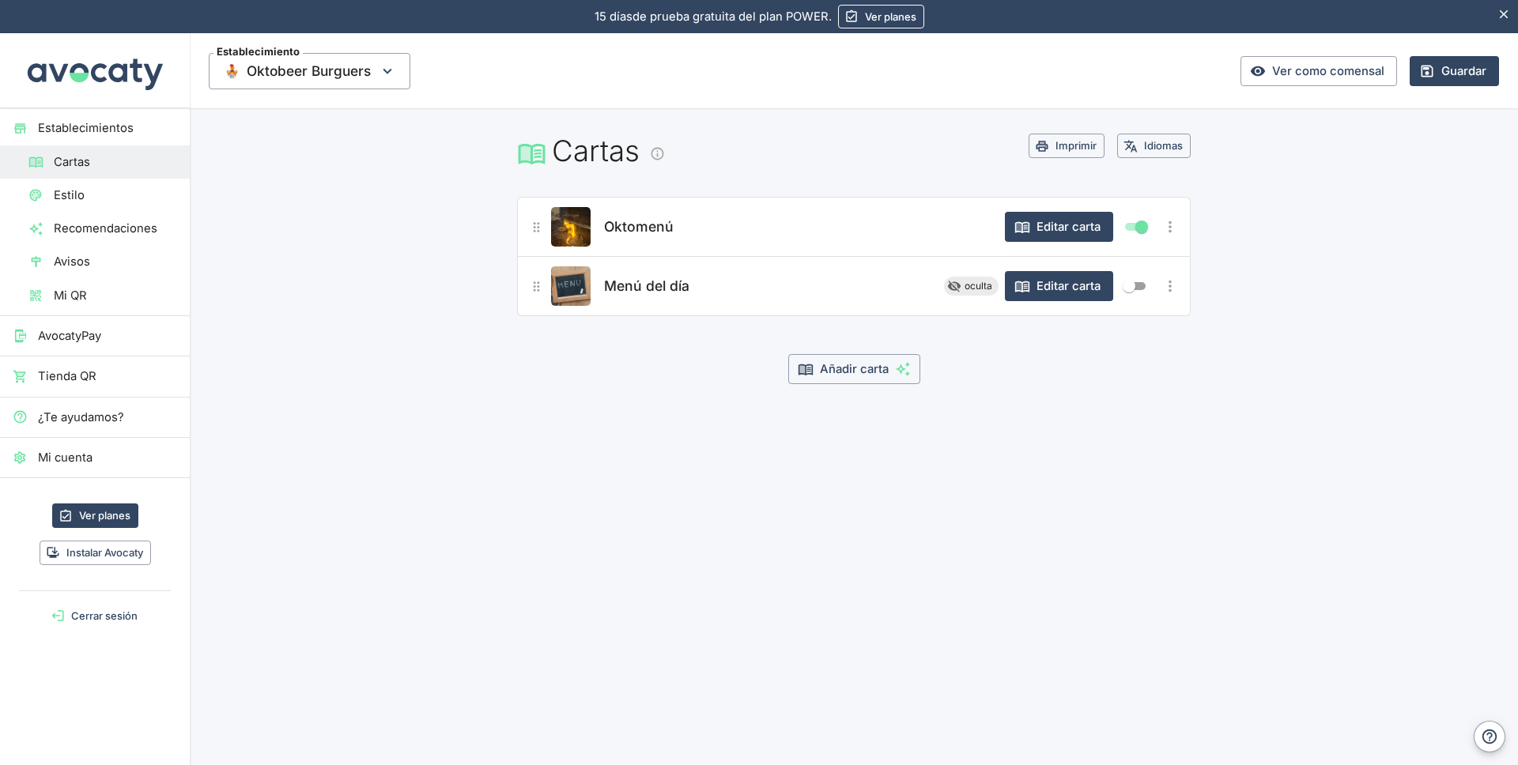
click at [345, 325] on main "Cartas Imprimir Idiomas Oktomenú Editar carta Menú del día oculta Editar carta …" at bounding box center [854, 284] width 1328 height 352
click at [667, 289] on span "Menú del día" at bounding box center [646, 286] width 85 height 22
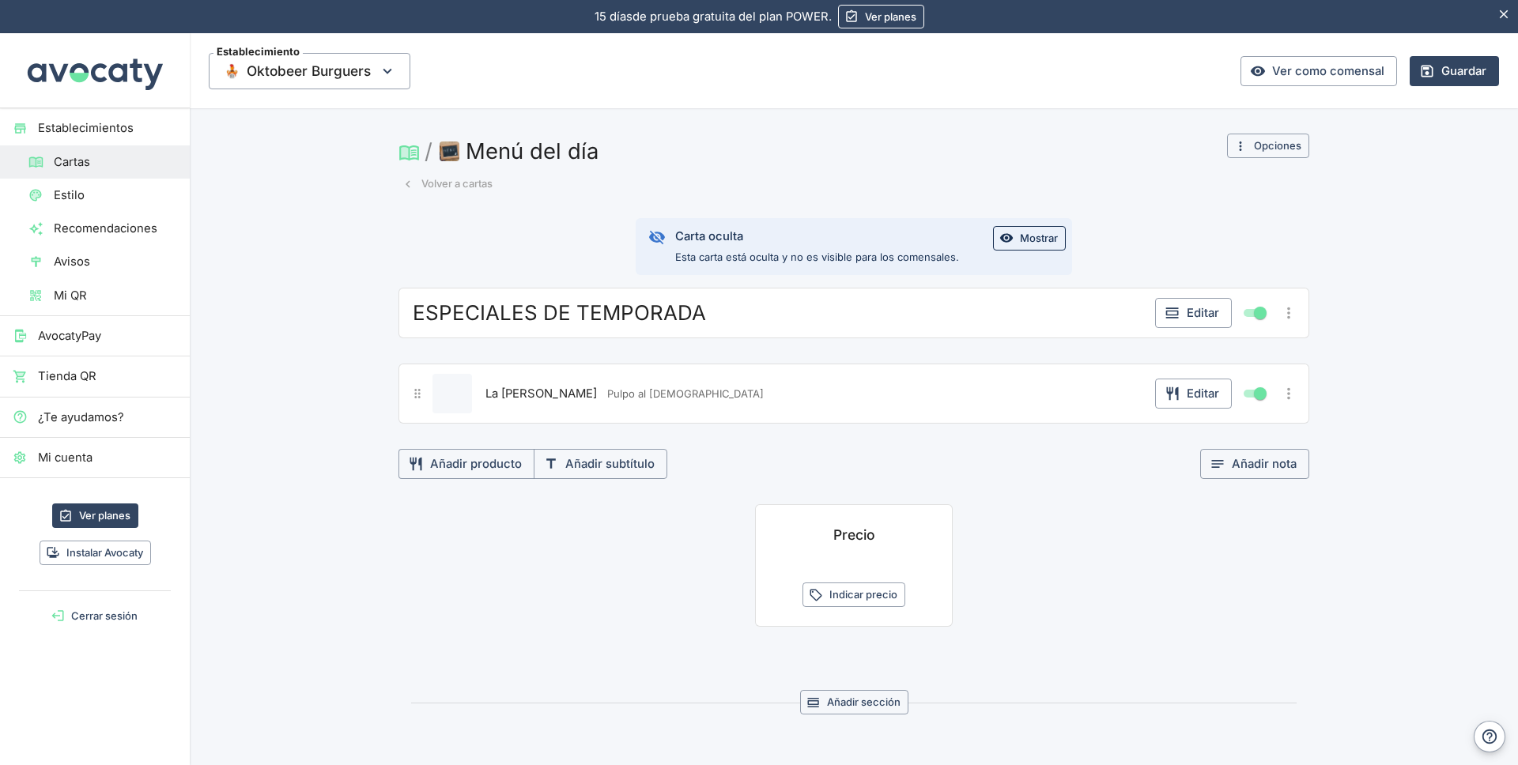
click at [539, 152] on button "Menú del día" at bounding box center [521, 151] width 168 height 35
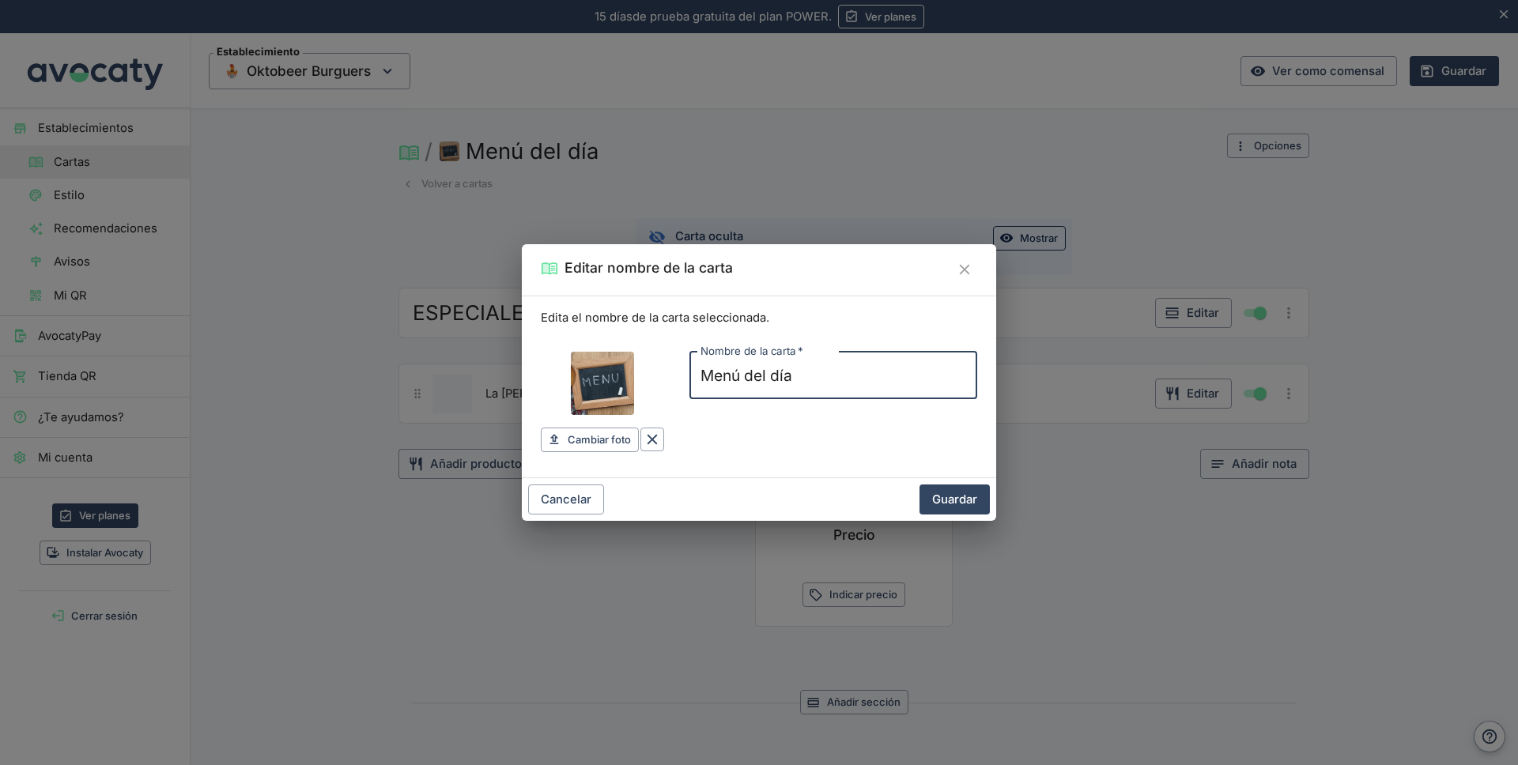
click at [539, 152] on div "Editar nombre de la carta Edita el nombre de la carta seleccionada. Cambiar fot…" at bounding box center [759, 382] width 1518 height 765
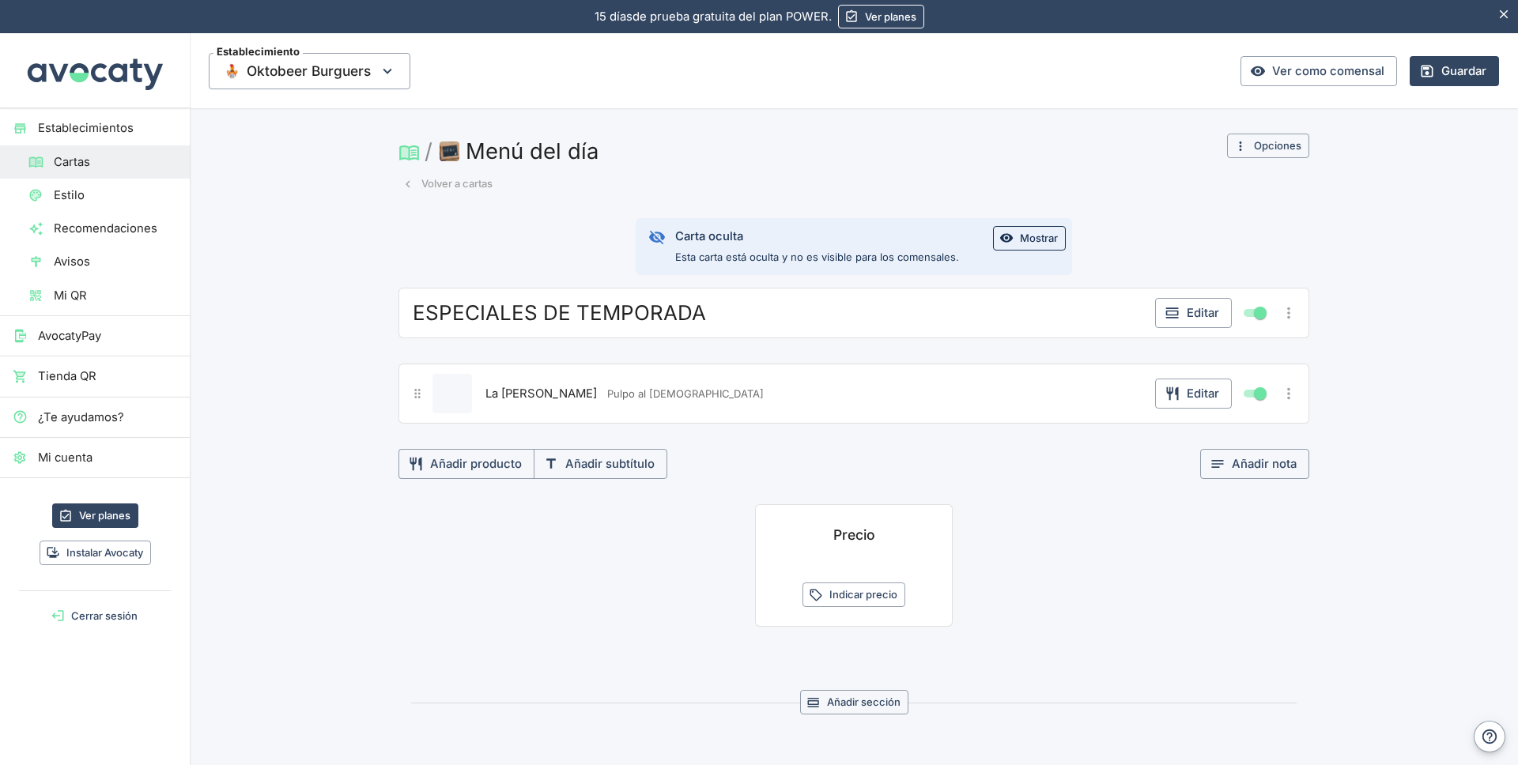
click at [539, 152] on button "Menú del día" at bounding box center [521, 151] width 168 height 35
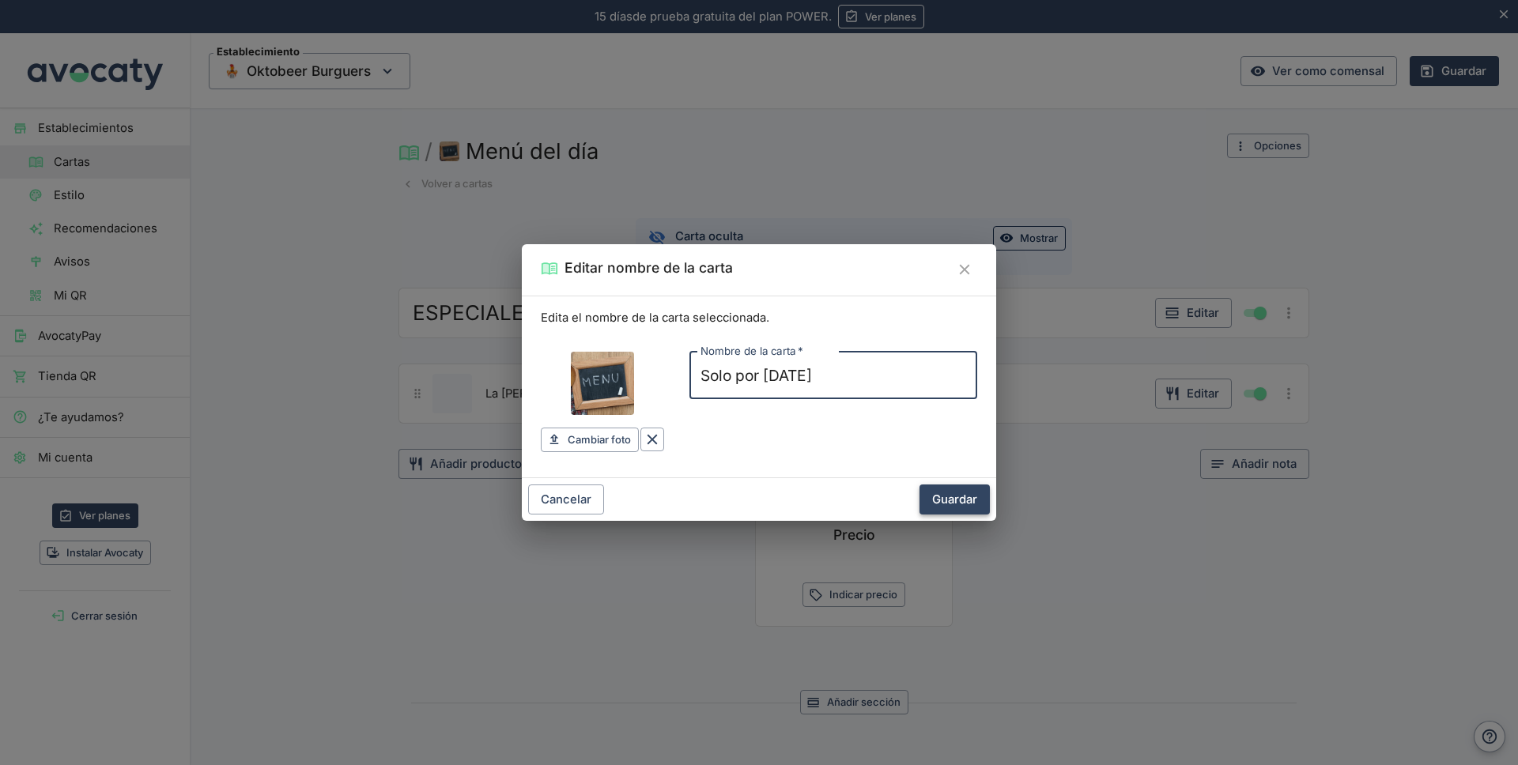
type input "Solo por [DATE]"
click at [954, 497] on button "Guardar" at bounding box center [955, 500] width 70 height 30
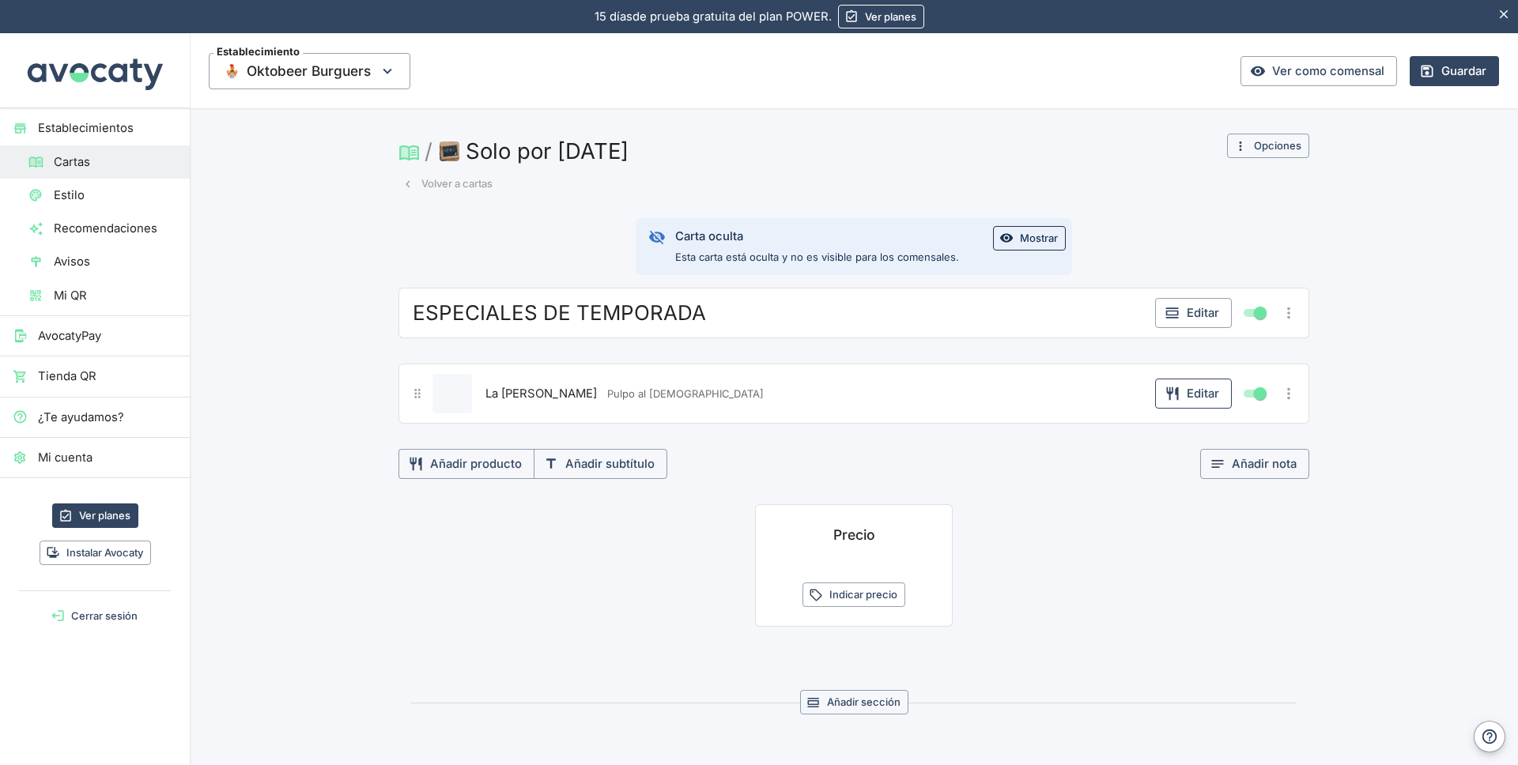
click at [1174, 398] on icon "button" at bounding box center [1173, 394] width 16 height 16
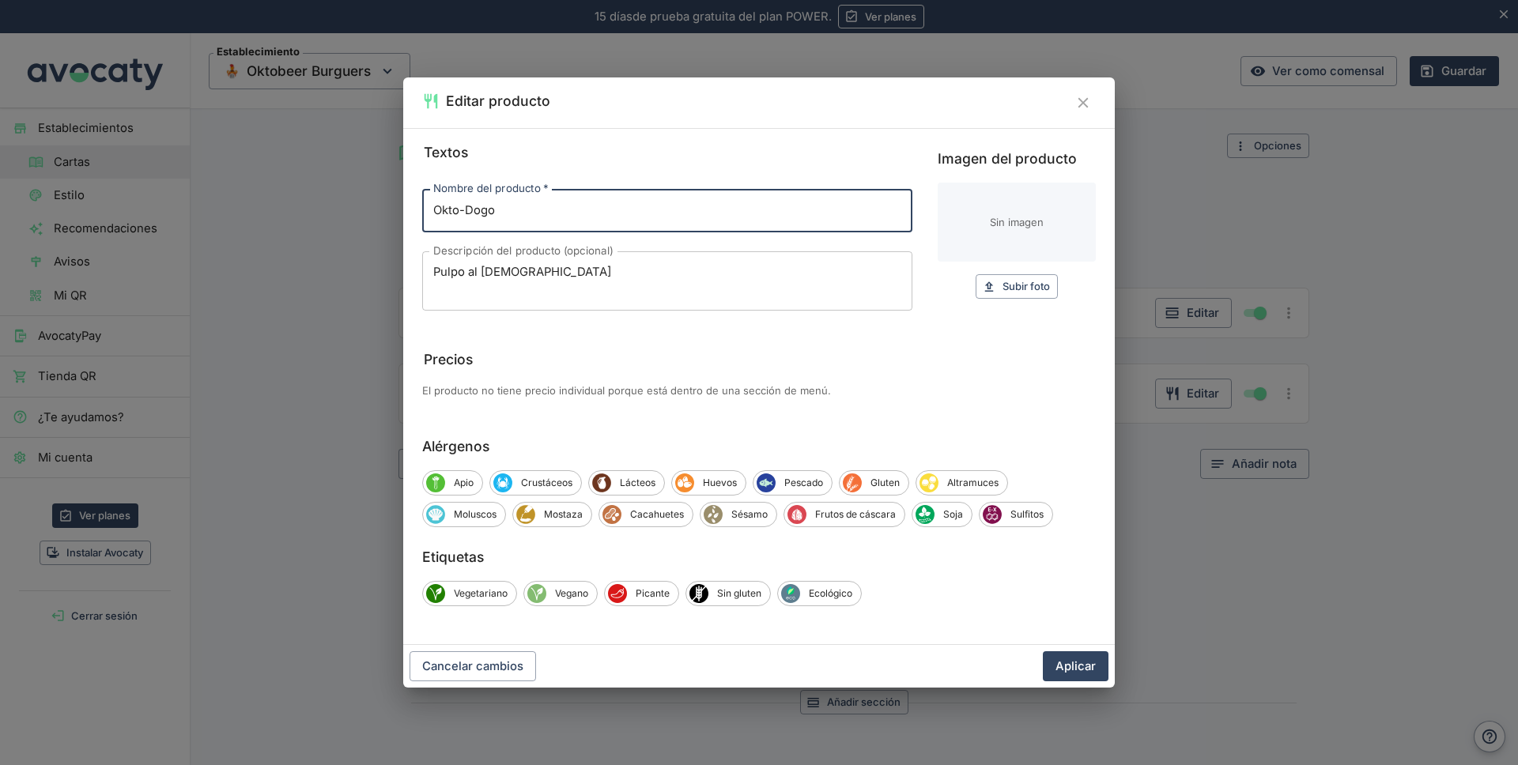
type input "Okto-Dogo"
click at [524, 276] on textarea "Pulpo al [DEMOGRAPHIC_DATA]" at bounding box center [667, 280] width 468 height 33
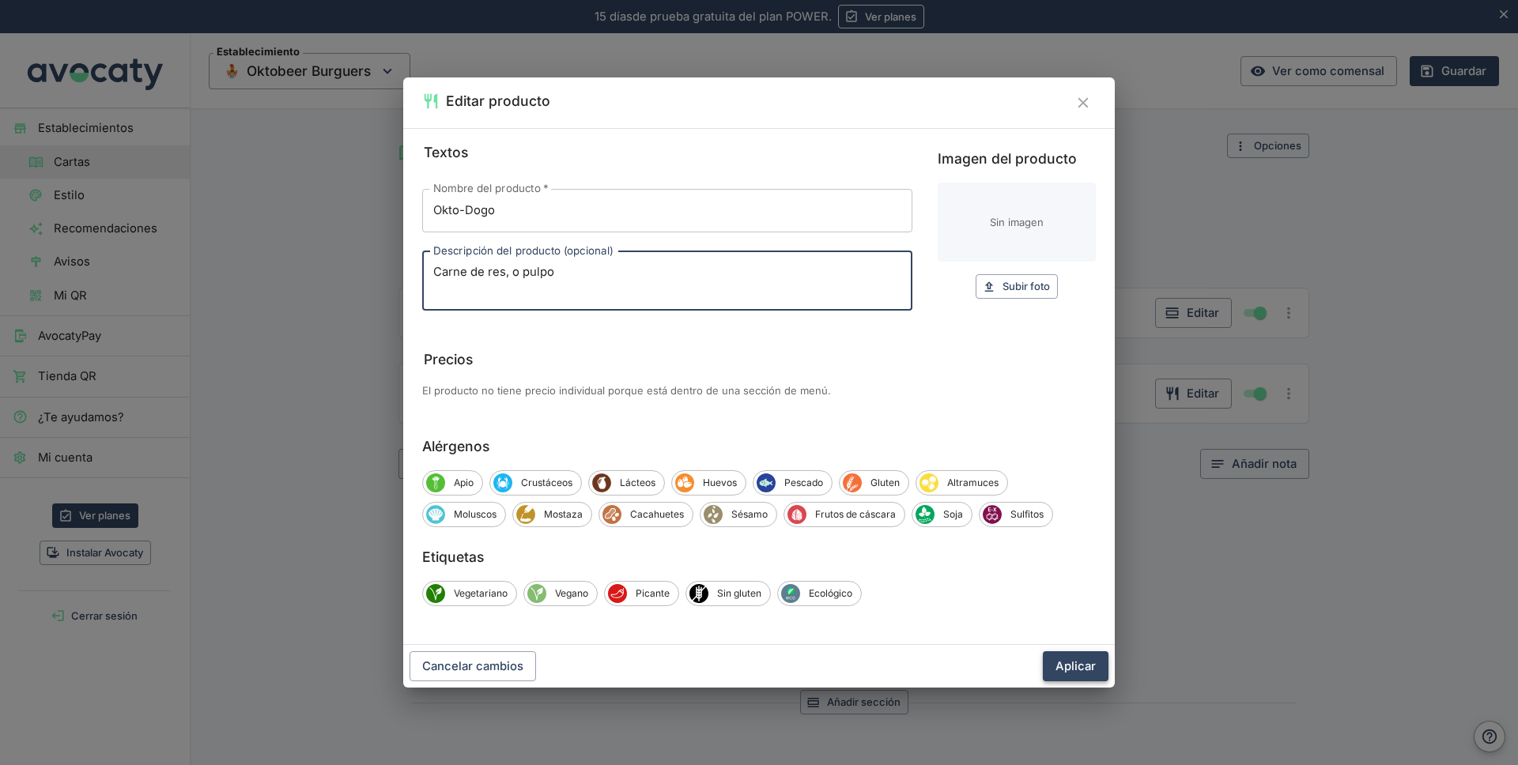
type textarea "Carne de res, o pulpo"
click at [1079, 666] on button "Aplicar" at bounding box center [1076, 667] width 66 height 30
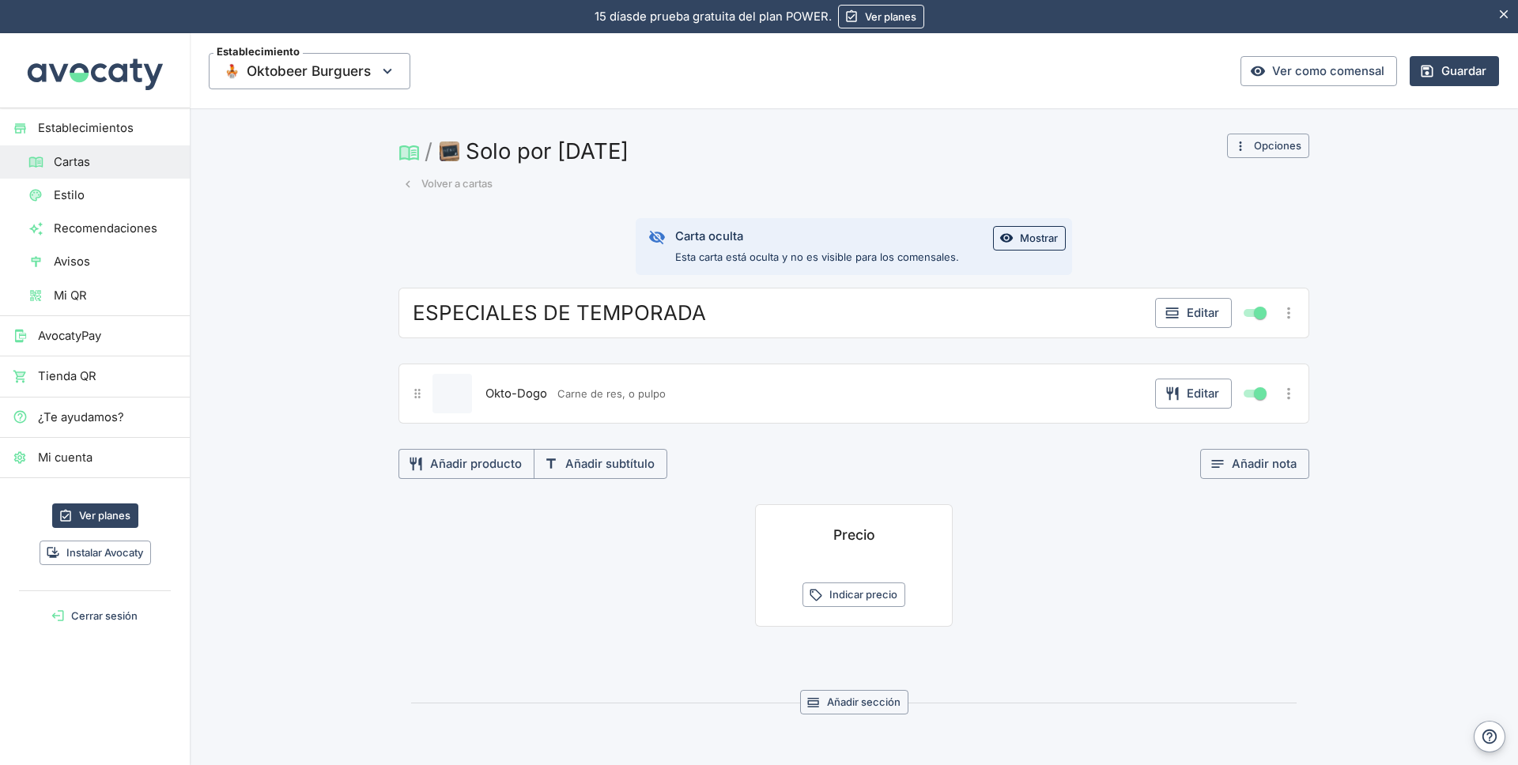
click at [599, 395] on span "Carne de res, o pulpo" at bounding box center [611, 394] width 108 height 15
click at [1193, 396] on button "Editar" at bounding box center [1193, 394] width 77 height 30
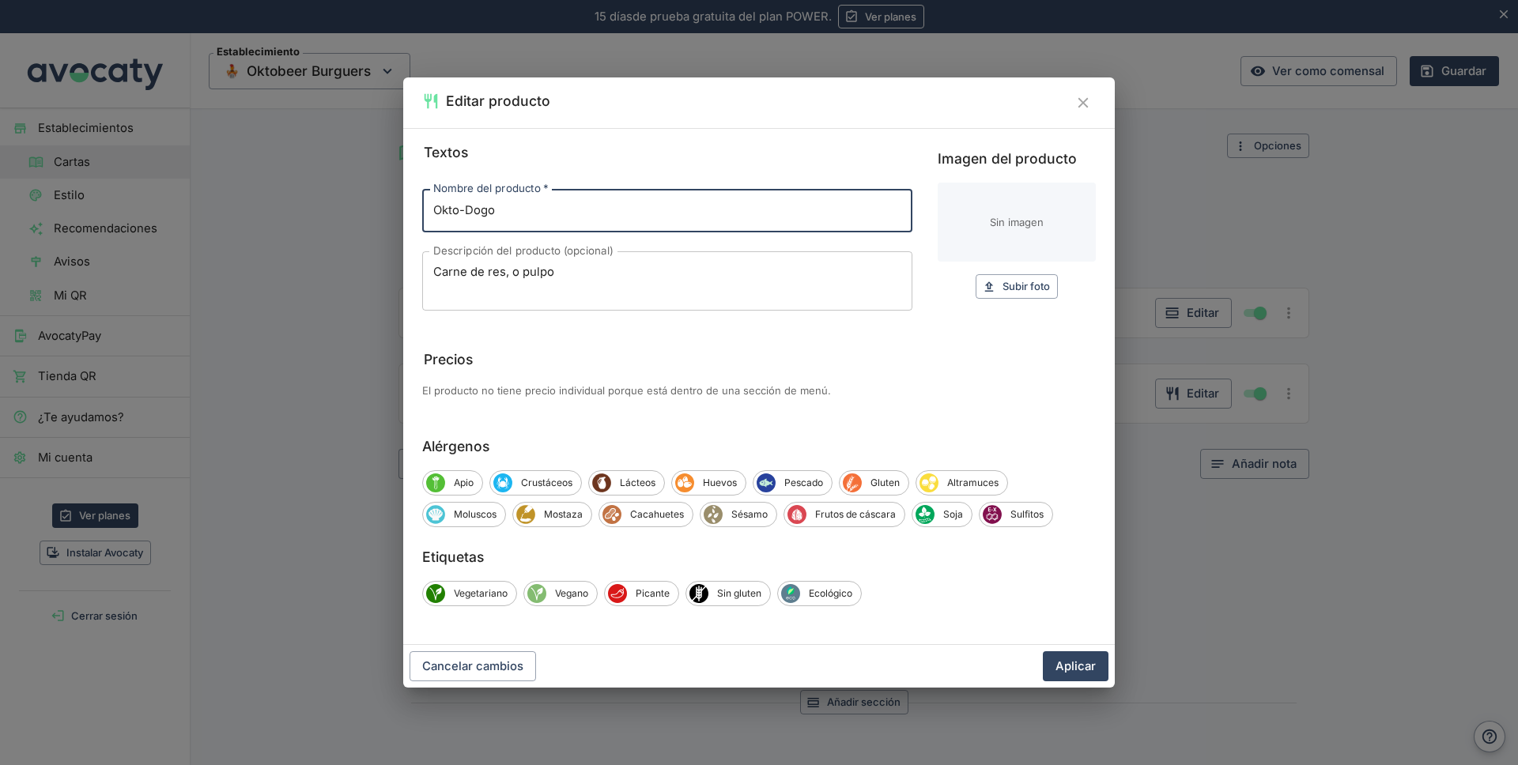
click at [434, 274] on textarea "Carne de res, o pulpo" at bounding box center [667, 280] width 468 height 33
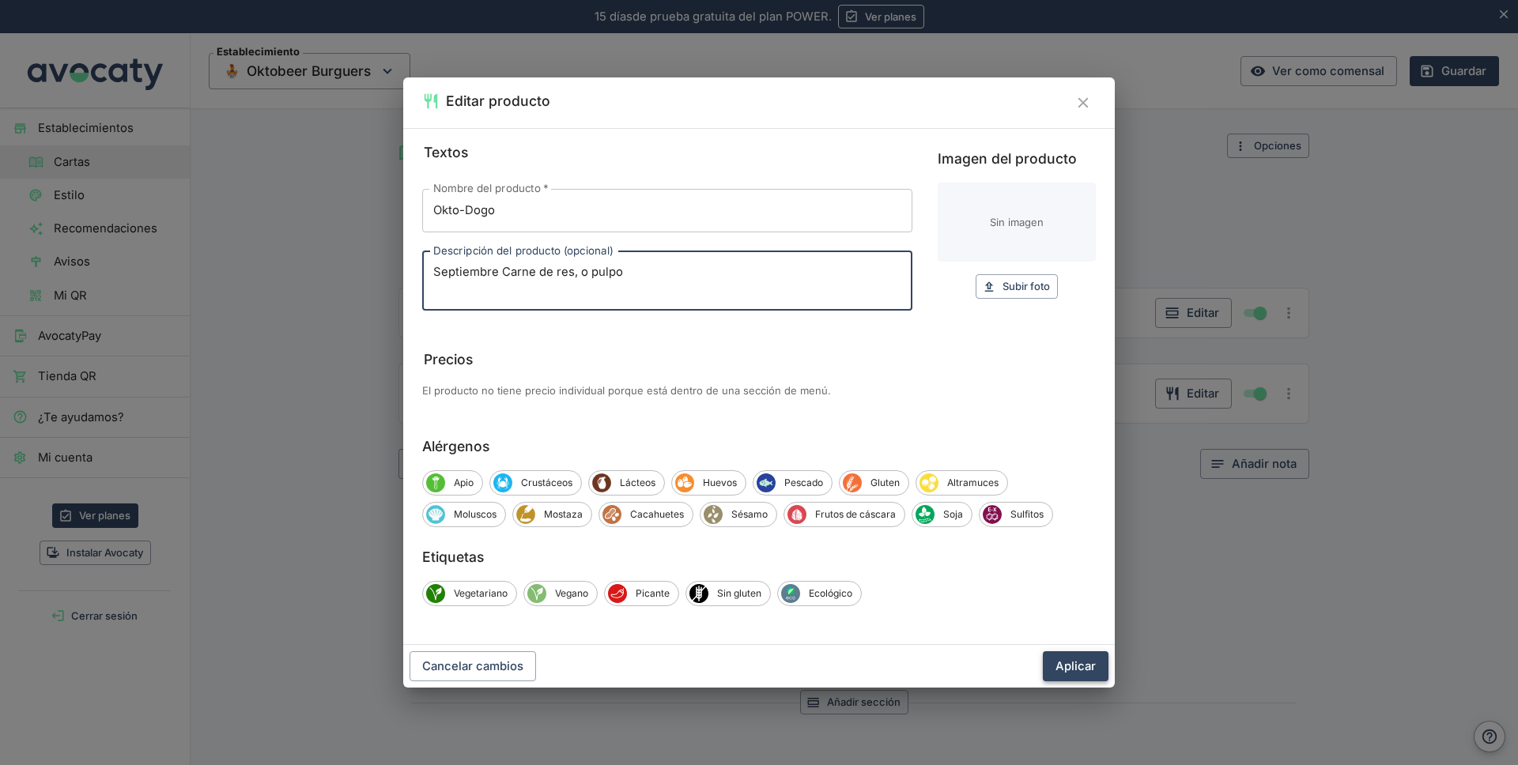
type textarea "Septiembre Carne de res, o pulpo"
click at [1070, 659] on button "Aplicar" at bounding box center [1076, 667] width 66 height 30
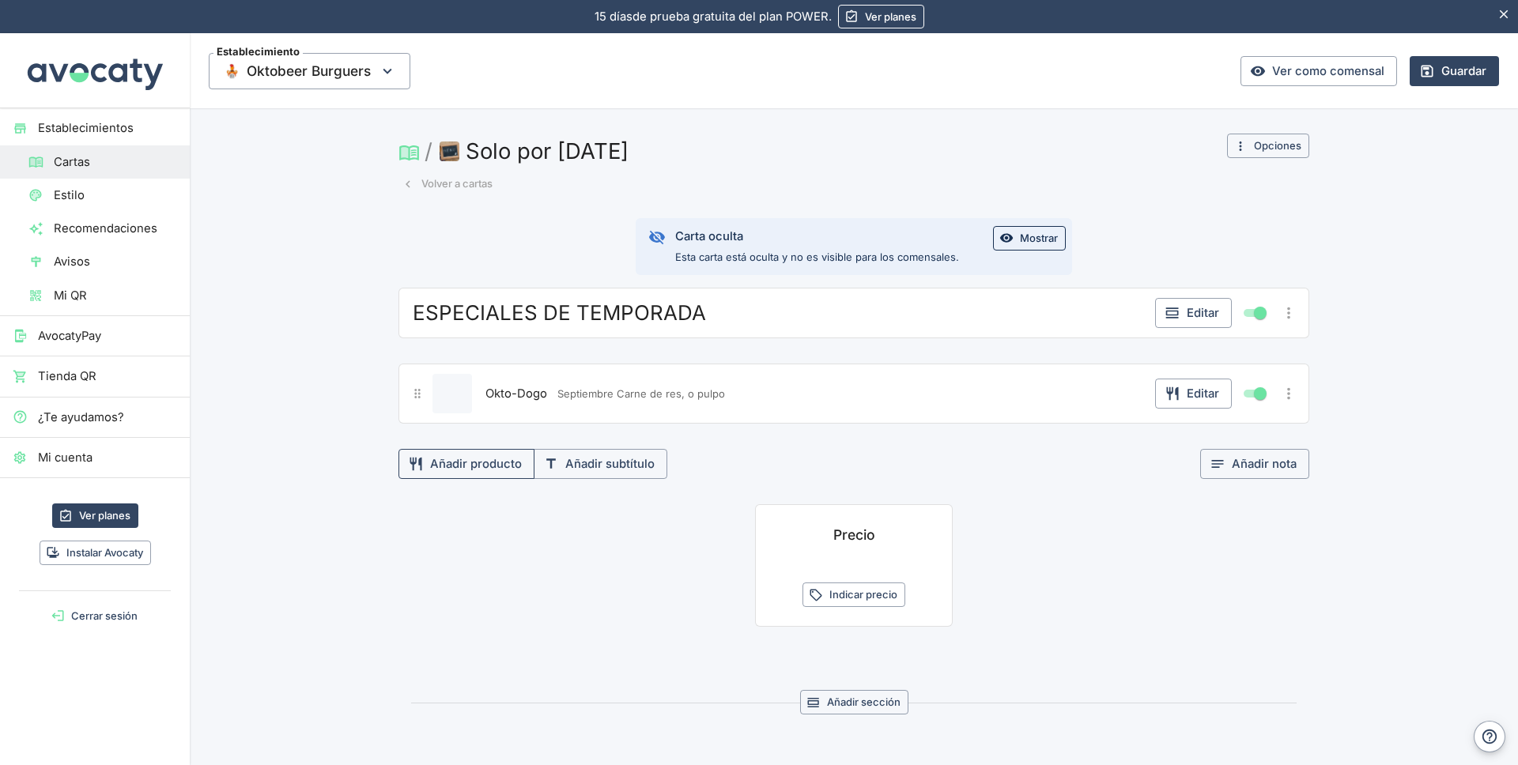
click at [492, 470] on button "Añadir producto" at bounding box center [467, 464] width 136 height 30
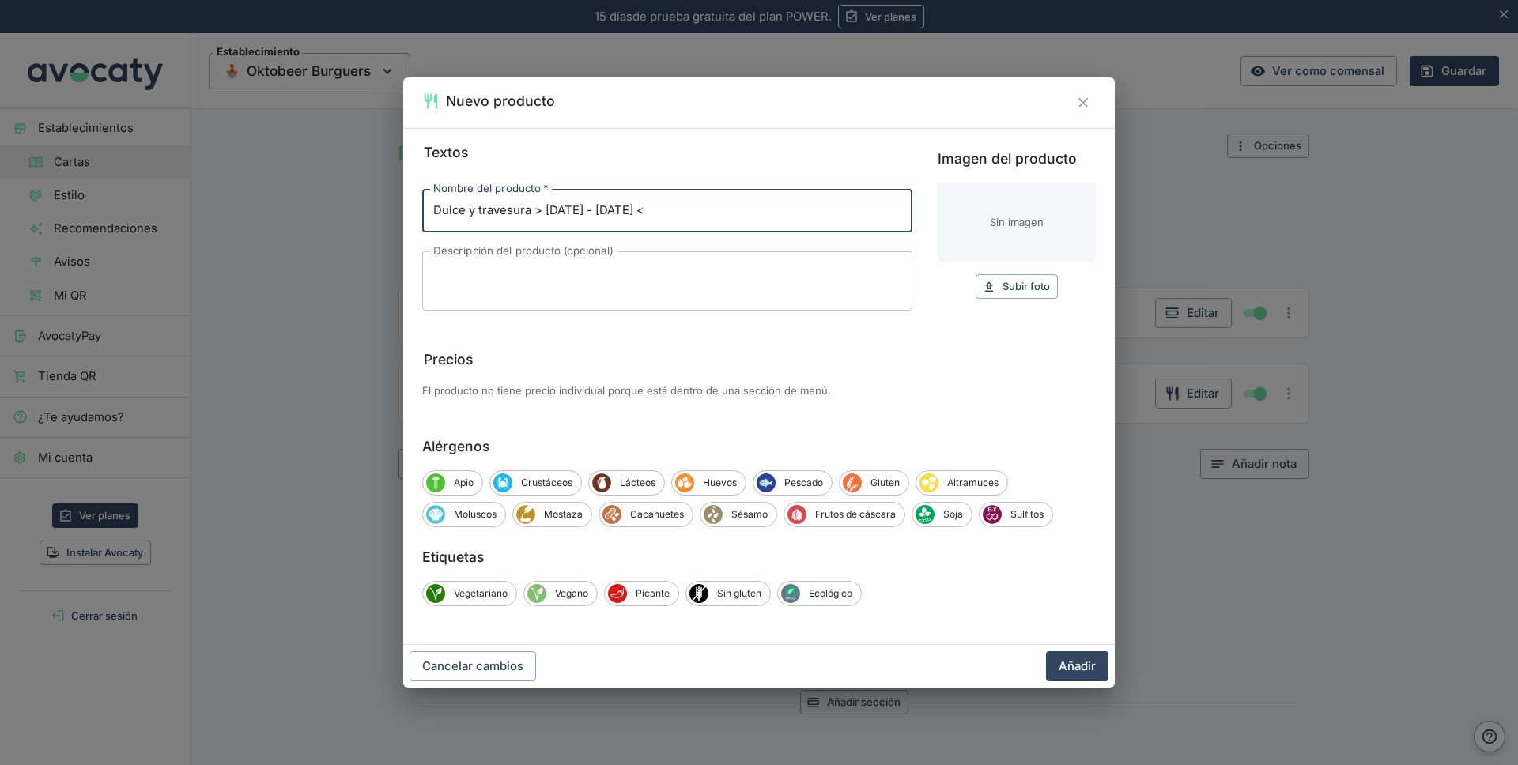
type input "Dulce y travesura > [DATE] - [DATE] <"
click at [448, 282] on textarea "Descripción del producto (opcional)" at bounding box center [667, 280] width 468 height 33
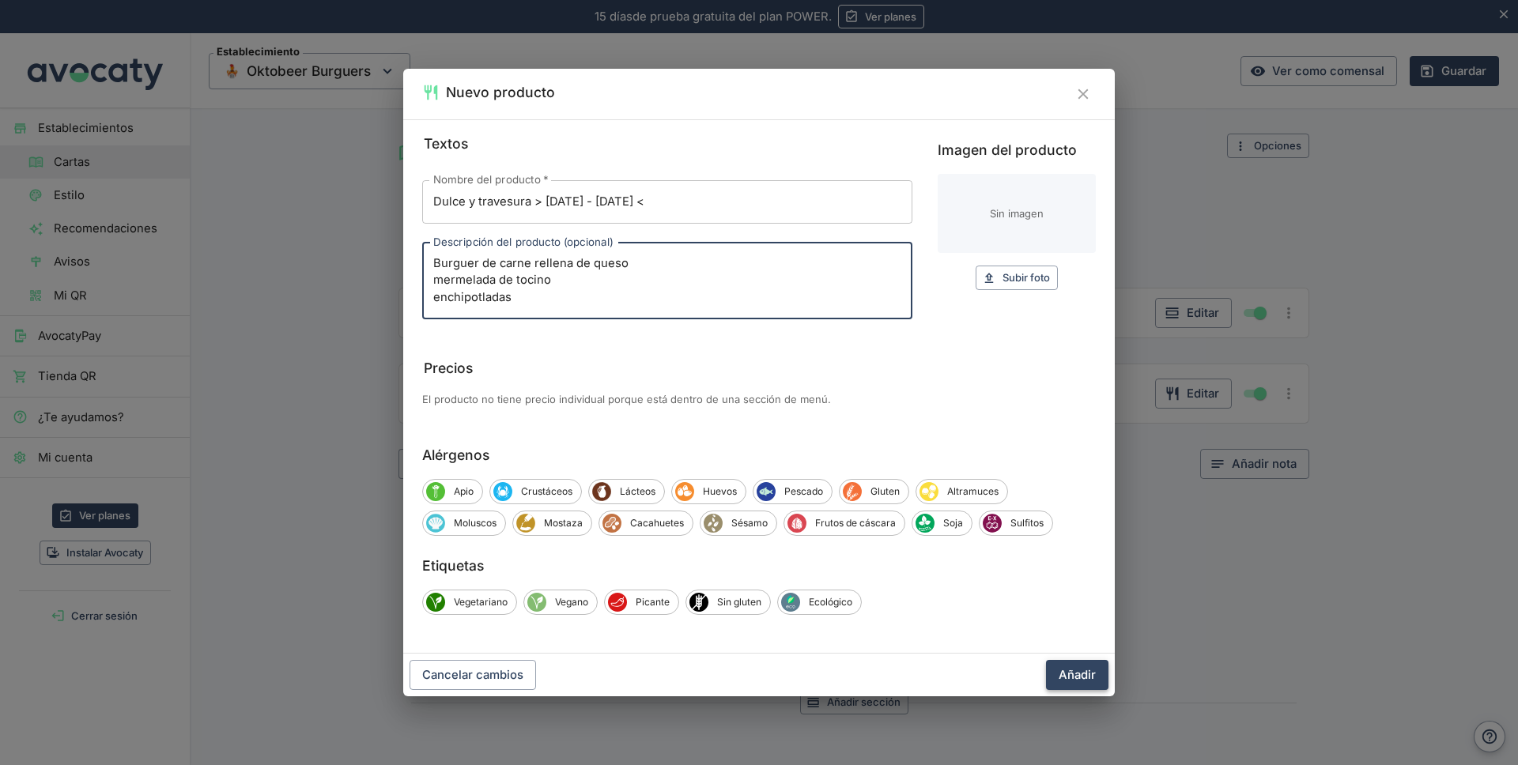
type textarea "Burguer de carne rellena de queso mermelada de tocino enchipotladas"
click at [1078, 673] on button "Añadir" at bounding box center [1077, 675] width 62 height 30
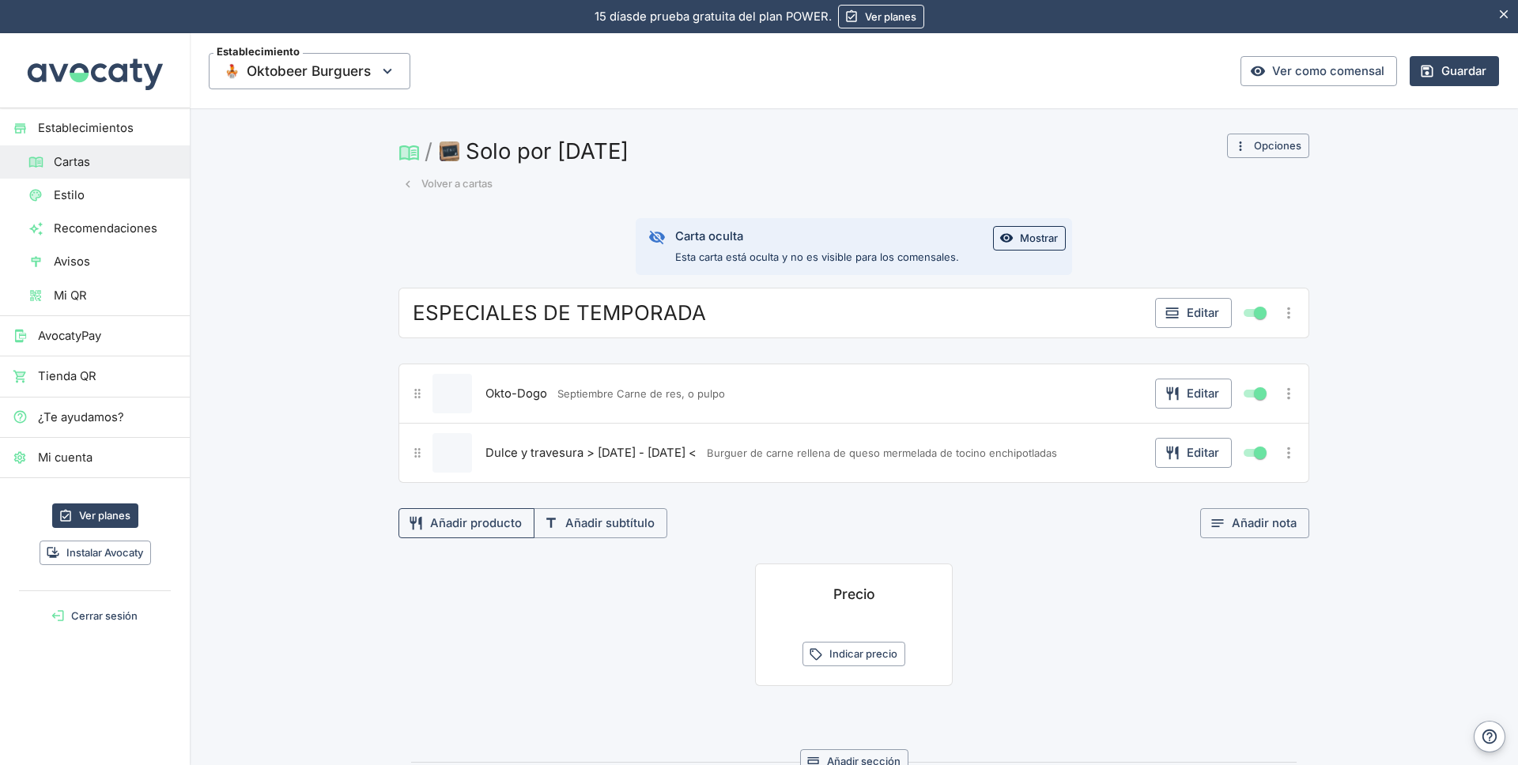
click at [480, 525] on button "Añadir producto" at bounding box center [467, 523] width 136 height 30
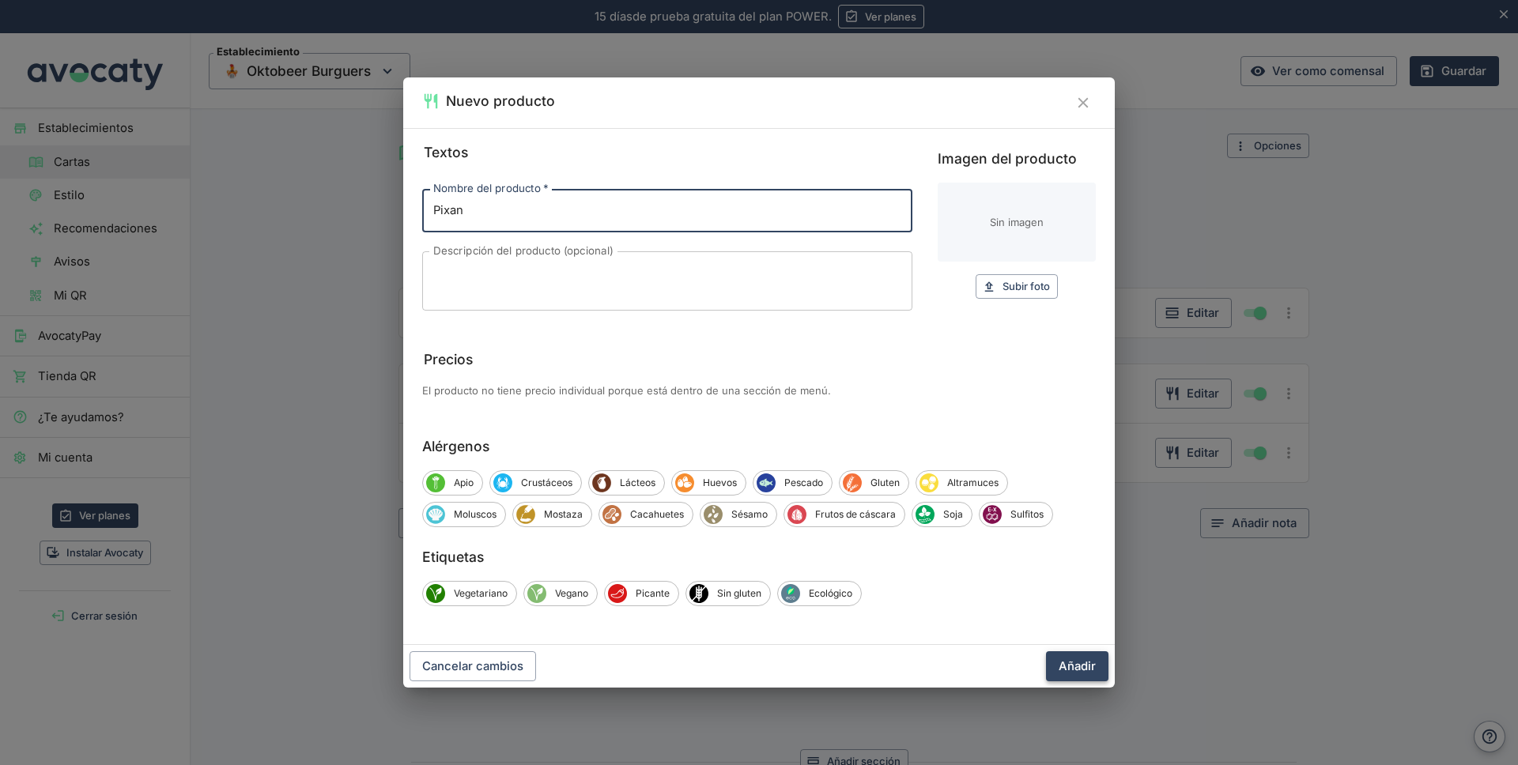
type input "Pixan"
click at [1071, 663] on button "Añadir" at bounding box center [1077, 667] width 62 height 30
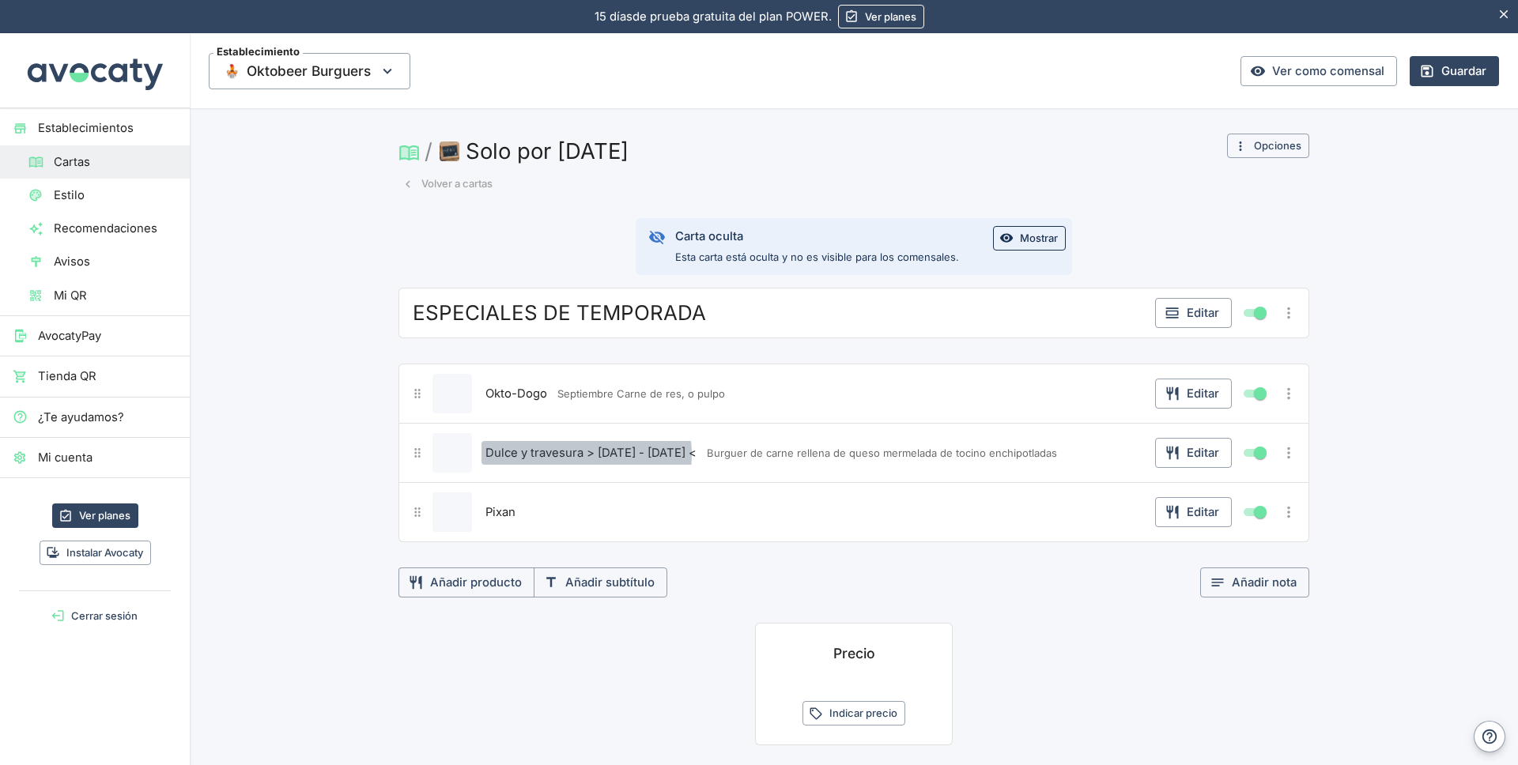
click at [567, 455] on span "Dulce y travesura > [DATE] - [DATE] <" at bounding box center [591, 452] width 211 height 17
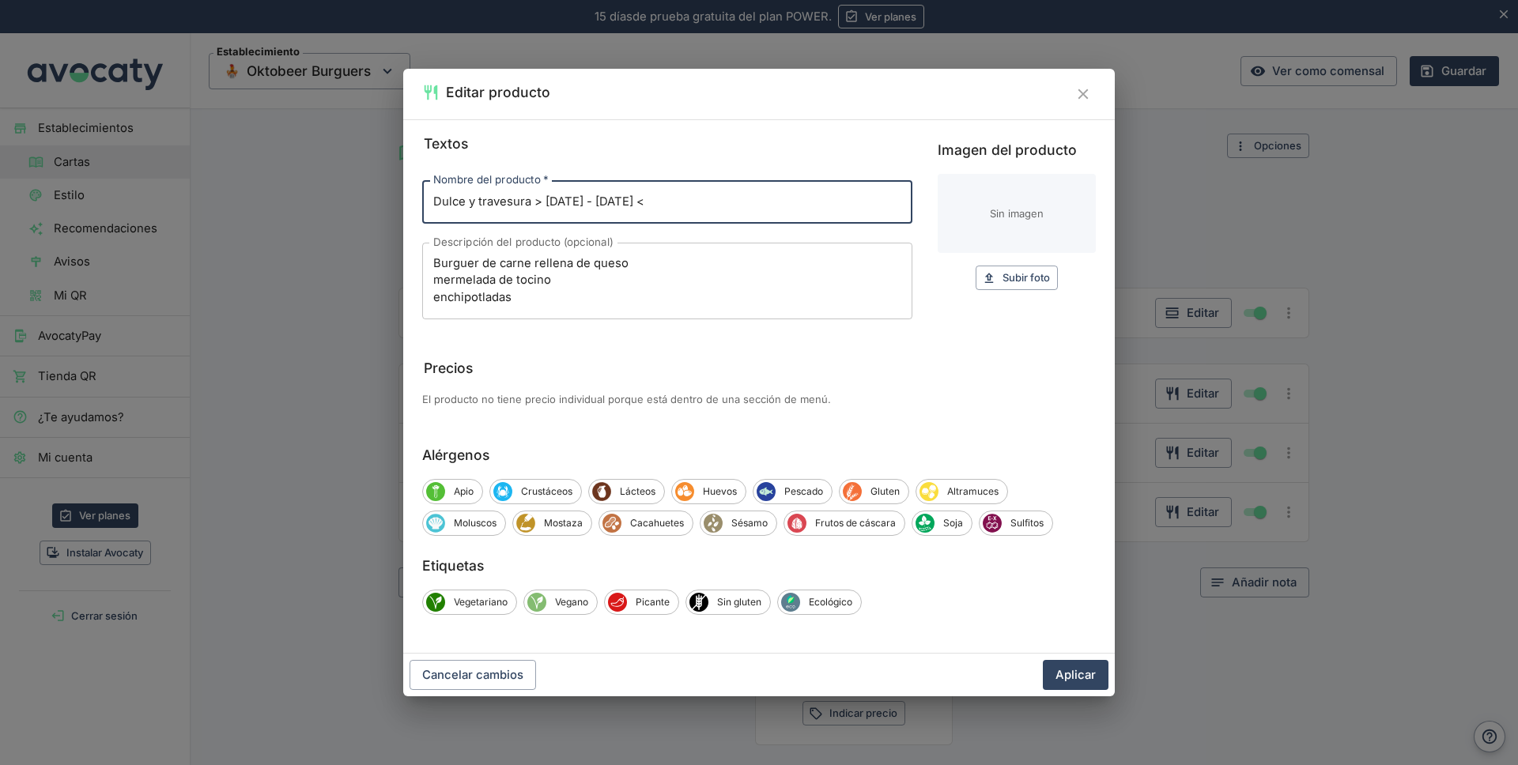
click at [535, 202] on input "Dulce y travesura > [DATE] - [DATE] <" at bounding box center [667, 201] width 490 height 43
click at [1062, 670] on button "Aplicar" at bounding box center [1076, 675] width 66 height 30
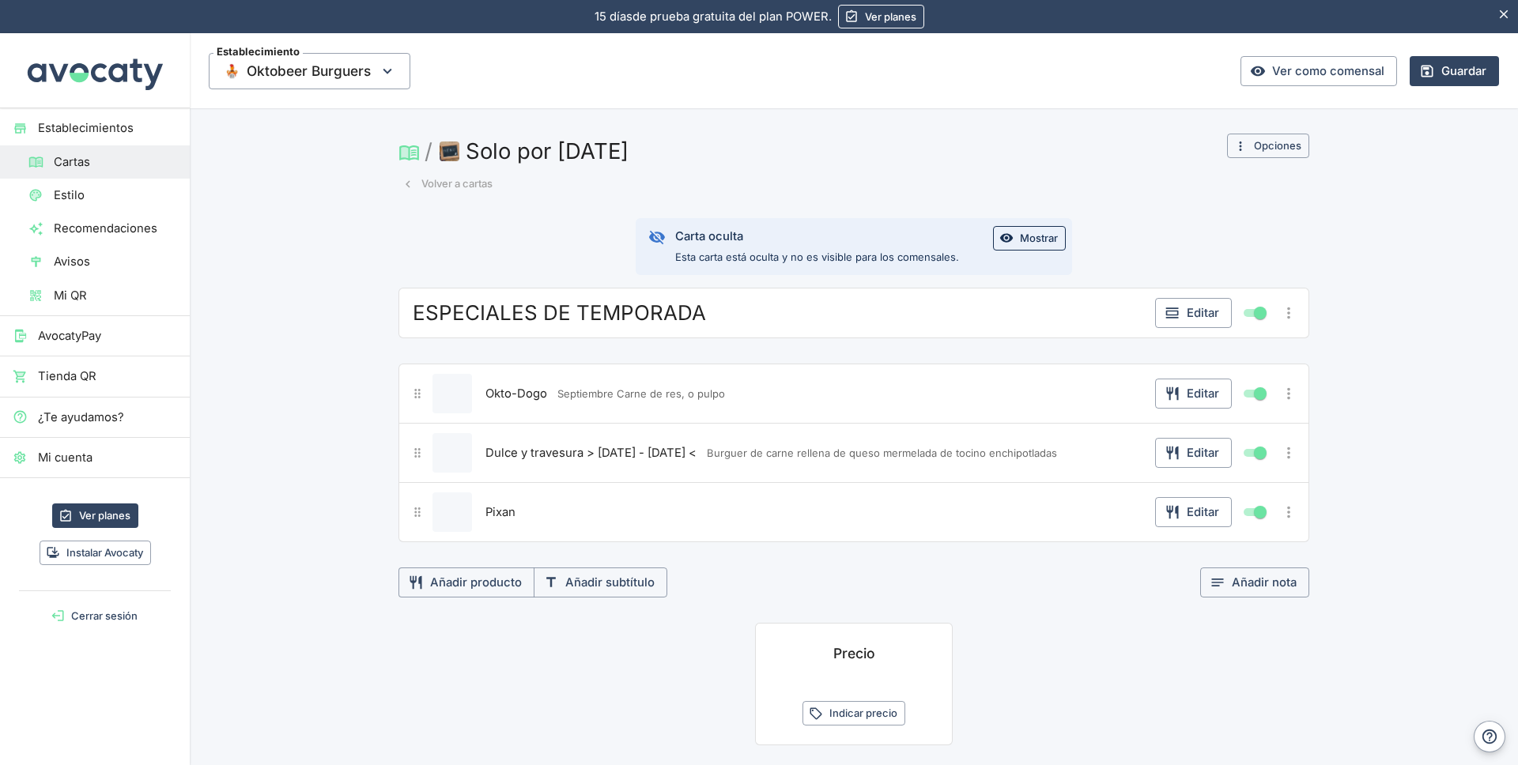
click at [497, 512] on span "Pixan" at bounding box center [501, 512] width 30 height 17
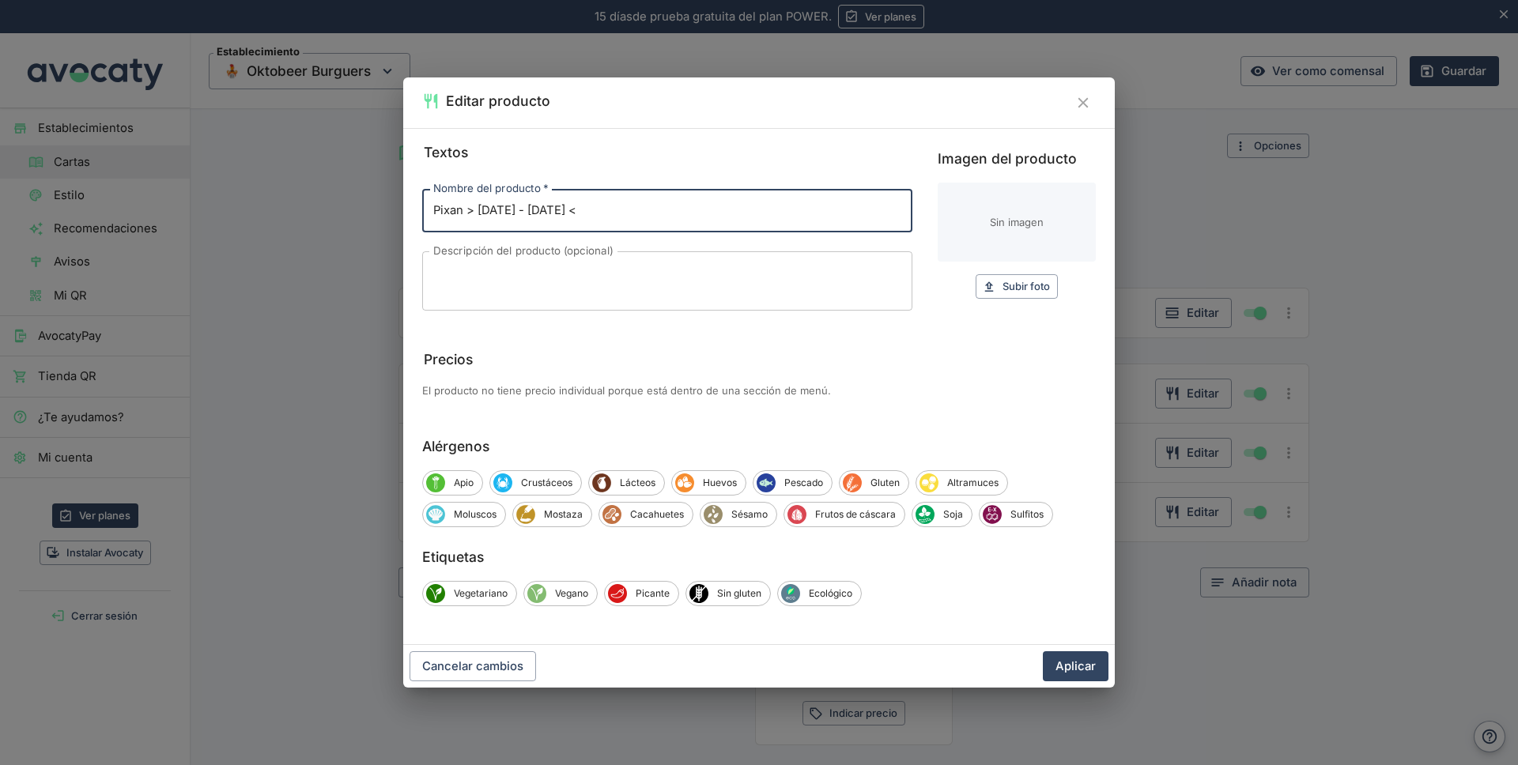
type input "Pixan > [DATE] - [DATE] <"
click at [474, 273] on textarea "Descripción del producto (opcional)" at bounding box center [667, 280] width 468 height 33
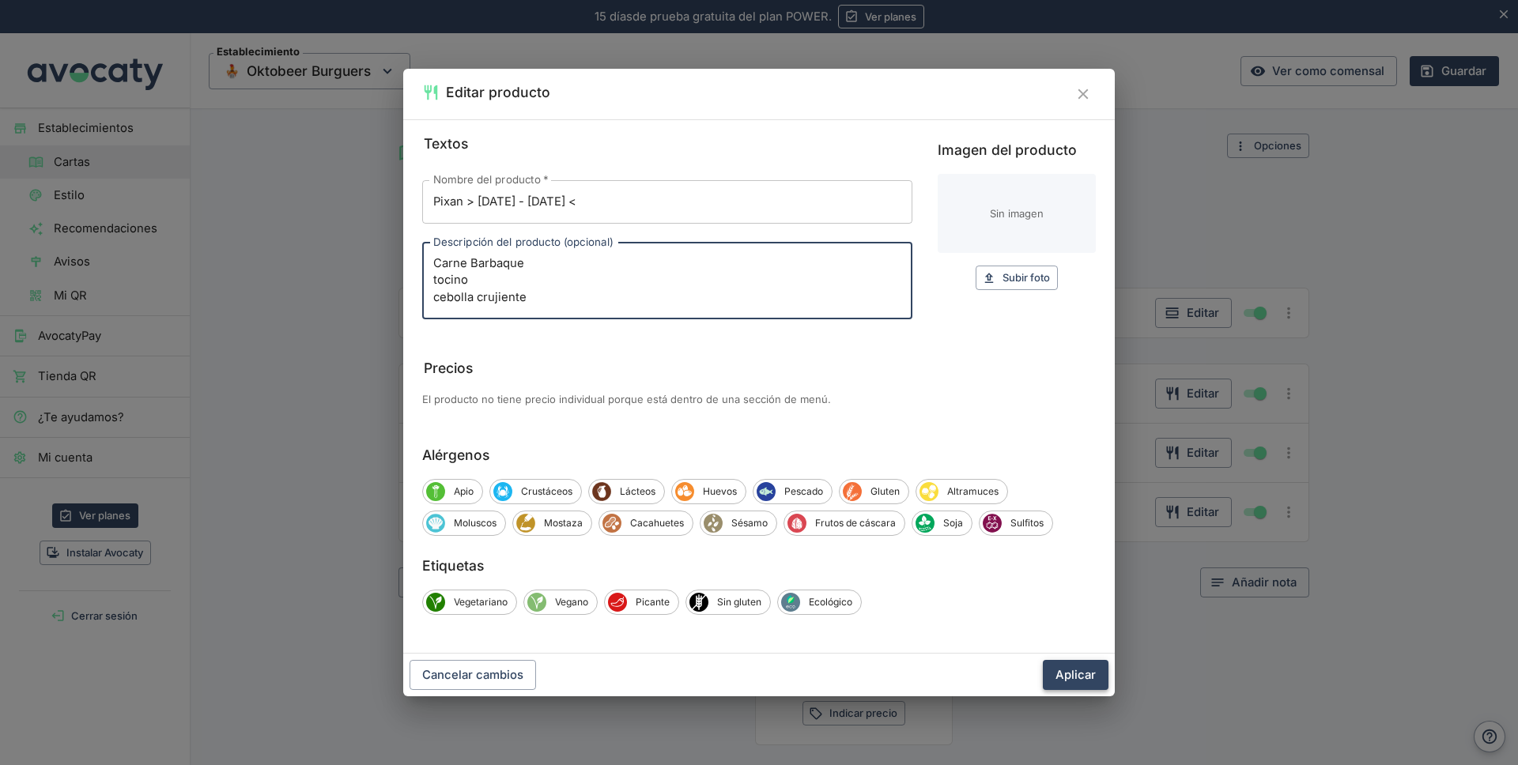
type textarea "Carne Barbaque tocino cebolla crujiente"
click at [1083, 671] on button "Aplicar" at bounding box center [1076, 675] width 66 height 30
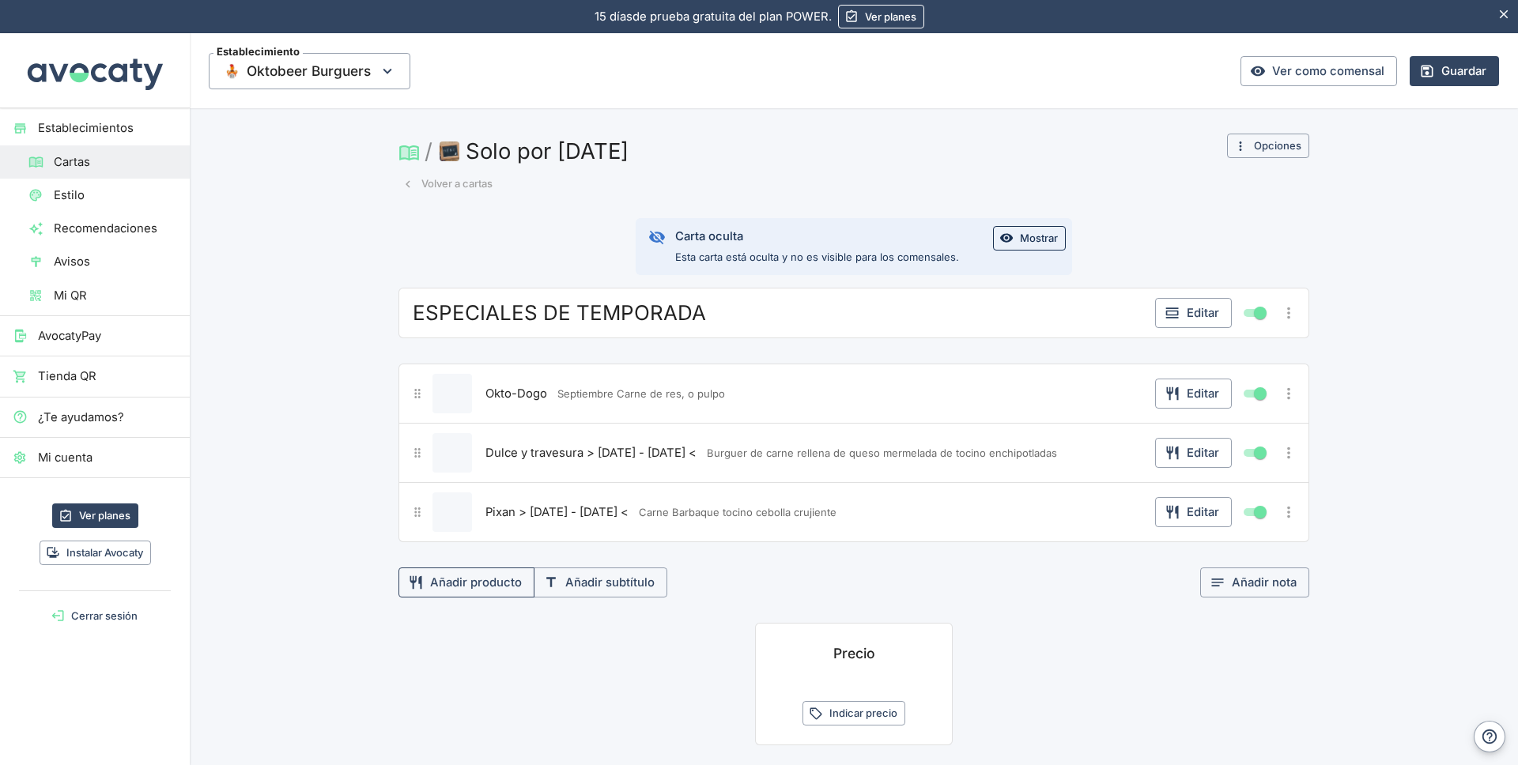
click at [466, 584] on button "Añadir producto" at bounding box center [467, 583] width 136 height 30
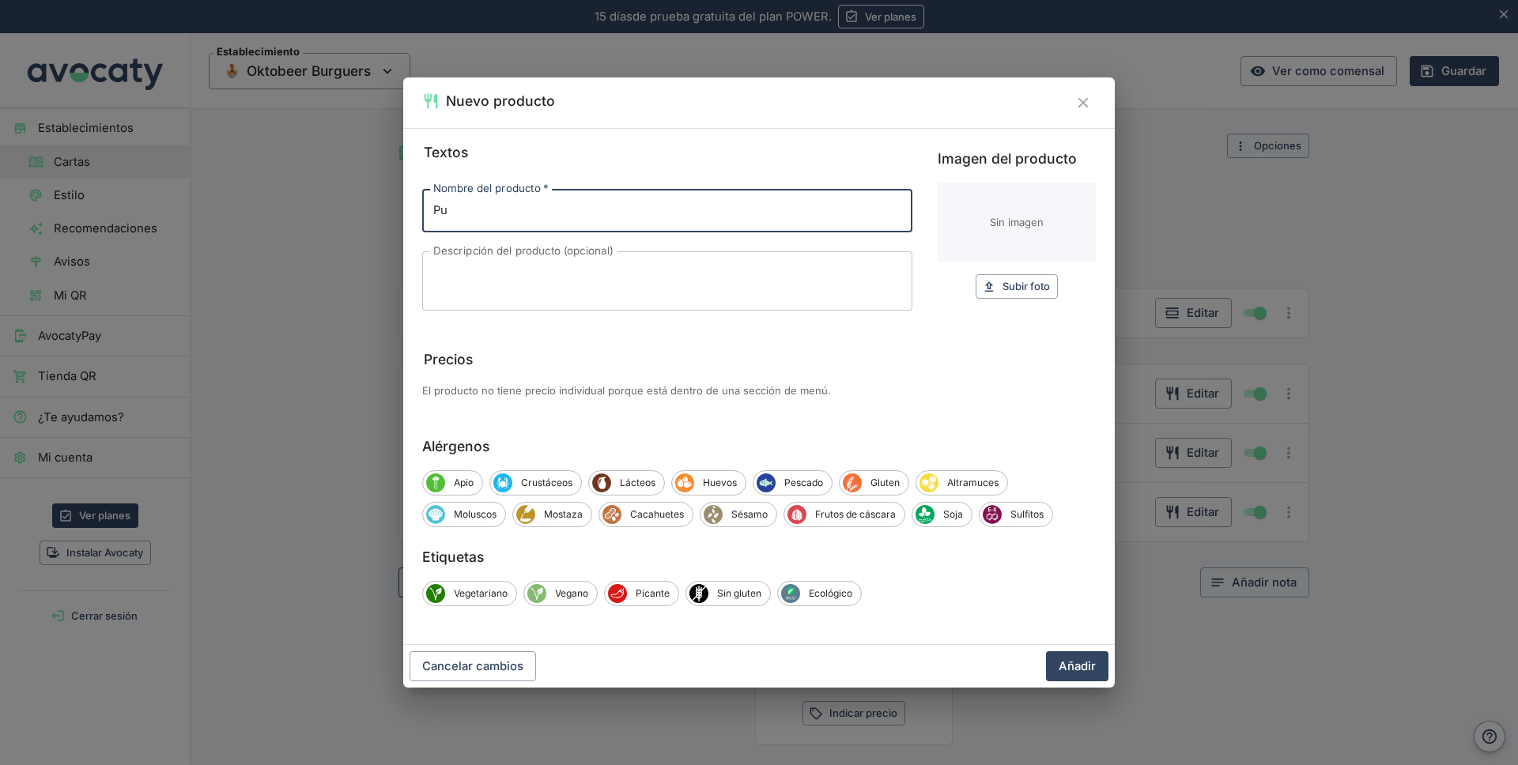
type input "P"
type input "OktobeerDog"
click at [447, 272] on textarea "Descripción del producto (opcional)" at bounding box center [667, 280] width 468 height 33
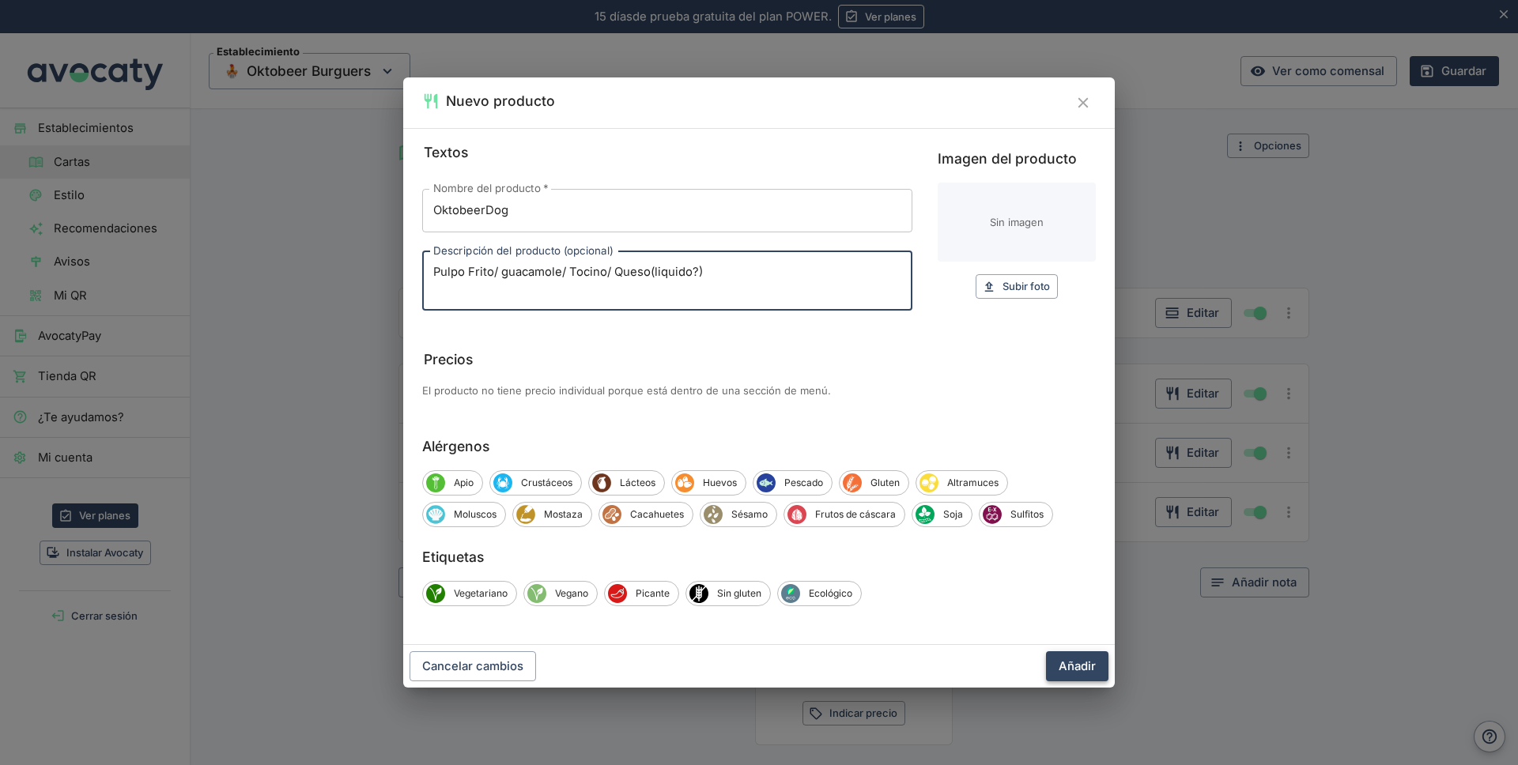
type textarea "Pulpo Frito/ guacamole/ Tocino/ Queso(liquido?)"
click at [1073, 666] on button "Añadir" at bounding box center [1077, 667] width 62 height 30
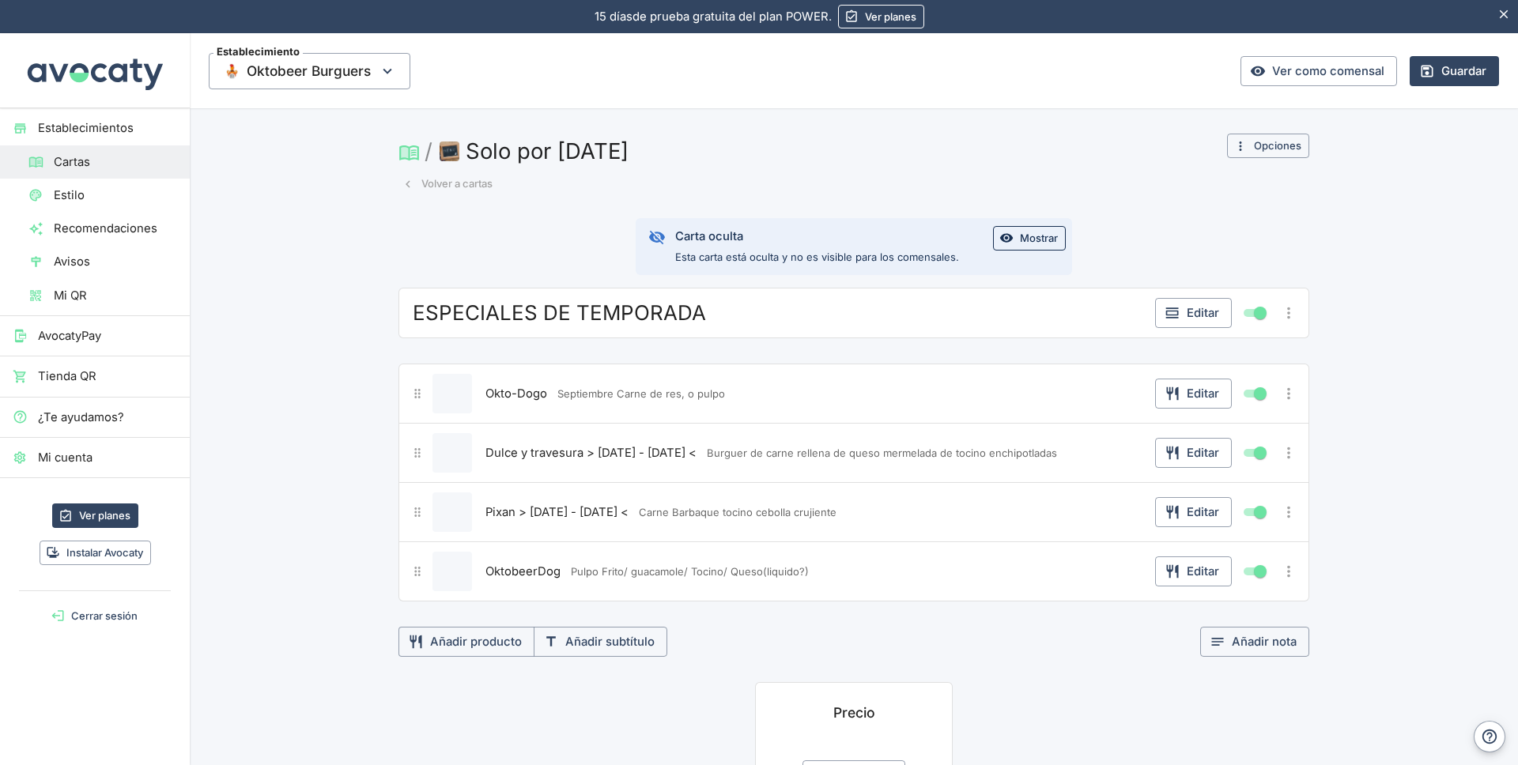
click at [522, 569] on span "OktobeerDog" at bounding box center [523, 571] width 75 height 17
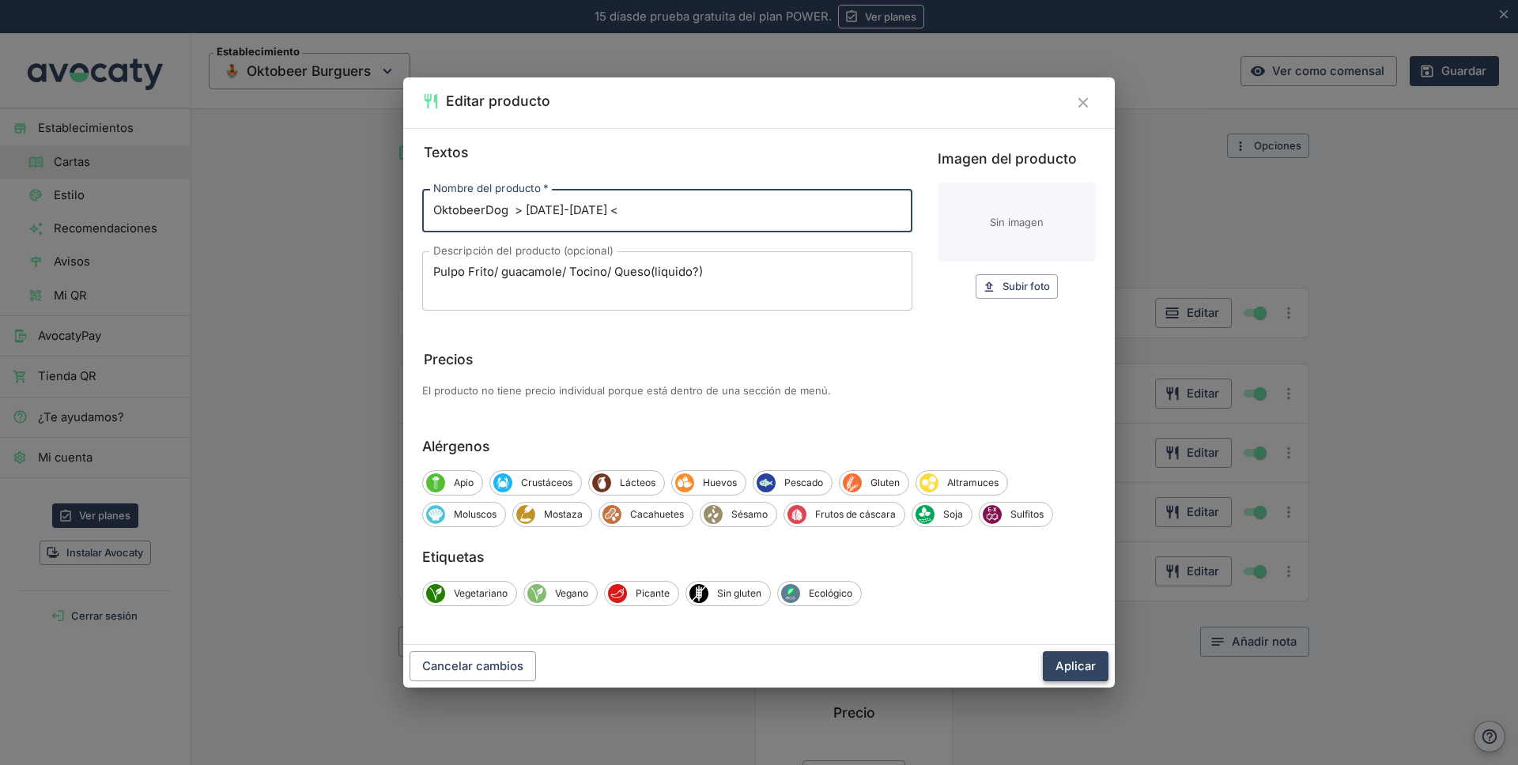
type input "OktobeerDog > [DATE]-[DATE] <"
click at [1065, 669] on button "Aplicar" at bounding box center [1076, 667] width 66 height 30
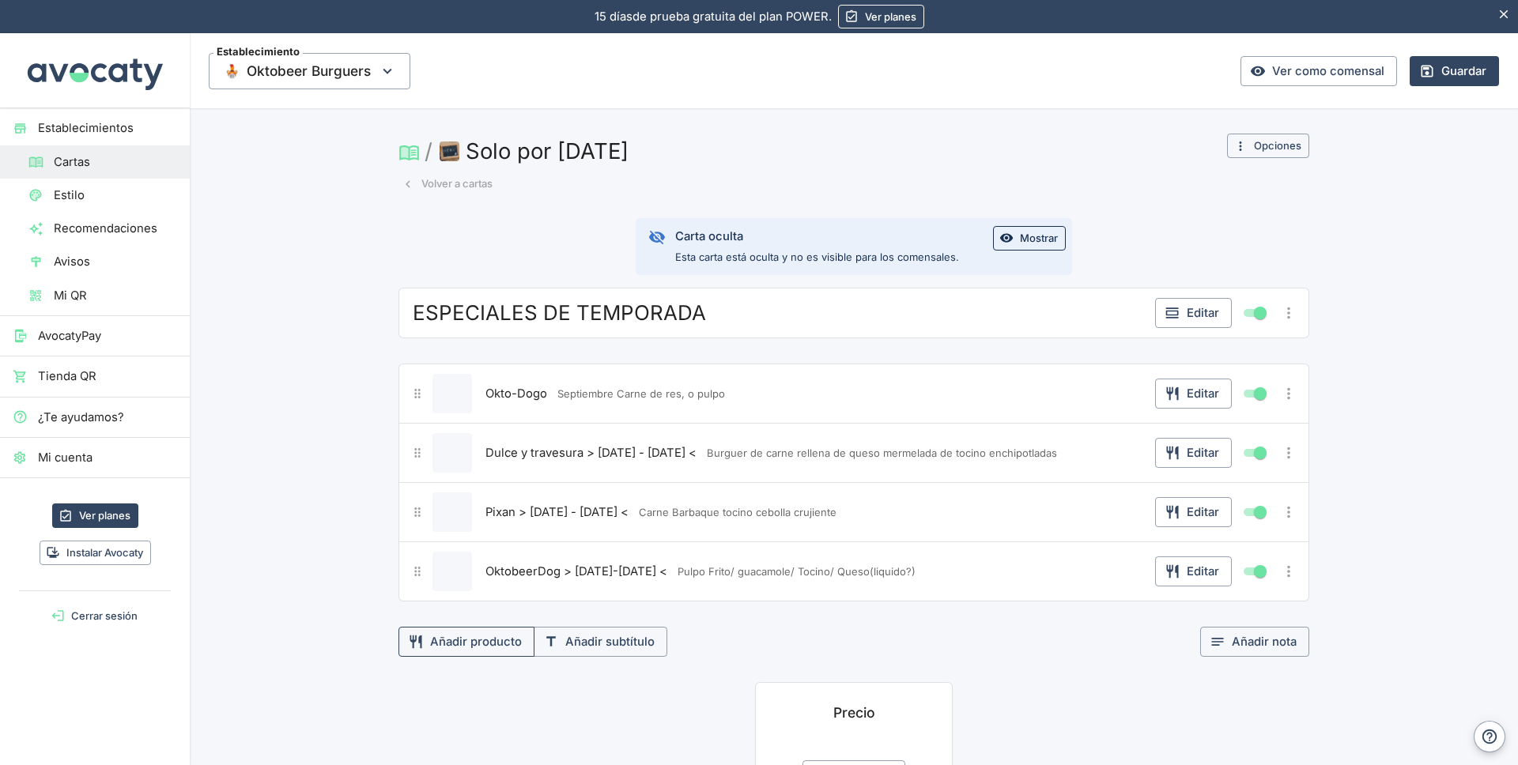
click at [477, 645] on button "Añadir producto" at bounding box center [467, 642] width 136 height 30
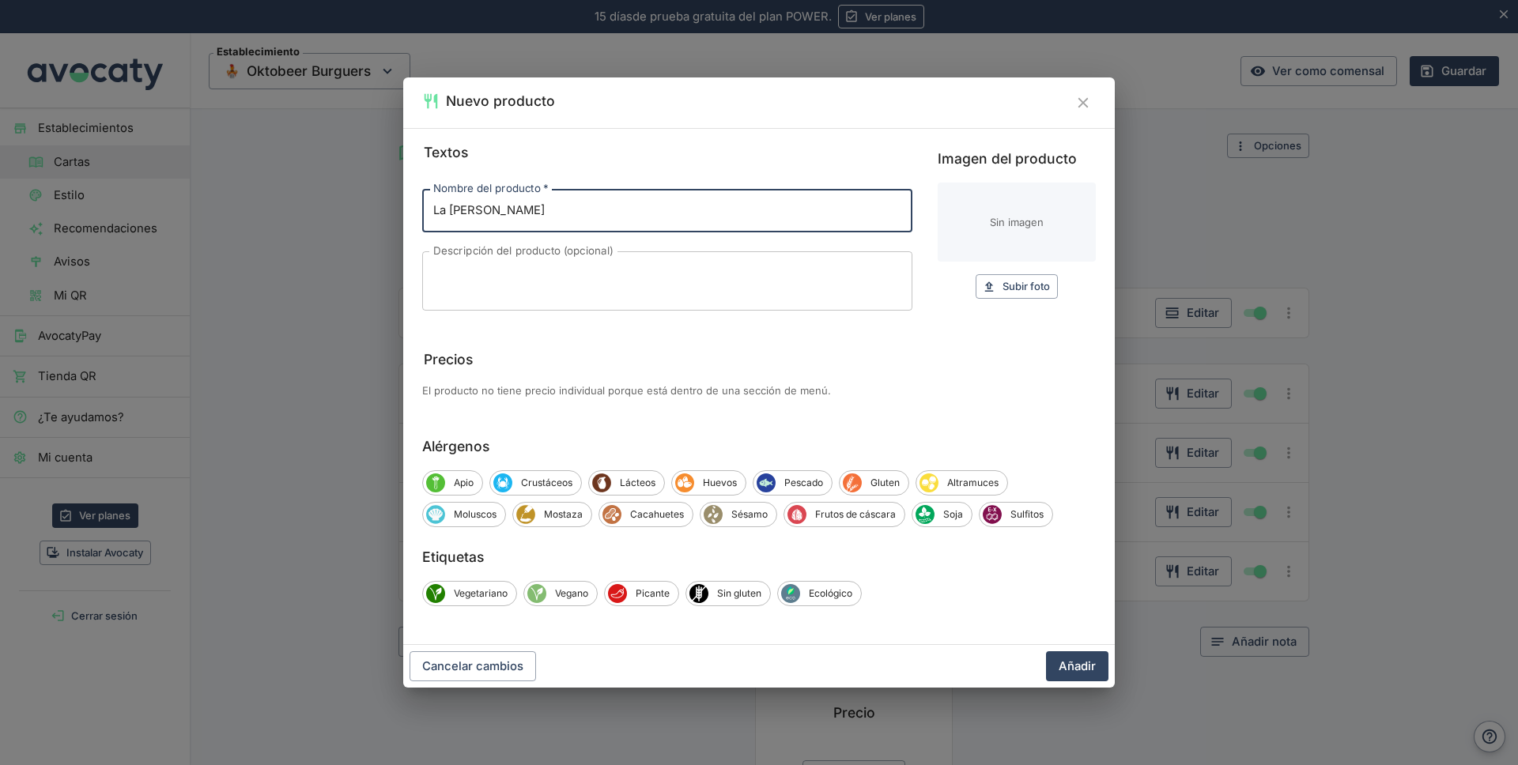
type input "La [PERSON_NAME]"
click at [464, 280] on textarea "Descripción del producto (opcional)" at bounding box center [667, 280] width 468 height 33
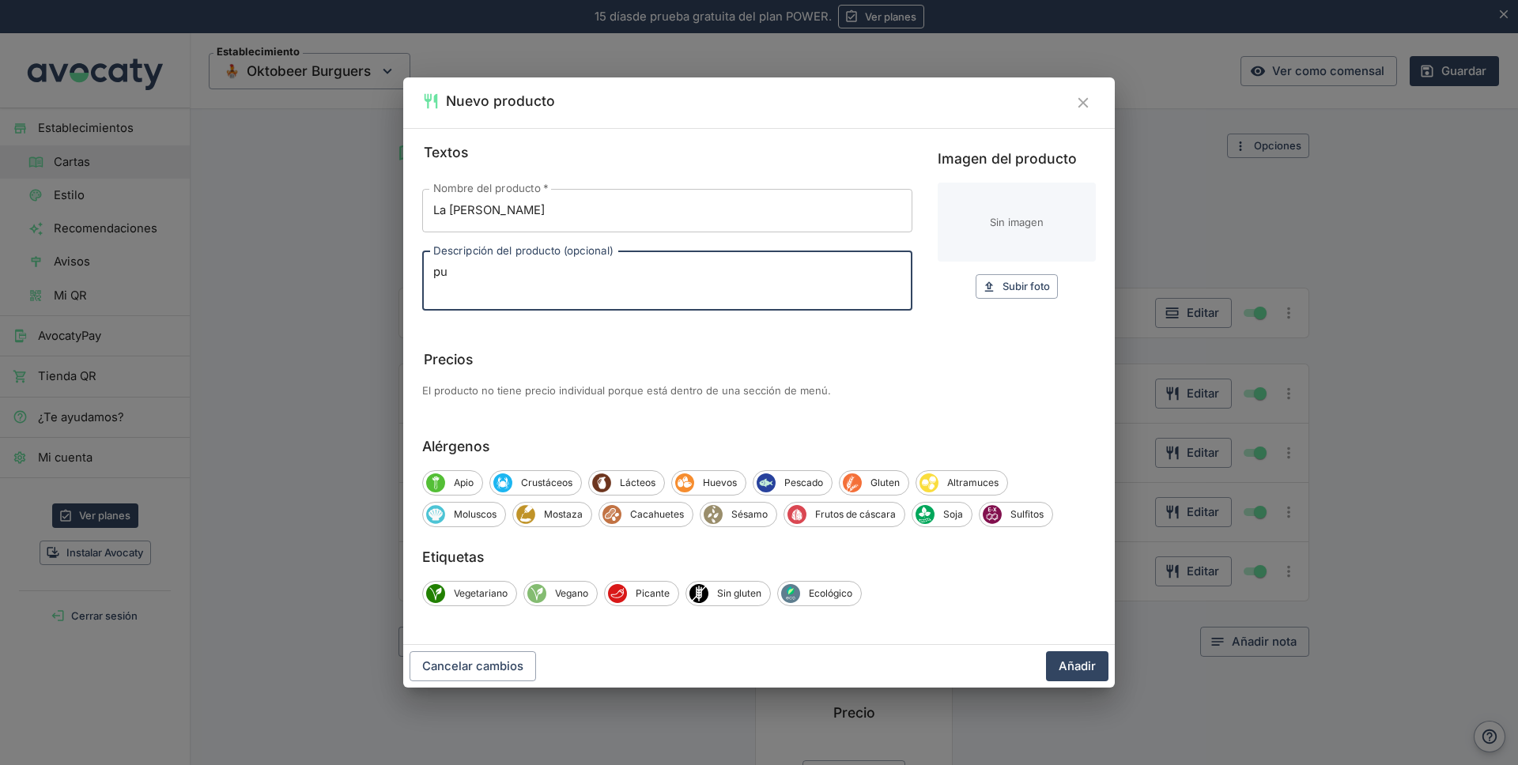
type textarea "p"
click at [512, 210] on input "La [PERSON_NAME]" at bounding box center [667, 210] width 490 height 43
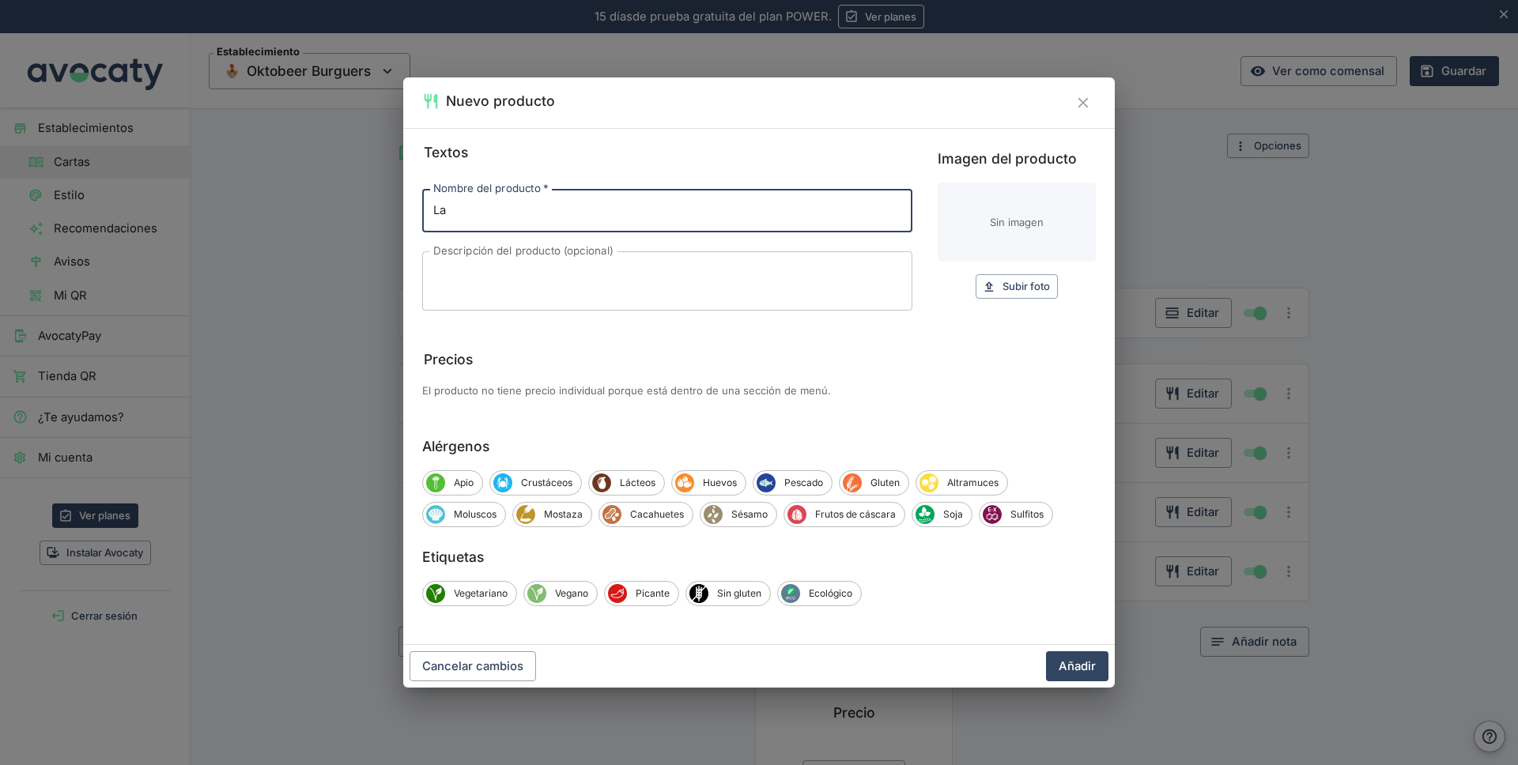
type input "L"
type input "Pastorela"
click at [484, 265] on textarea "Descripción del producto (opcional)" at bounding box center [667, 280] width 468 height 33
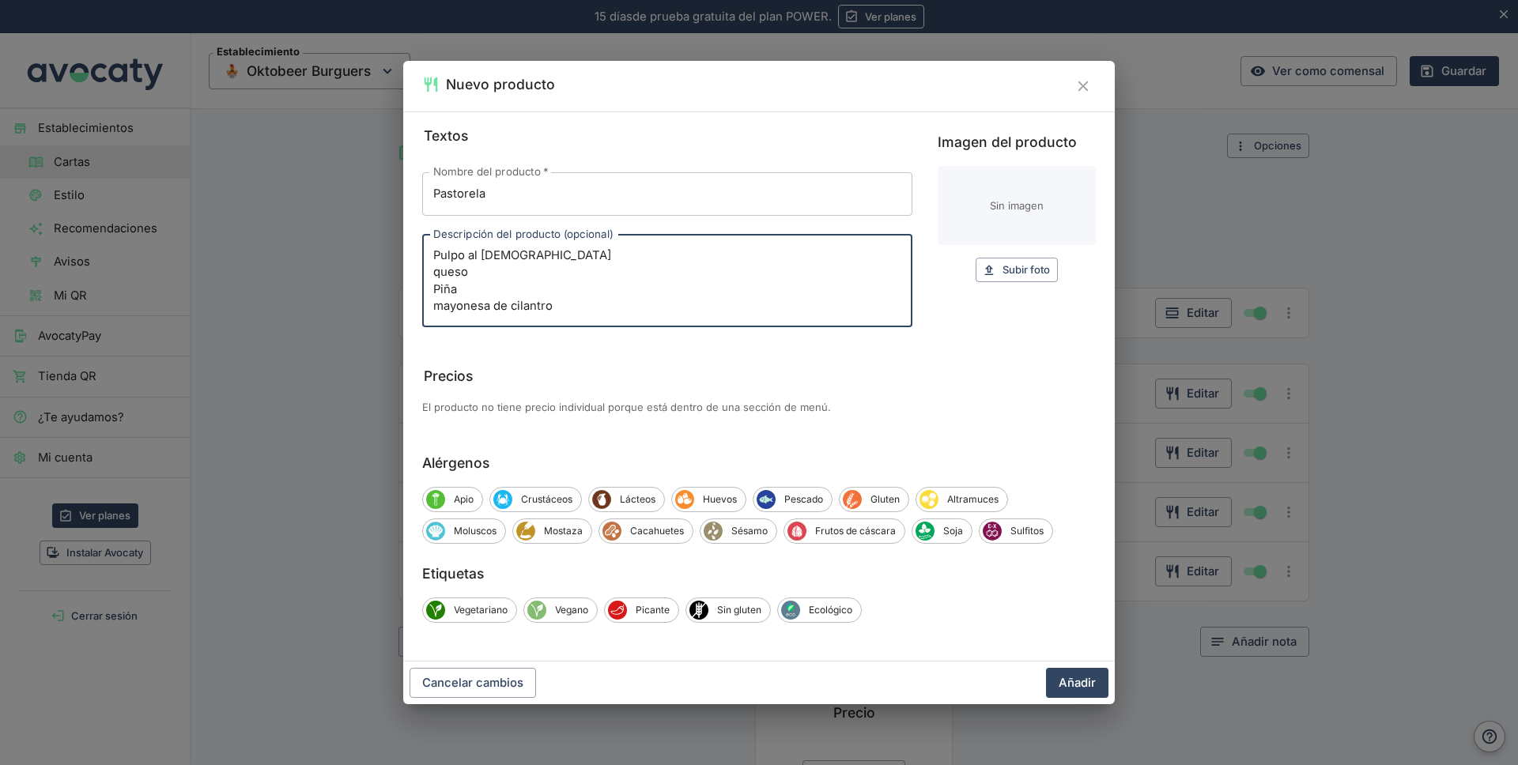
type textarea "Pulpo al [DEMOGRAPHIC_DATA] queso Piña mayonesa de cilantro"
click at [520, 196] on input "Pastorela" at bounding box center [667, 193] width 490 height 43
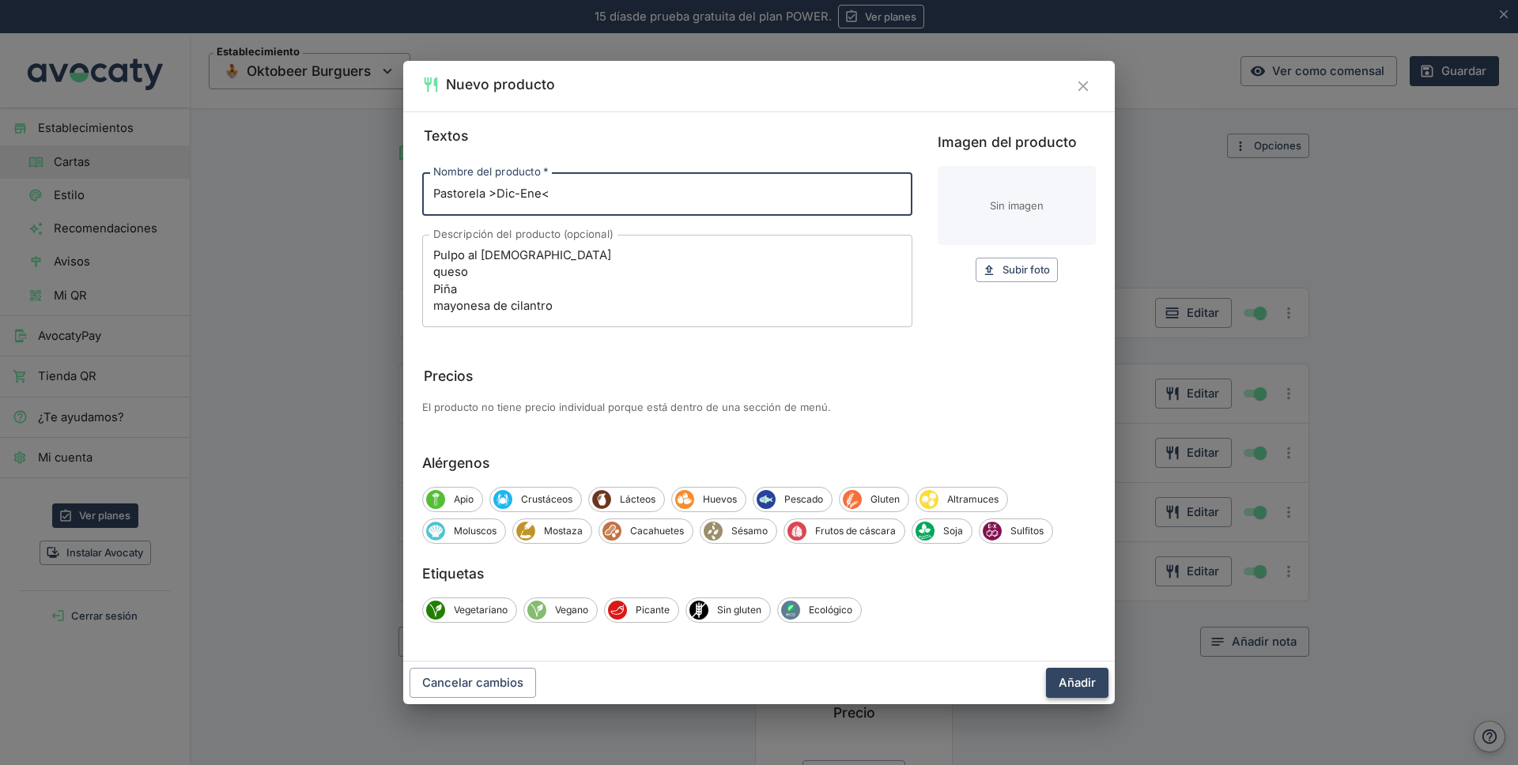
type input "Pastorela >Dic-Ene<"
click at [1073, 678] on button "Añadir" at bounding box center [1077, 683] width 62 height 30
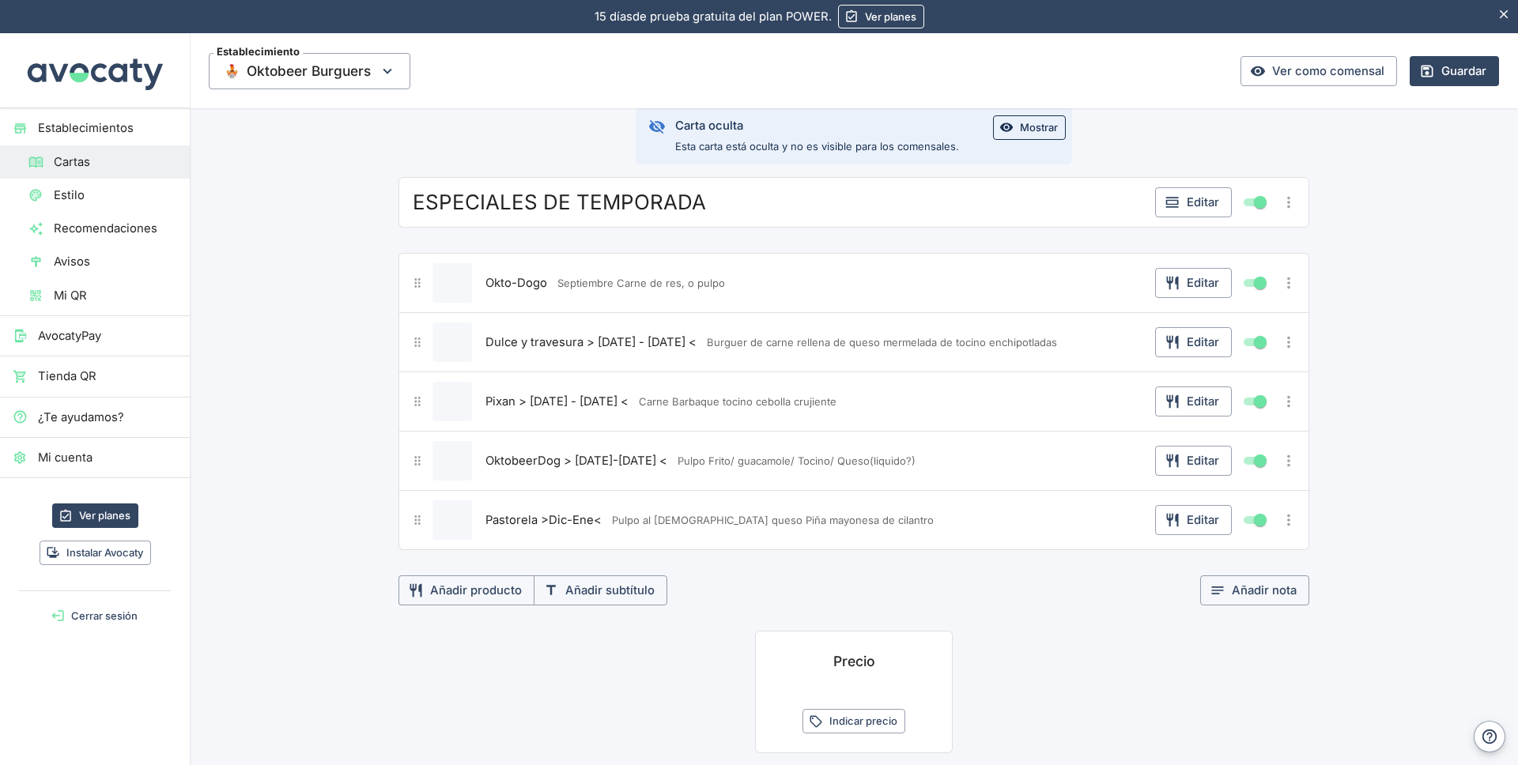
scroll to position [117, 0]
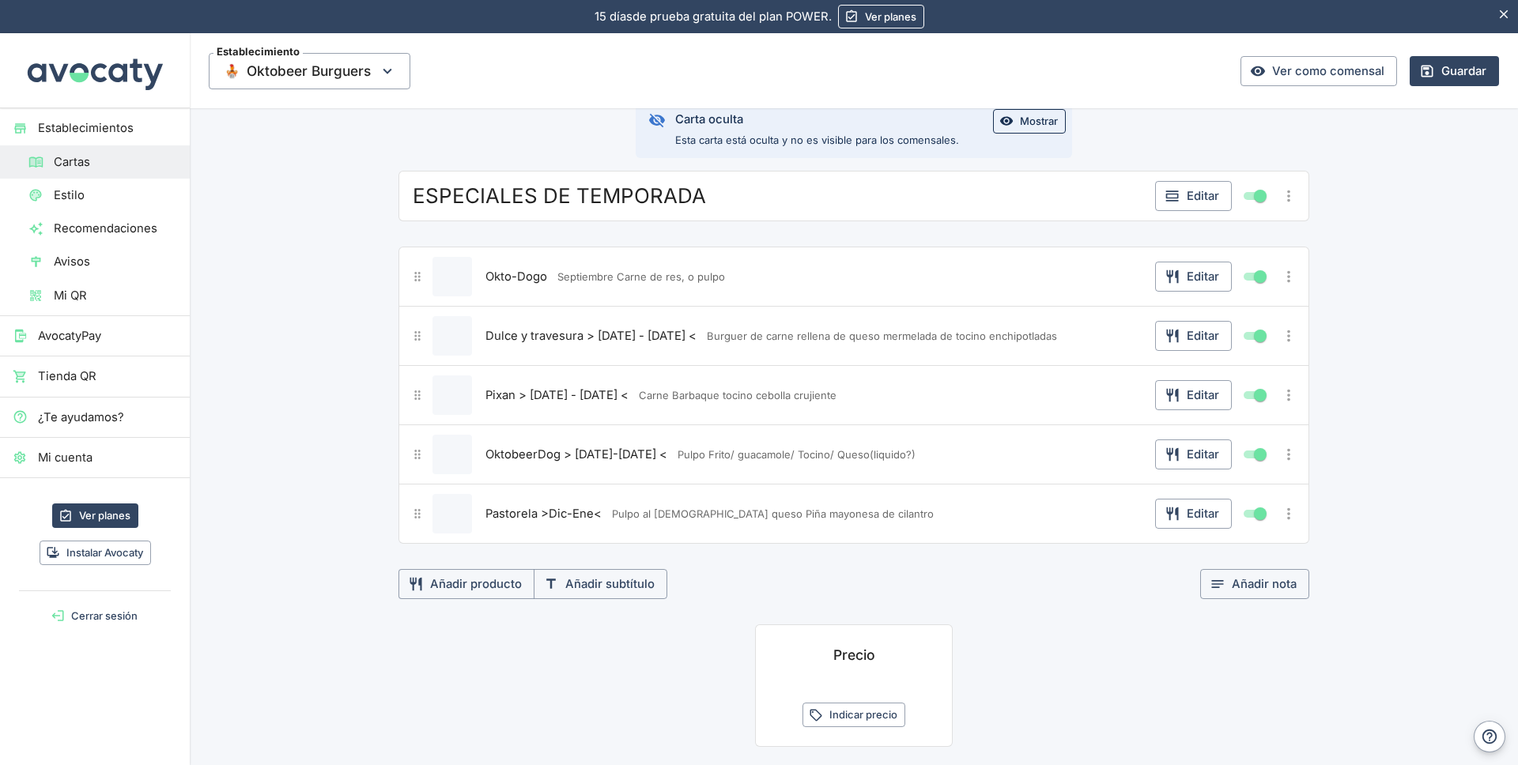
click at [336, 398] on div "ESPECIALES DE TEMPORADA Editar Okto-Dogo Septiembre Carne de res, o pulpo Edita…" at bounding box center [854, 585] width 1328 height 829
click at [497, 577] on button "Añadir producto" at bounding box center [467, 584] width 136 height 30
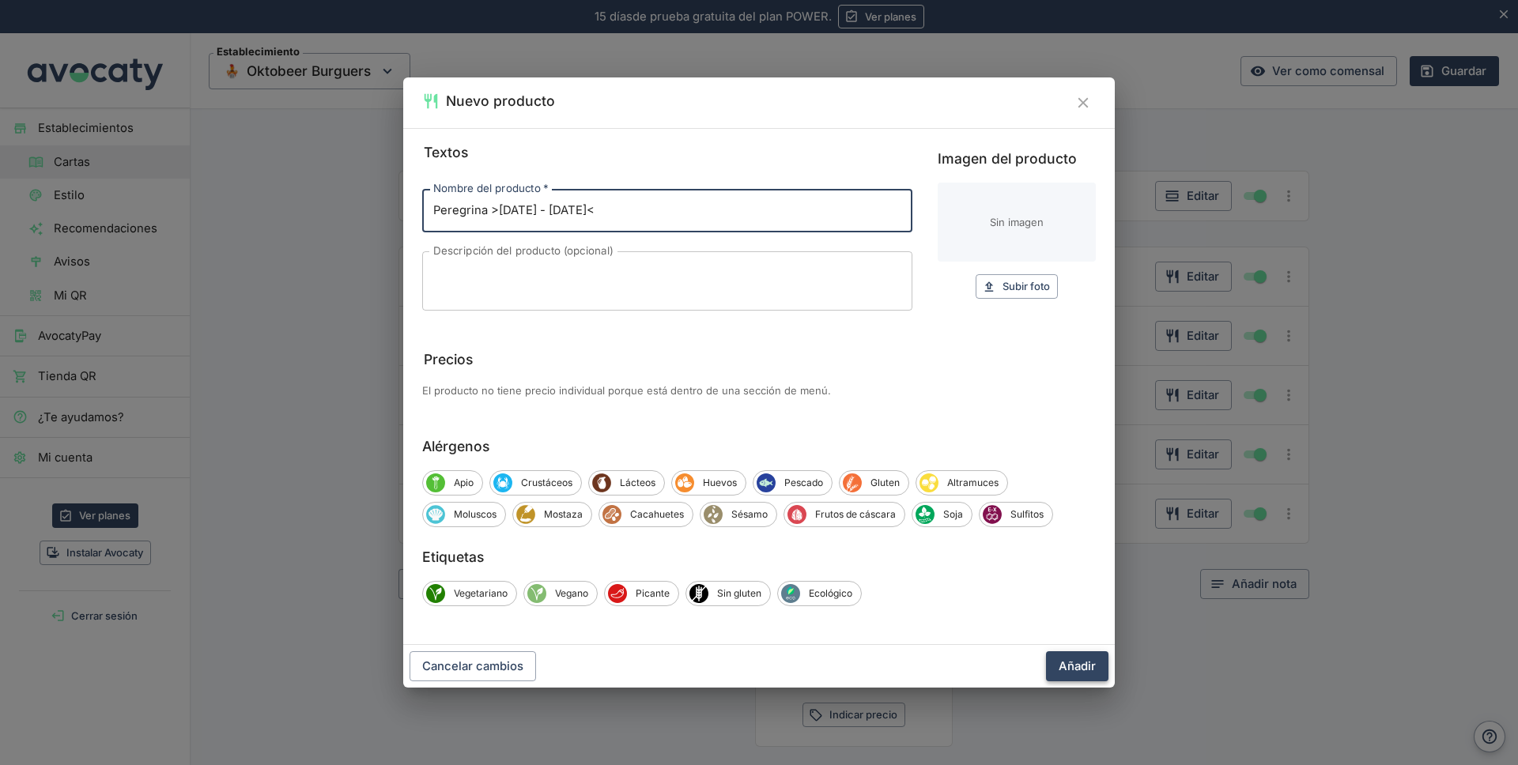
type input "Peregrina >[DATE] - [DATE]<"
click at [1071, 663] on button "Añadir" at bounding box center [1077, 667] width 62 height 30
